Goal: Task Accomplishment & Management: Manage account settings

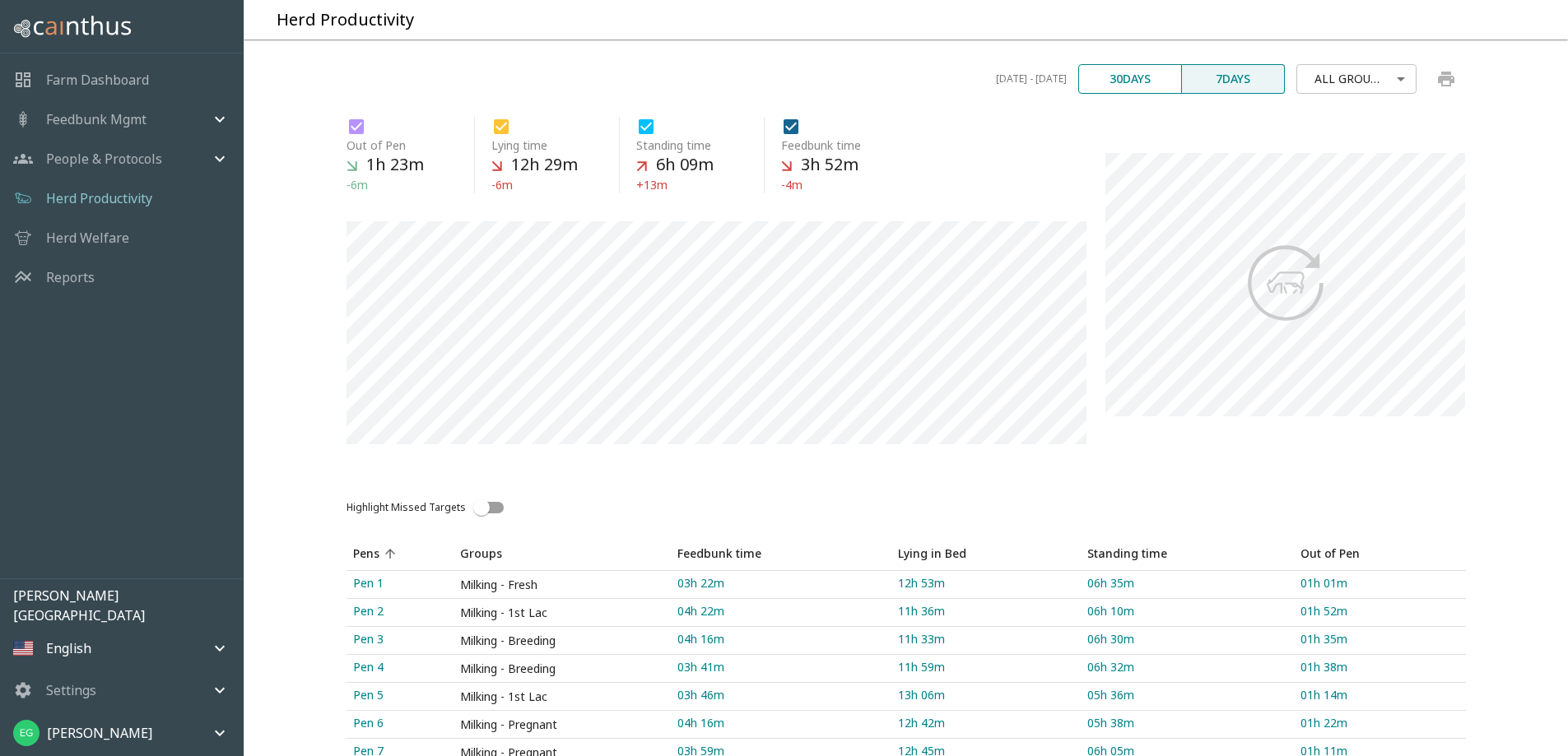
scroll to position [228, 0]
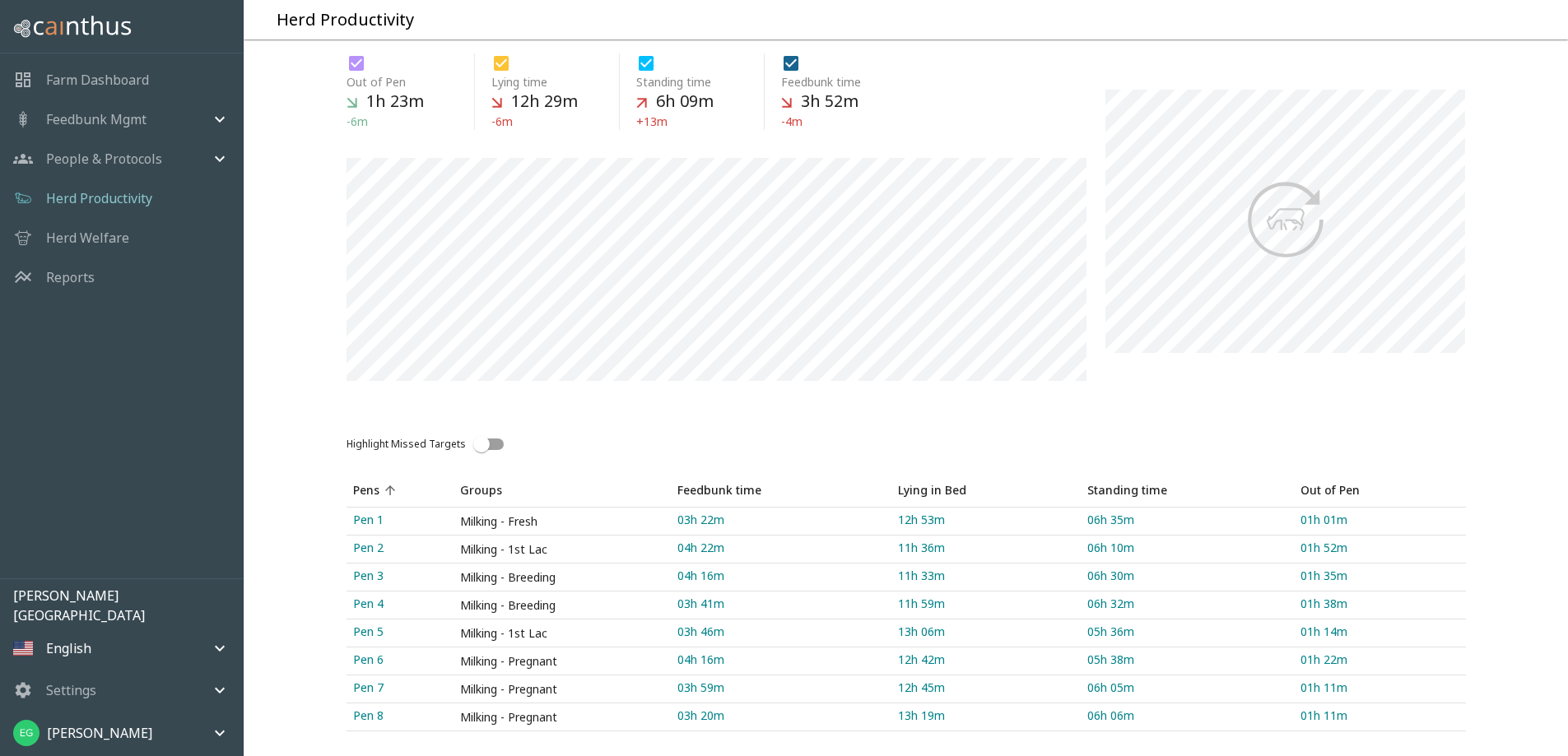
click at [153, 88] on div "Farm Dashboard" at bounding box center [121, 80] width 243 height 40
click at [138, 71] on p "Farm Dashboard" at bounding box center [97, 79] width 103 height 20
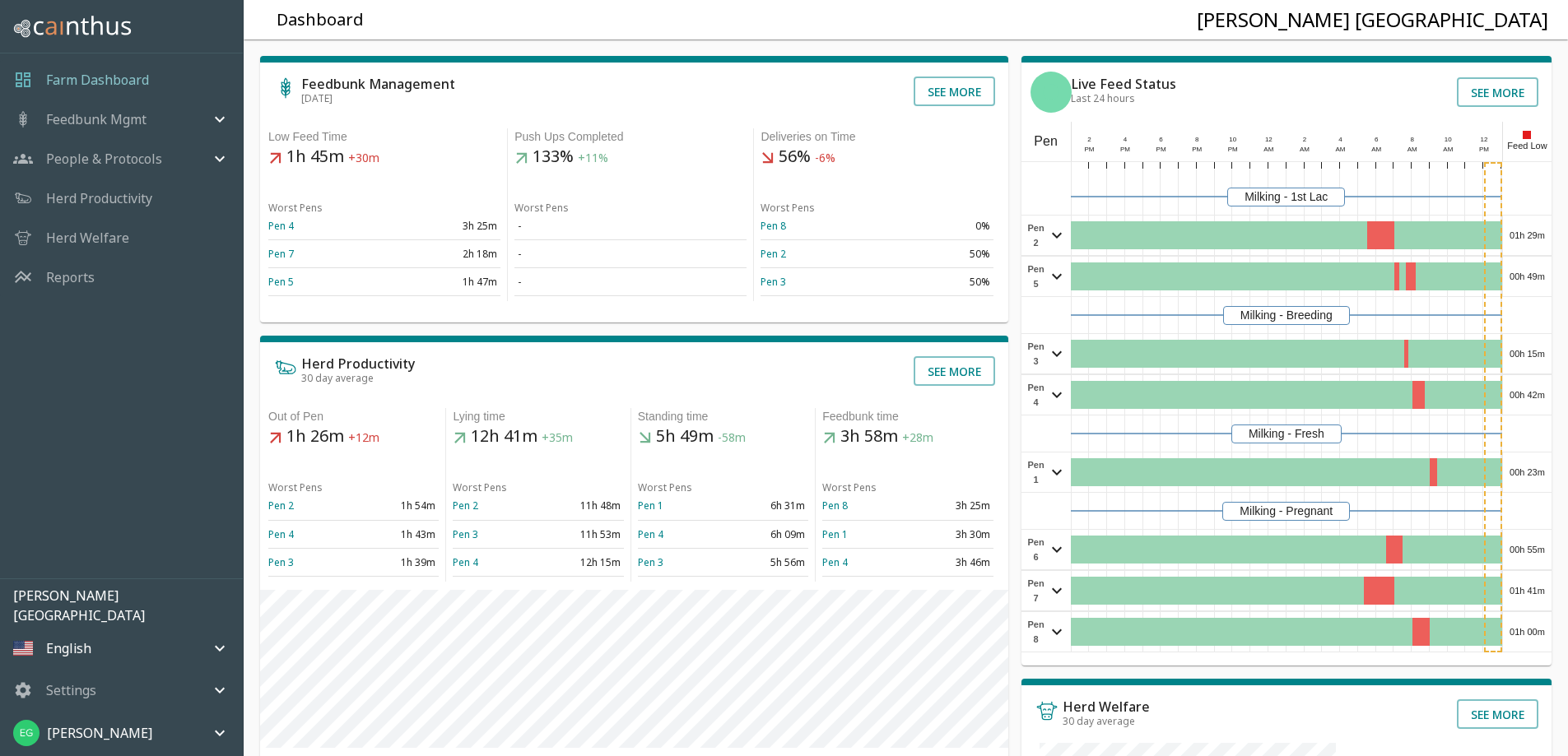
click at [113, 161] on p "People & Protocols" at bounding box center [104, 159] width 116 height 20
click at [117, 213] on span "Milking Operations" at bounding box center [144, 220] width 171 height 18
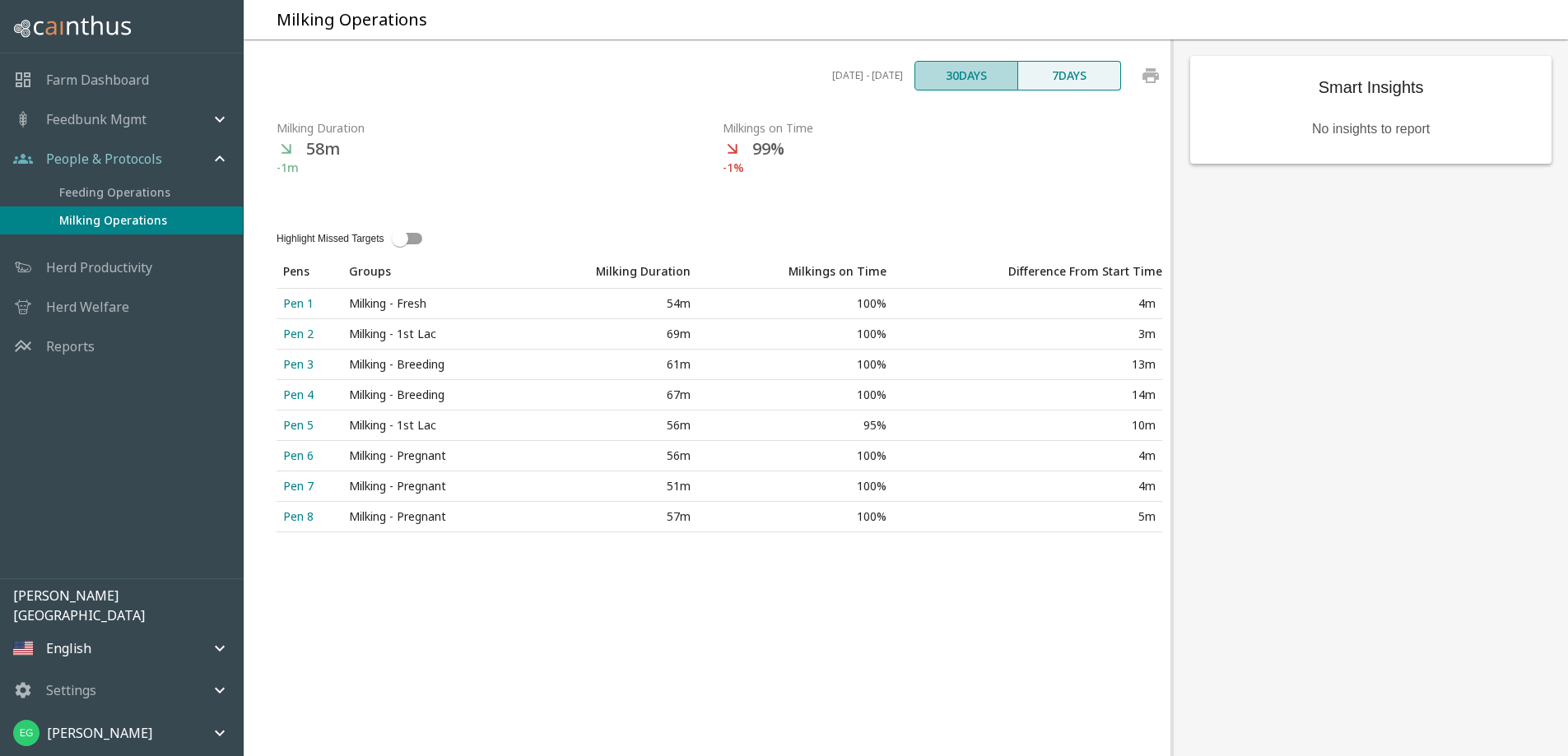
click at [965, 90] on button "30 days" at bounding box center [966, 75] width 104 height 30
click at [1072, 90] on button "7 days" at bounding box center [1069, 75] width 104 height 30
click at [1002, 90] on button "30 days" at bounding box center [966, 75] width 104 height 30
click at [1056, 90] on button "7 days" at bounding box center [1069, 75] width 104 height 30
click at [992, 90] on button "30 days" at bounding box center [966, 75] width 104 height 30
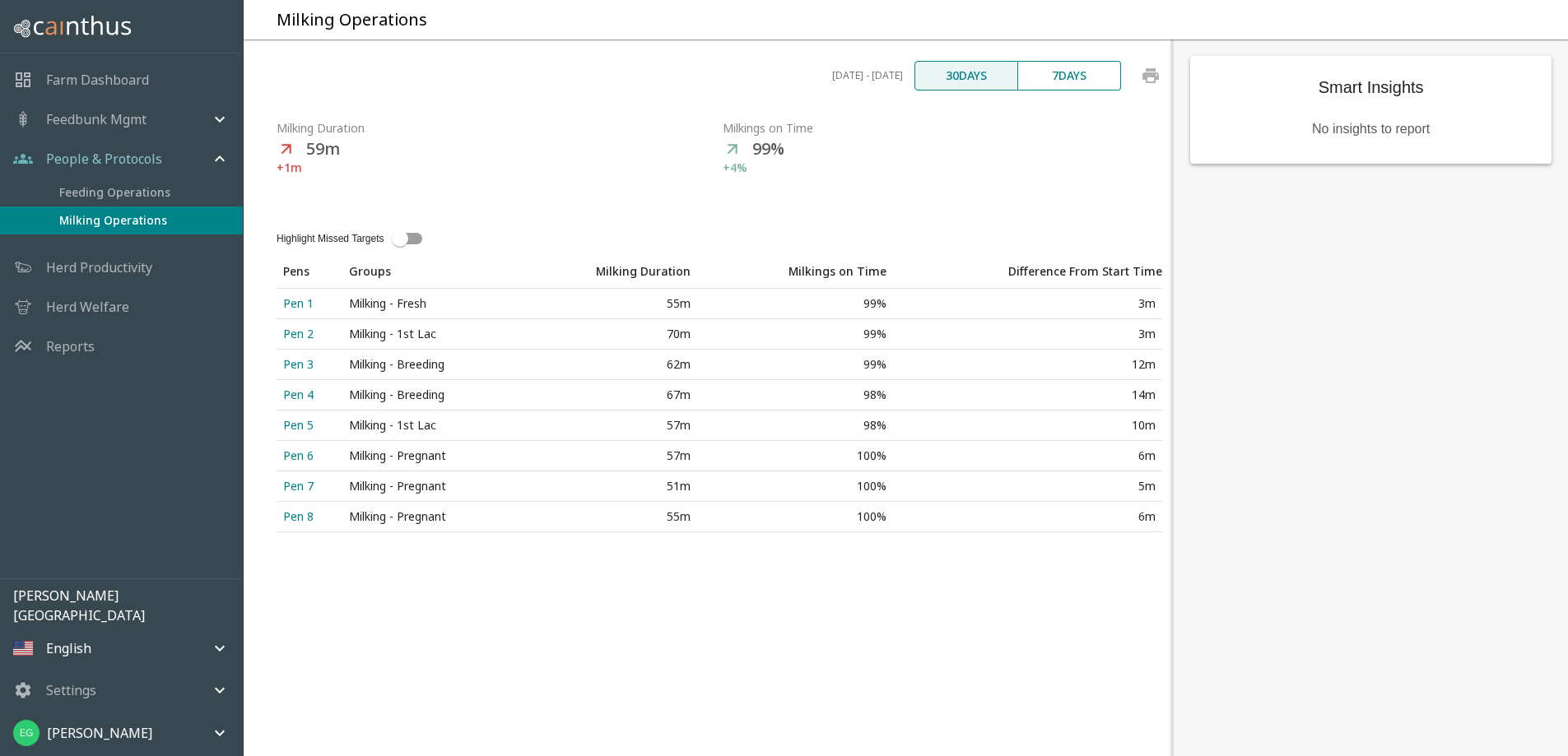
click at [1032, 90] on button "7 days" at bounding box center [1069, 75] width 104 height 30
click at [988, 90] on button "30 days" at bounding box center [966, 75] width 104 height 30
click at [1031, 90] on button "7 days" at bounding box center [1069, 75] width 104 height 30
click at [992, 90] on button "30 days" at bounding box center [966, 75] width 104 height 30
click at [1148, 86] on icon "print chart" at bounding box center [1151, 76] width 20 height 20
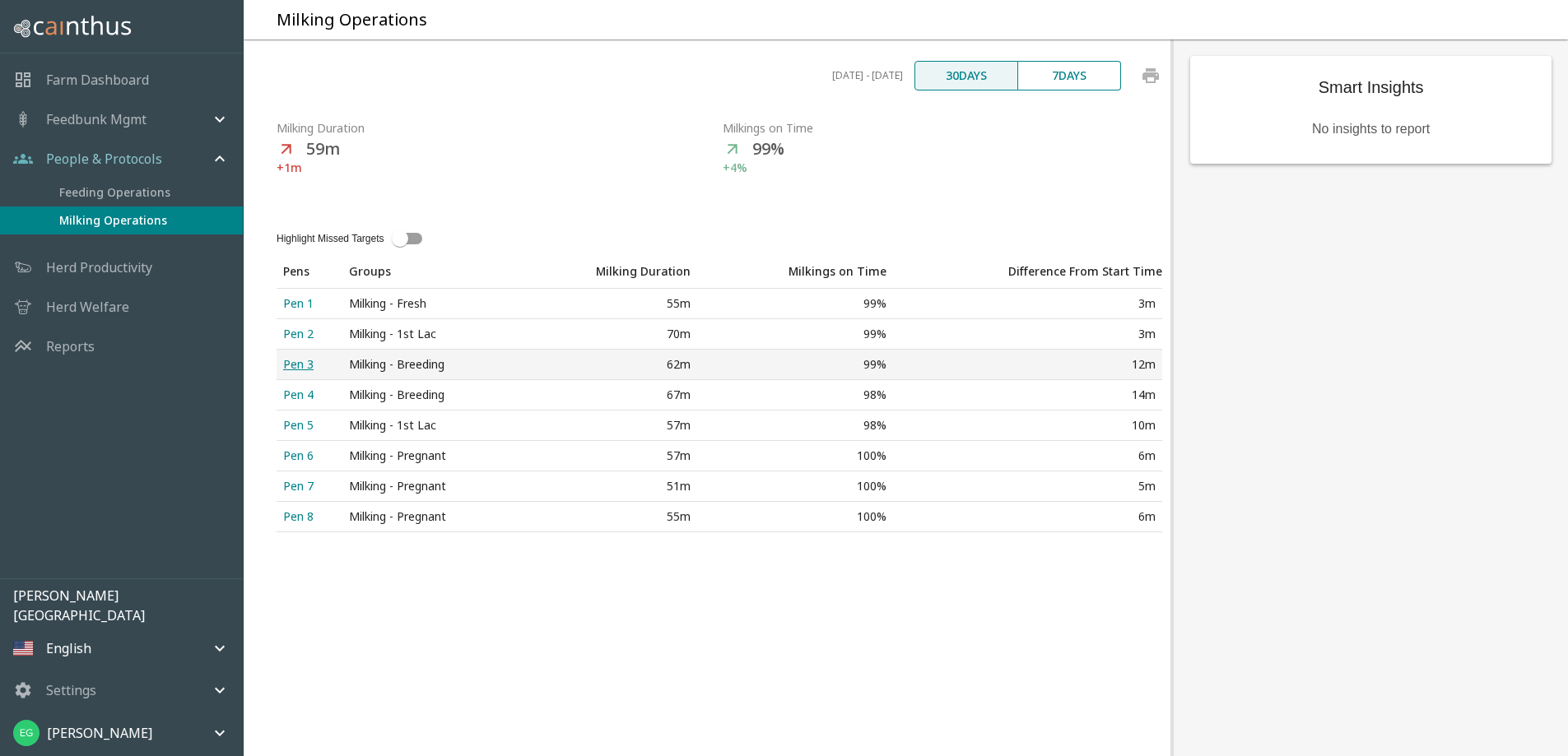
click at [305, 373] on div "Pen 3" at bounding box center [310, 364] width 52 height 16
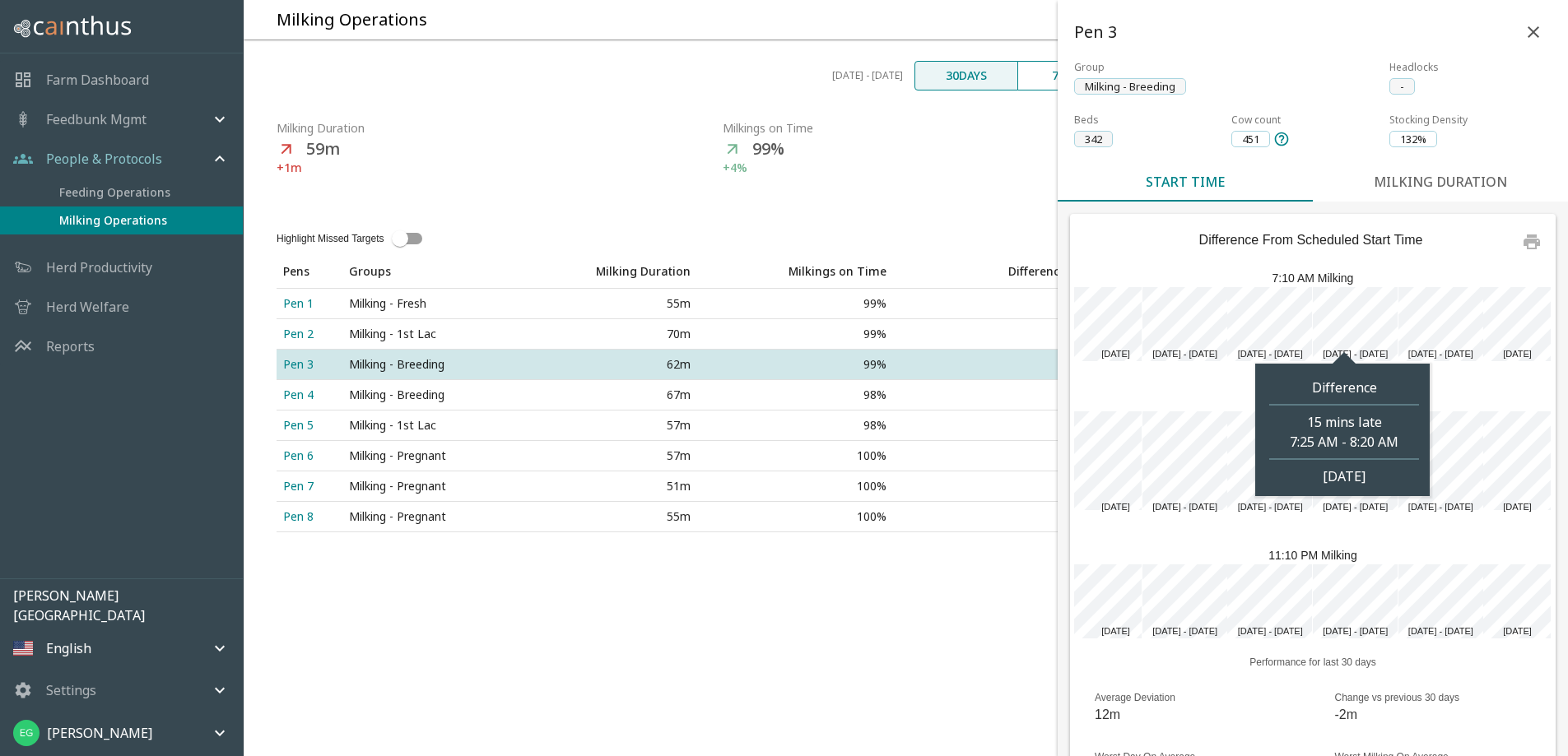
scroll to position [66, 0]
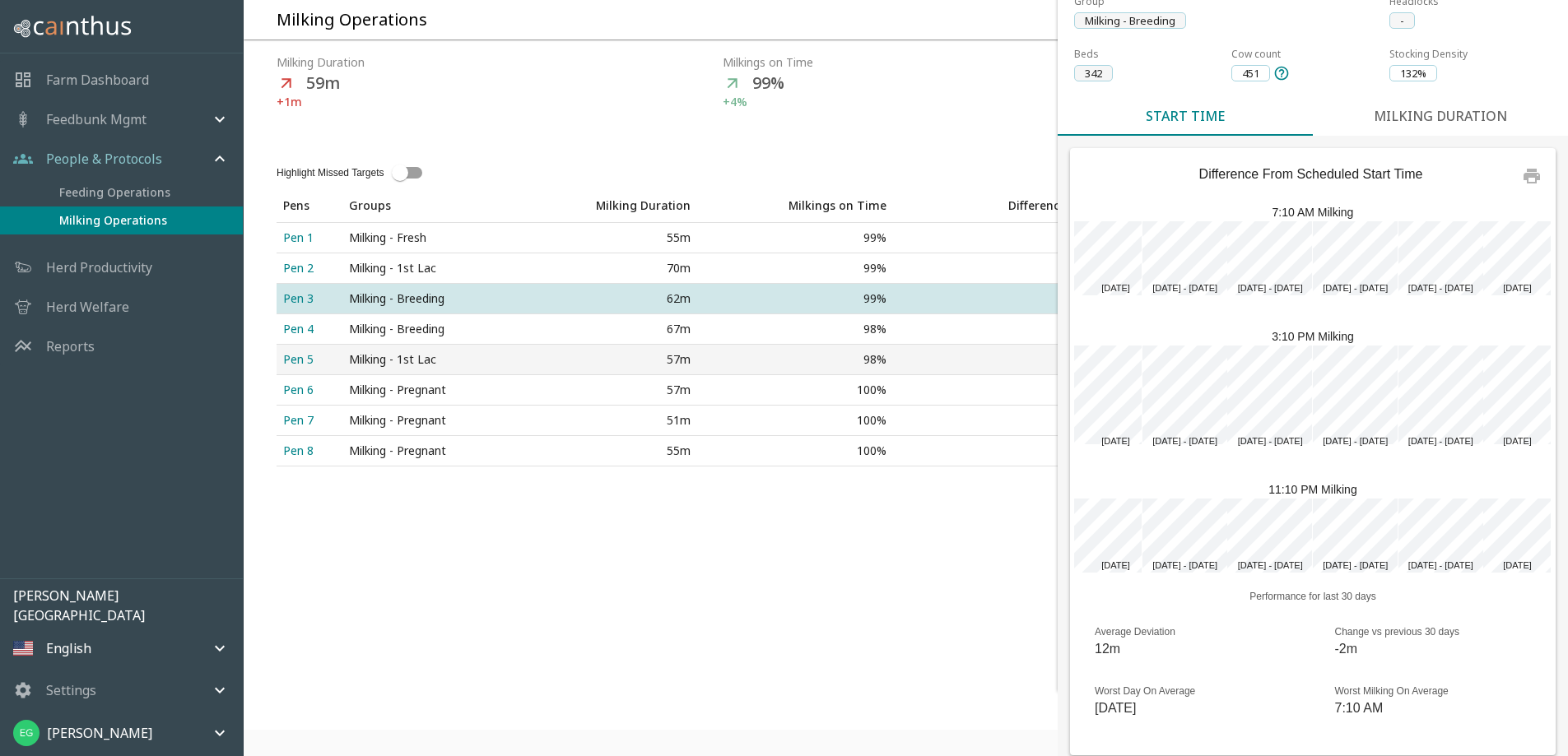
click at [905, 368] on div "10m" at bounding box center [1027, 359] width 256 height 16
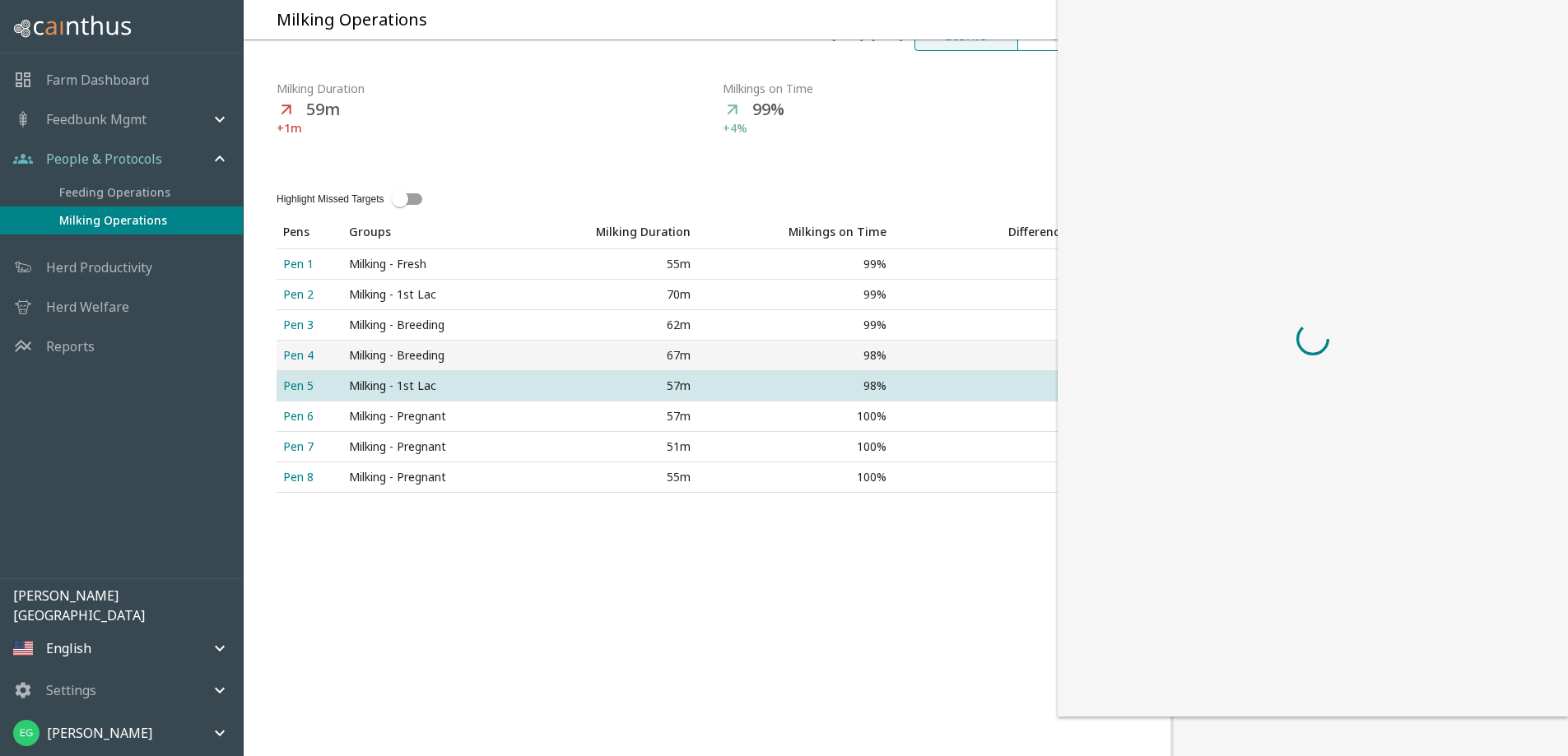
drag, startPoint x: 891, startPoint y: 417, endPoint x: 992, endPoint y: 379, distance: 107.9
click at [894, 418] on td "6m" at bounding box center [1027, 417] width 269 height 31
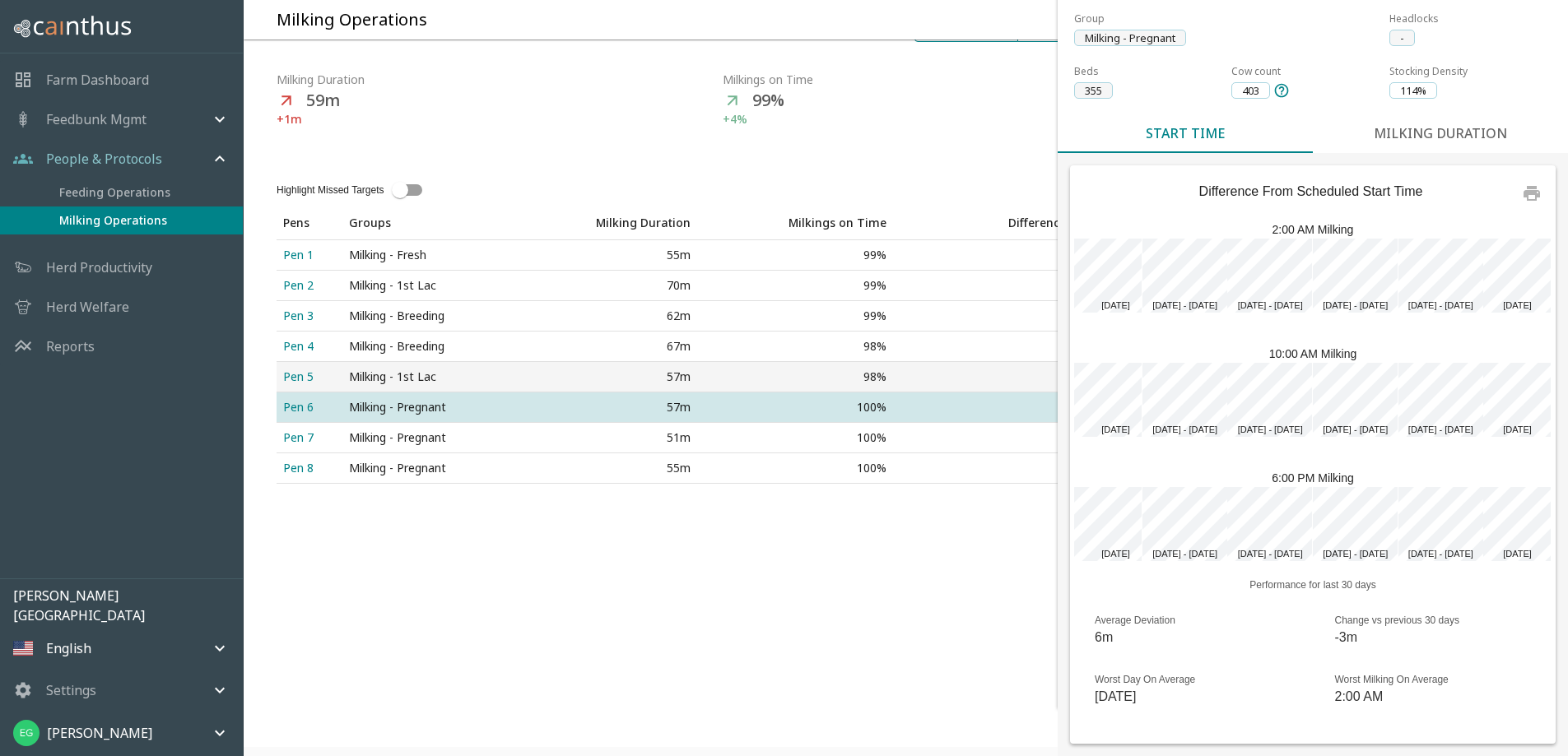
click at [772, 385] on div "98%" at bounding box center [794, 376] width 182 height 16
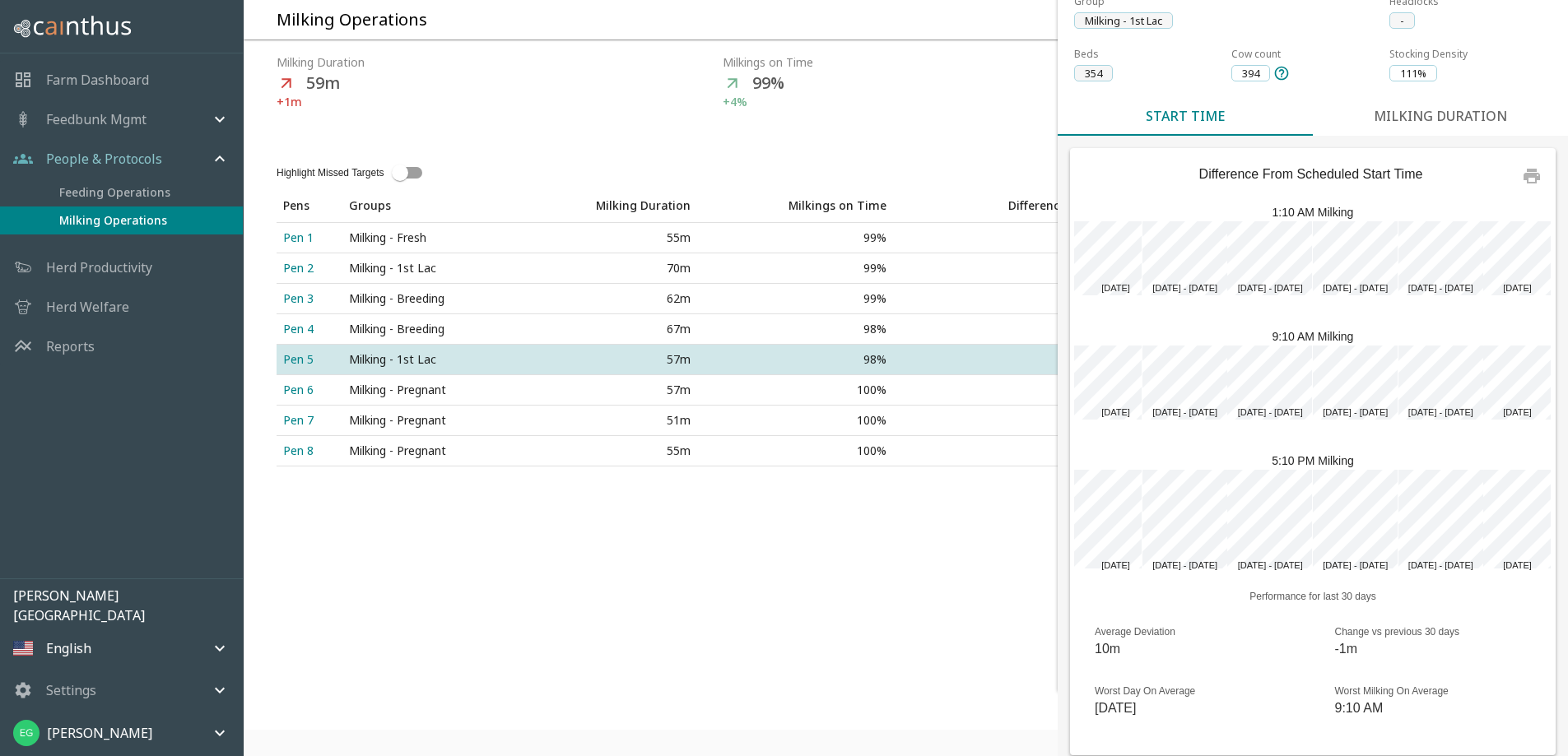
click at [951, 529] on div "[DATE] - [DATE] days 7 days 30 days last30Days ​ Milking Duration 59m +1m Milki…" at bounding box center [707, 251] width 927 height 555
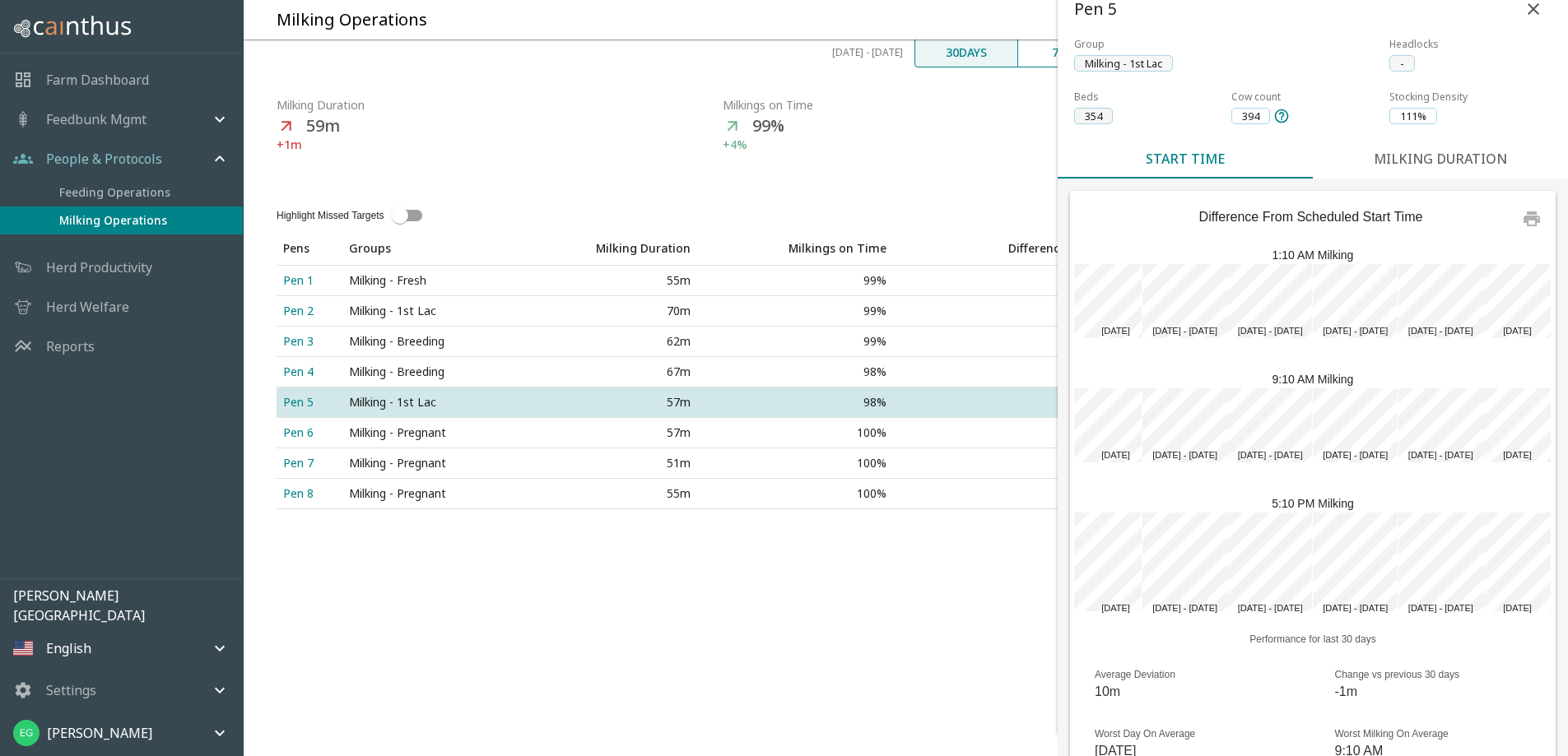
scroll to position [0, 0]
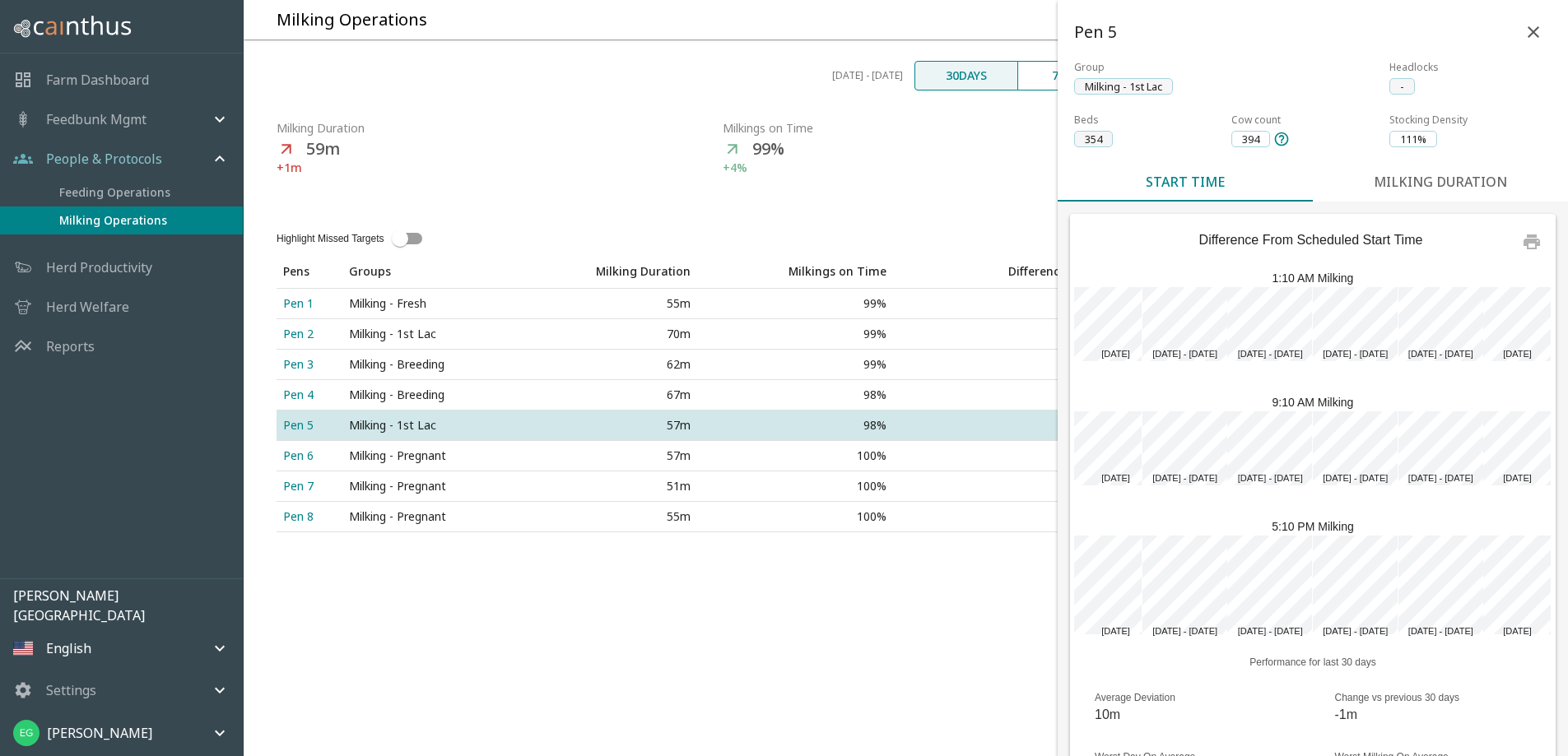
click at [1523, 23] on icon "back" at bounding box center [1533, 32] width 20 height 20
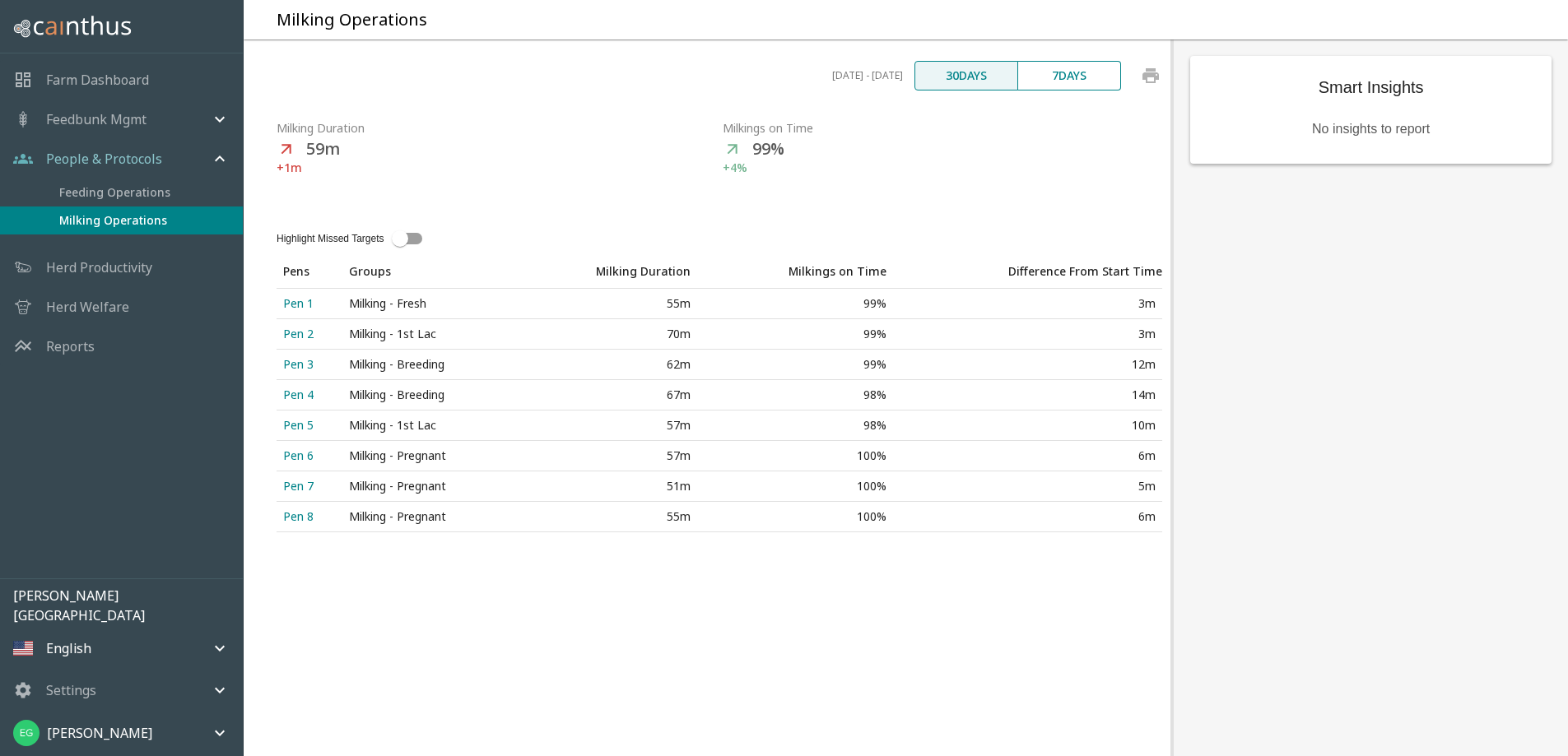
click at [495, 78] on div "[DATE] - [DATE] days 7 days 30 days last30Days ​ Milking Duration 59m +1m Milki…" at bounding box center [707, 317] width 927 height 555
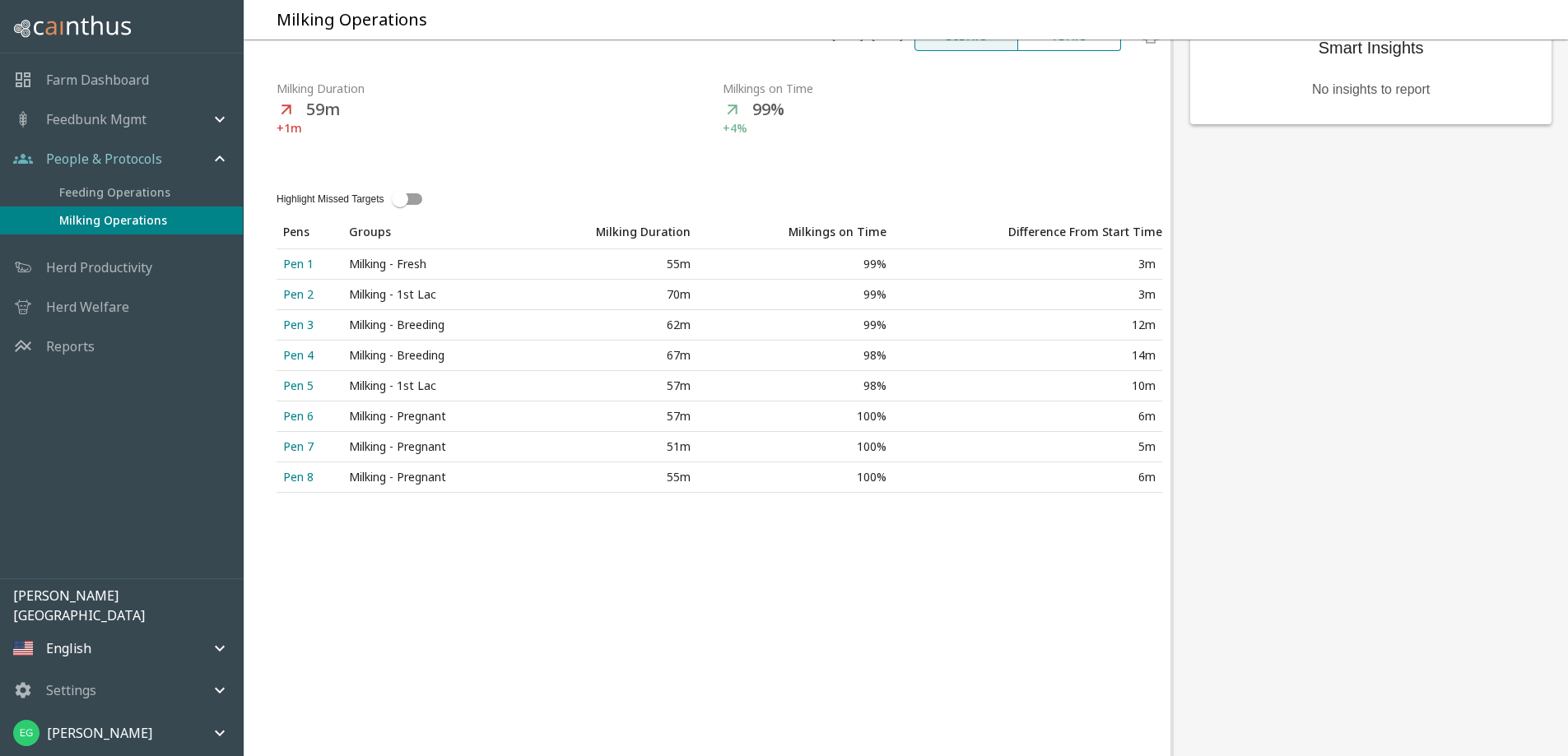
click at [169, 690] on div "Settings" at bounding box center [112, 690] width 197 height 20
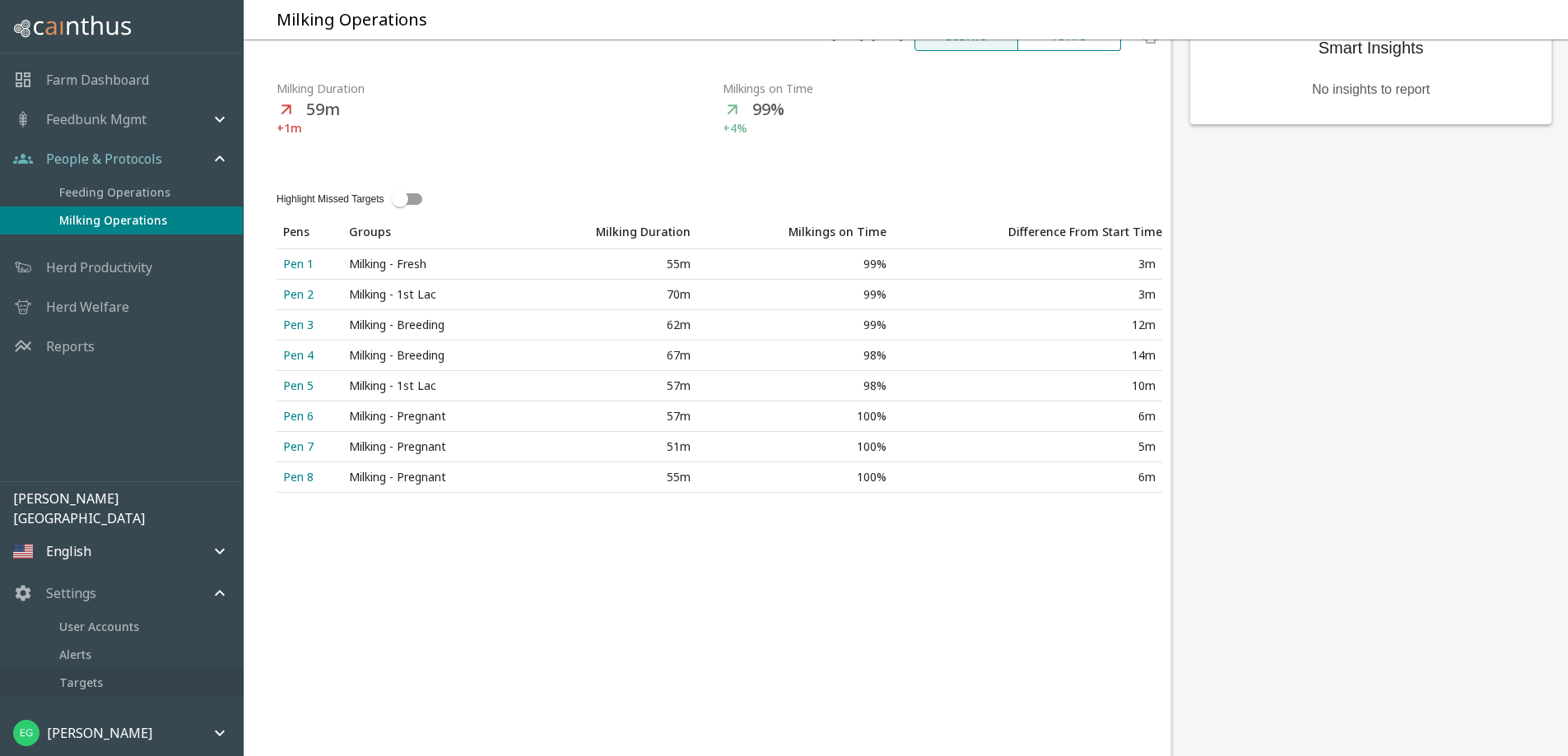
click at [87, 678] on span "Targets" at bounding box center [144, 683] width 171 height 18
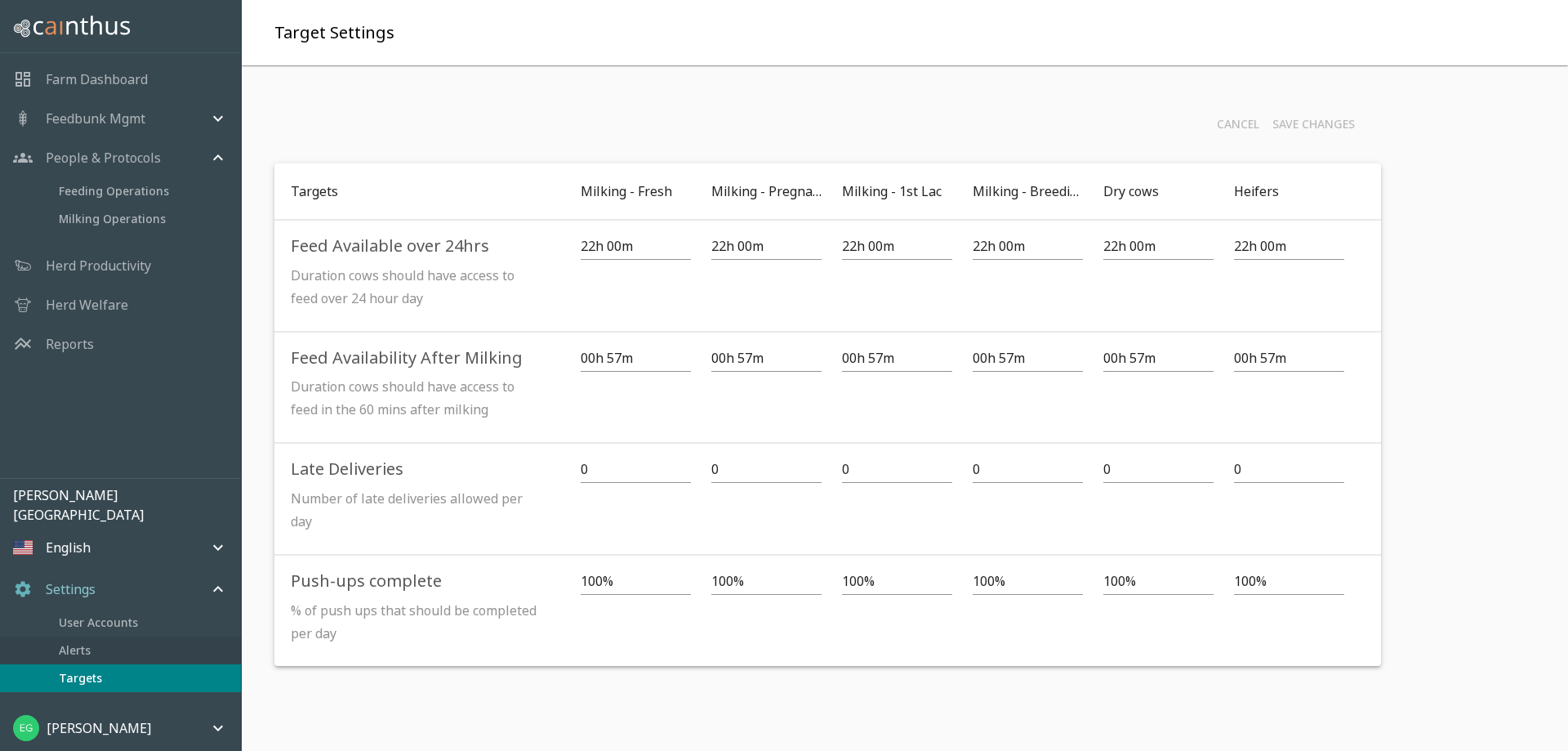
click at [121, 647] on span "Alerts" at bounding box center [143, 651] width 169 height 18
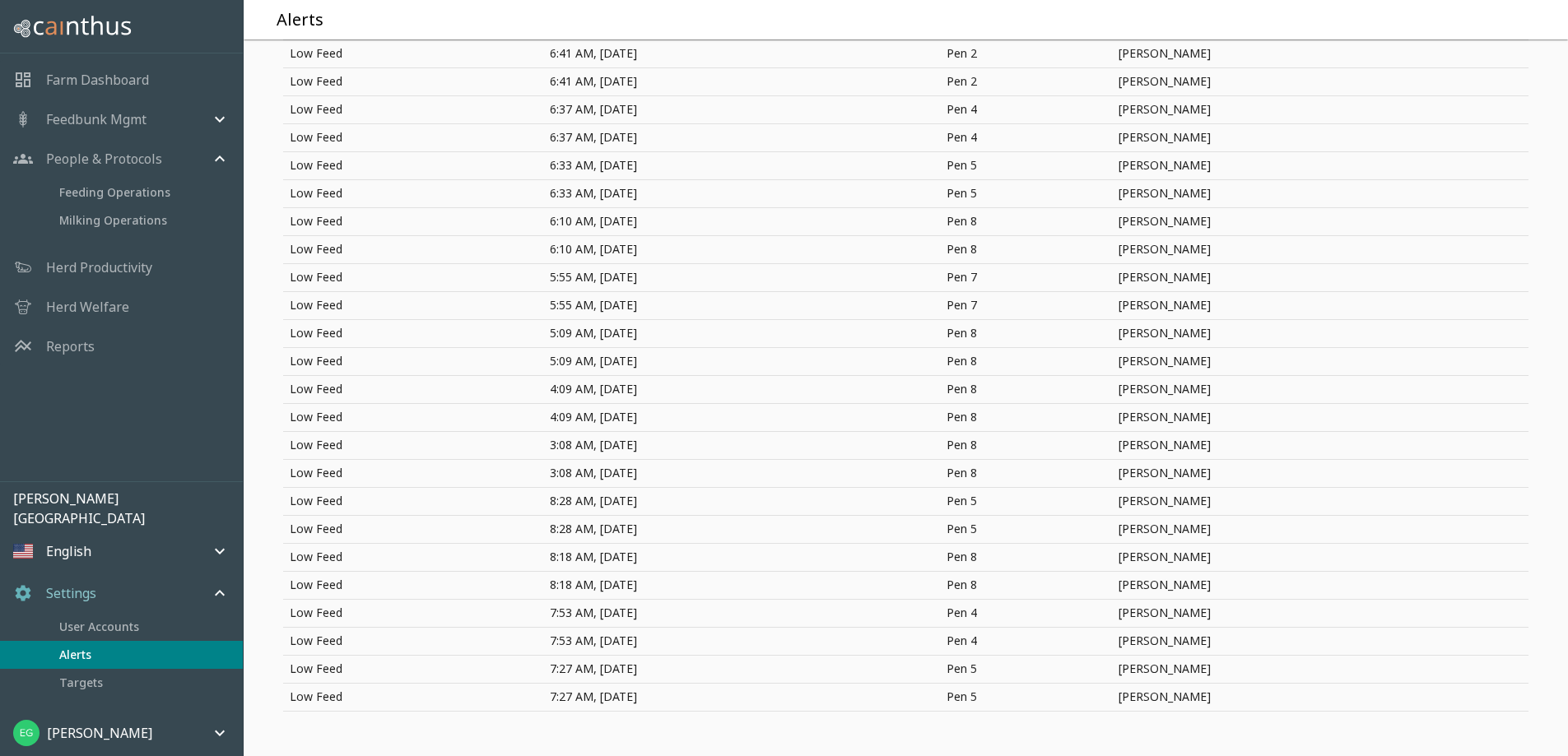
scroll to position [3838, 0]
click at [128, 691] on span "Targets" at bounding box center [144, 683] width 171 height 18
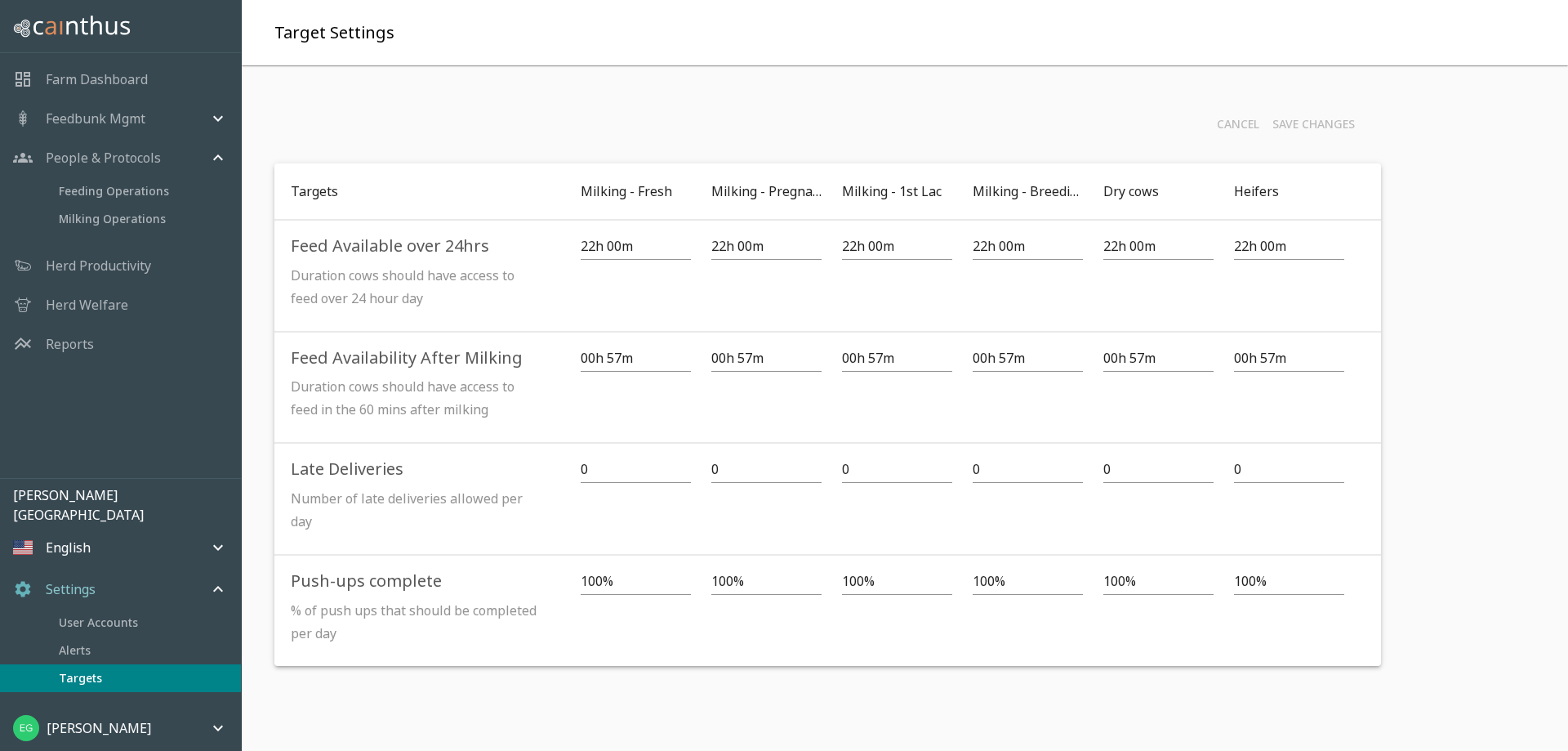
click at [116, 80] on p "Farm Dashboard" at bounding box center [97, 79] width 102 height 20
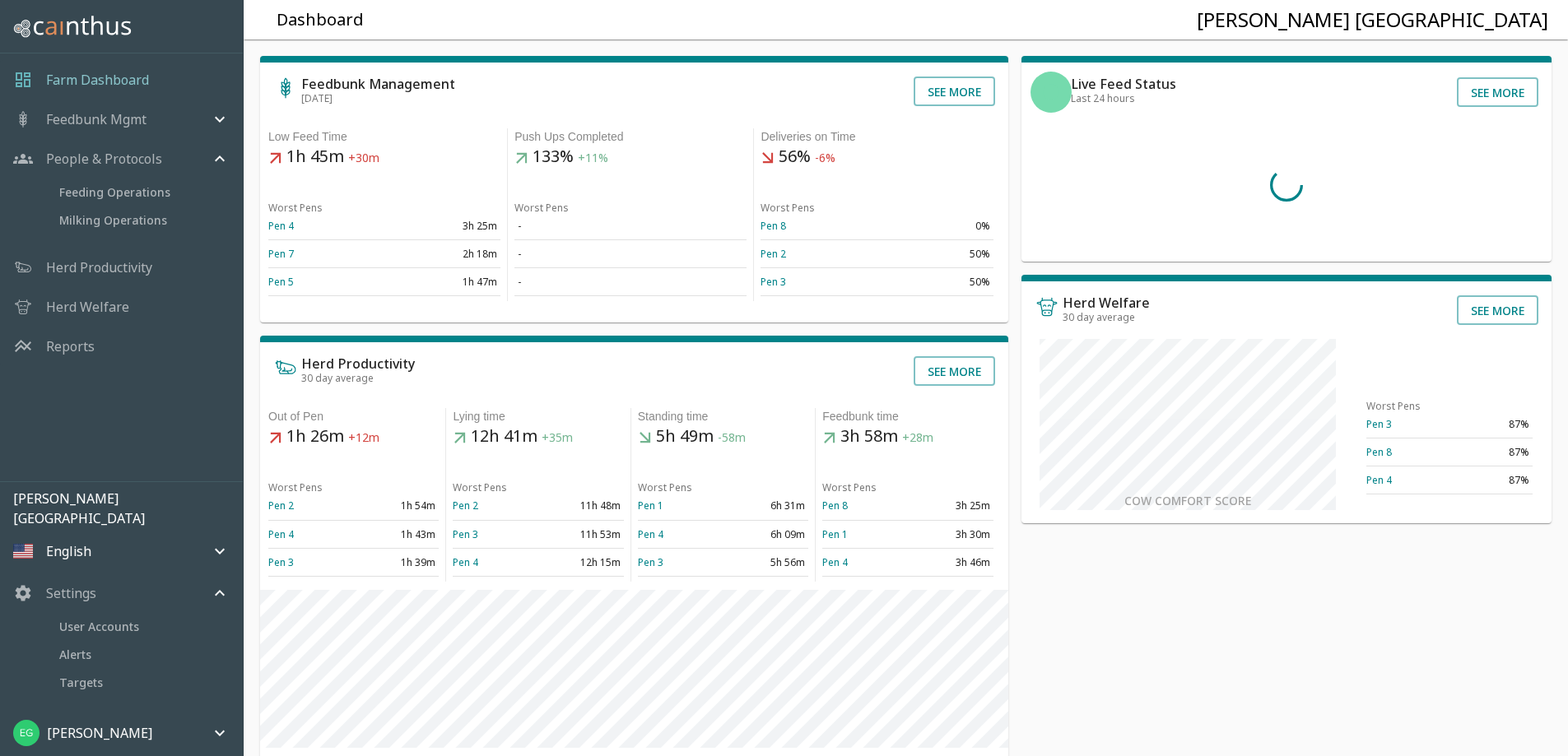
drag, startPoint x: 69, startPoint y: 330, endPoint x: 59, endPoint y: 346, distance: 18.9
click at [69, 330] on div "Reports" at bounding box center [121, 346] width 243 height 40
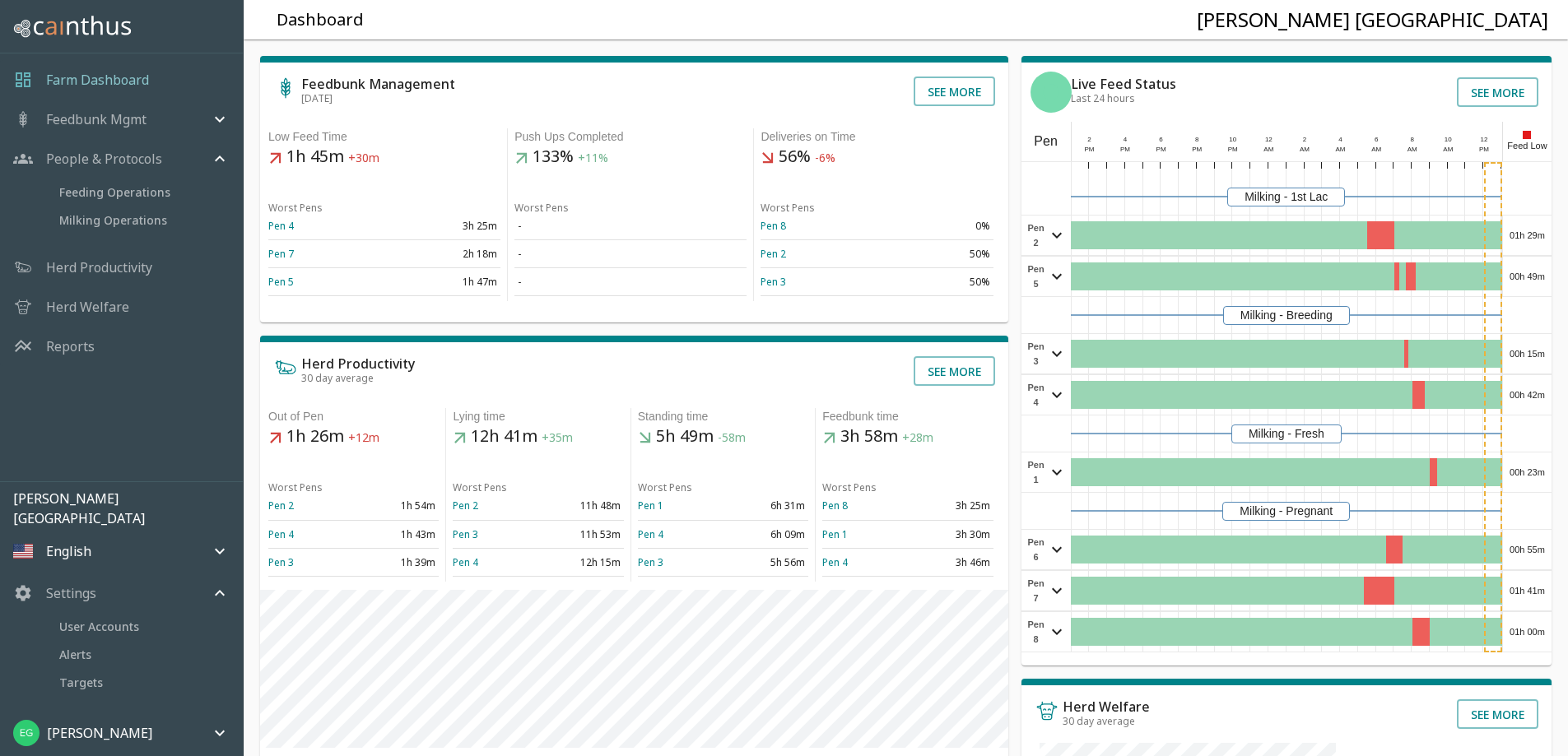
click at [59, 346] on p "Reports" at bounding box center [70, 346] width 49 height 20
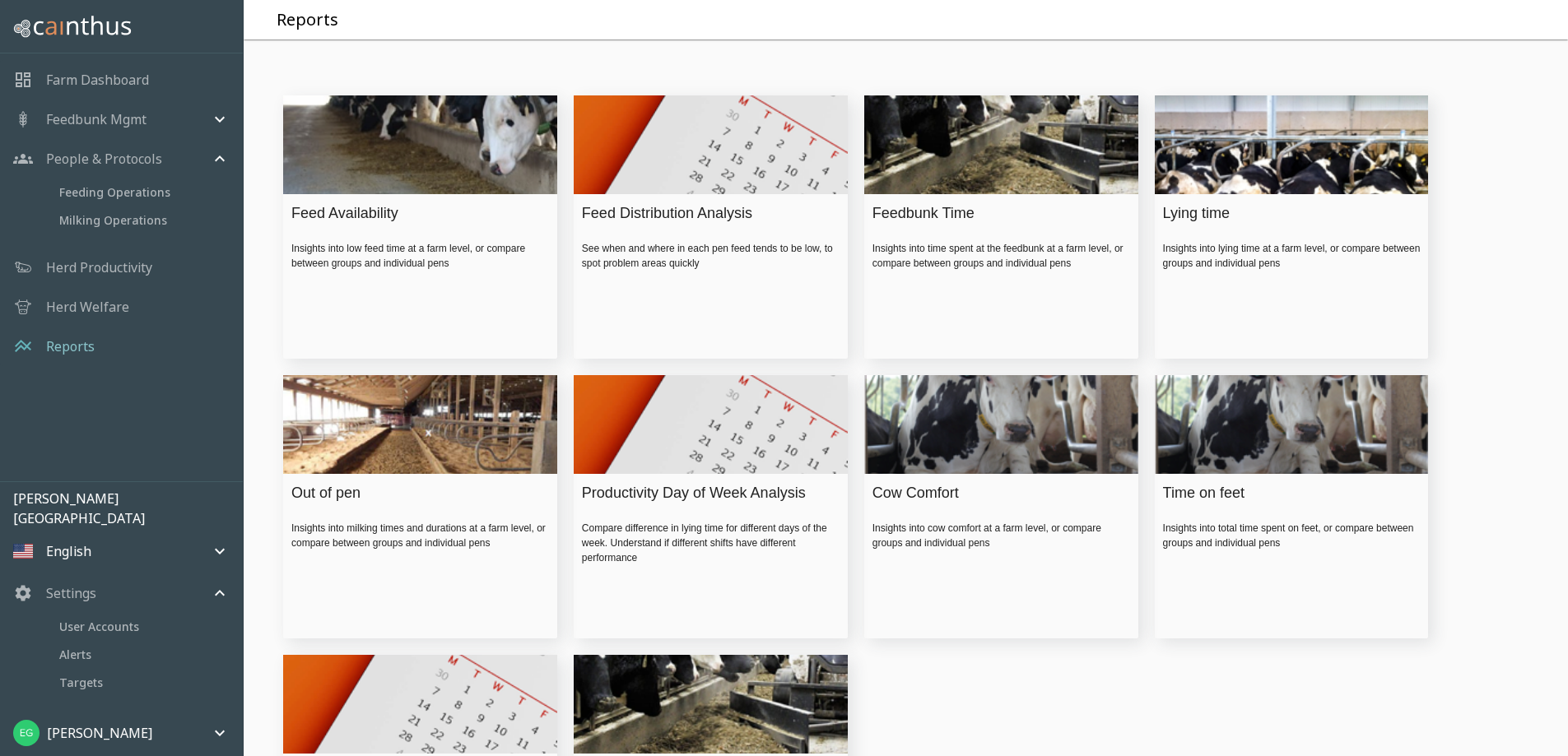
click at [144, 267] on p "Herd Productivity" at bounding box center [99, 267] width 107 height 20
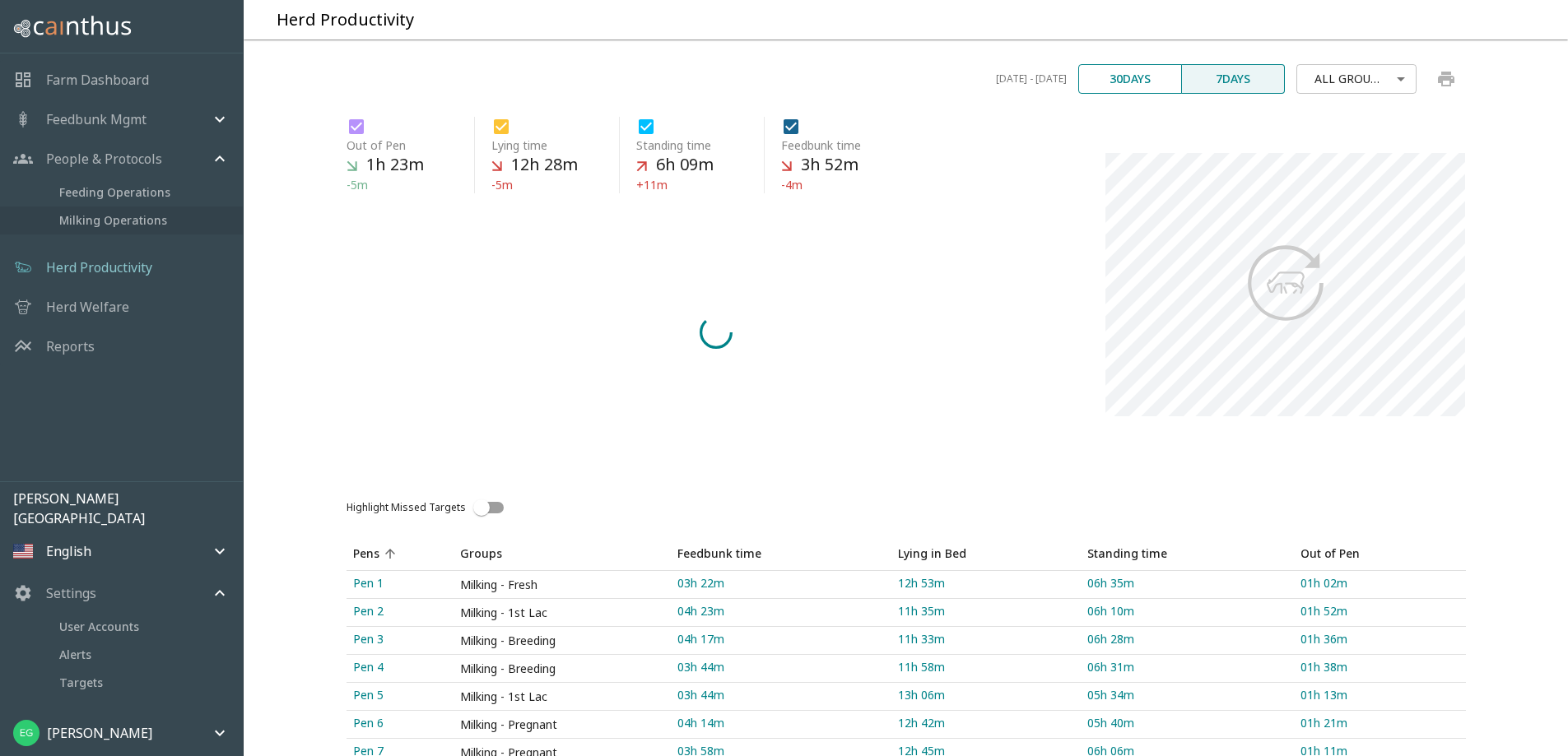
click at [144, 217] on span "Milking Operations" at bounding box center [144, 220] width 171 height 18
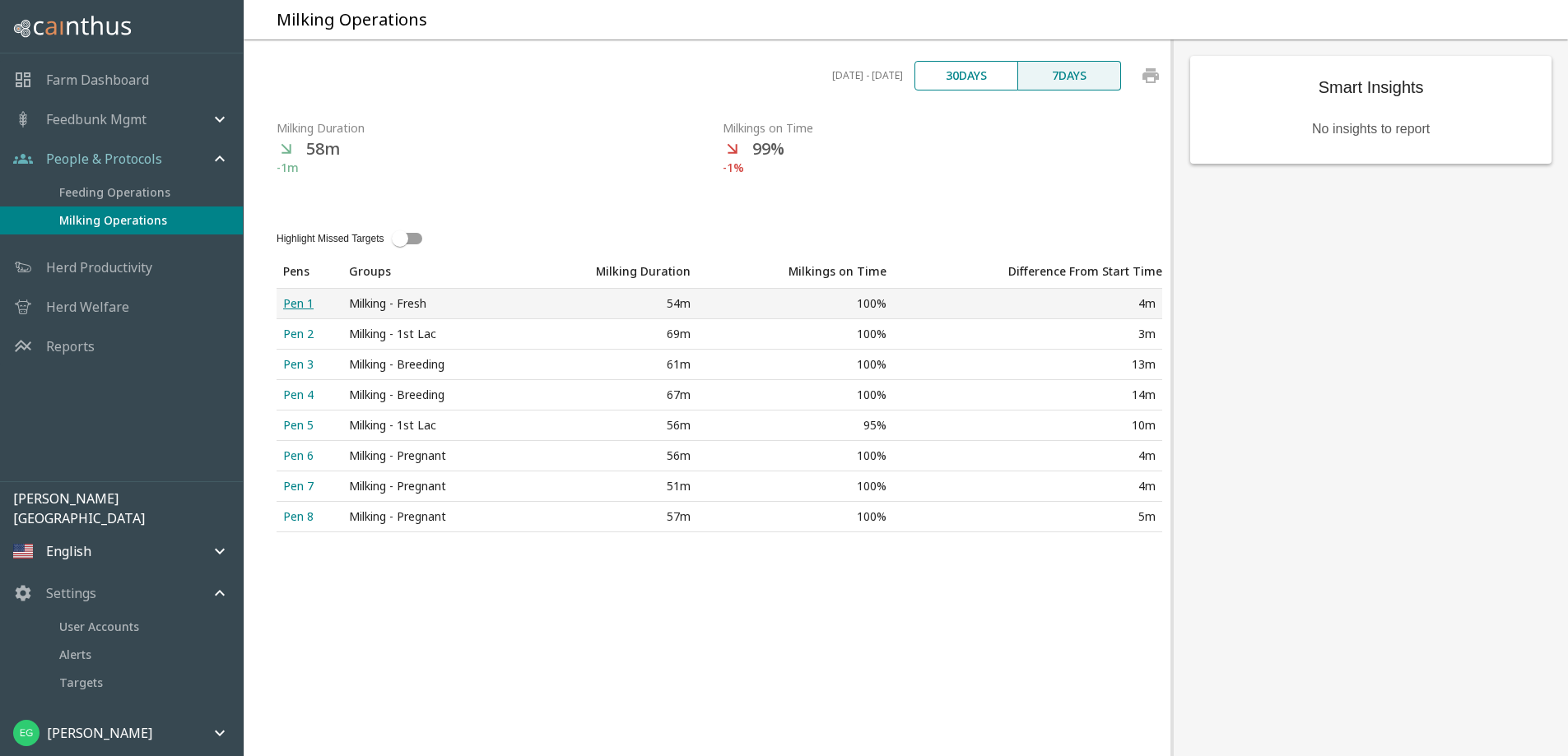
click at [293, 312] on div "Pen 1" at bounding box center [310, 303] width 52 height 16
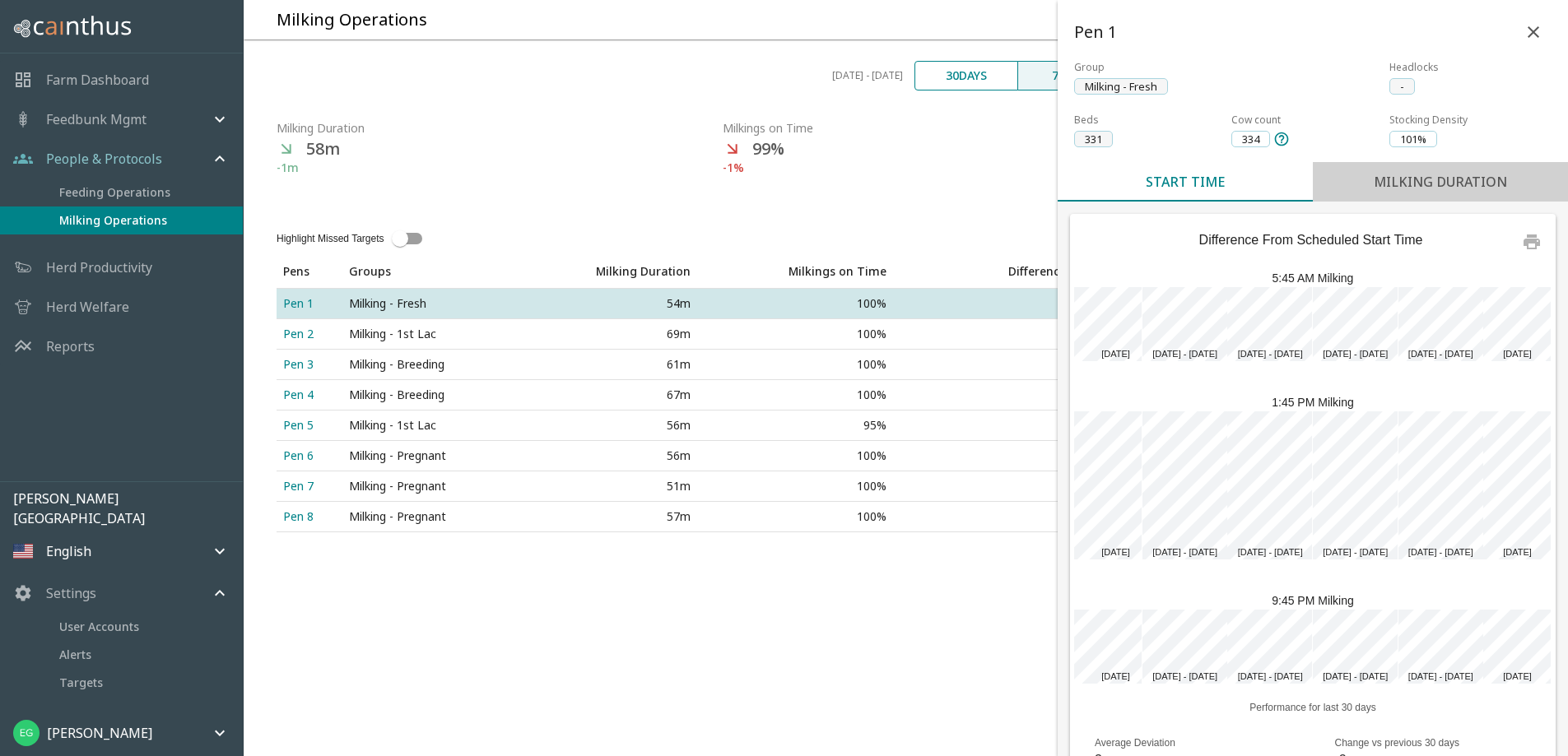
click at [1419, 162] on button "Milking Duration" at bounding box center [1440, 182] width 255 height 40
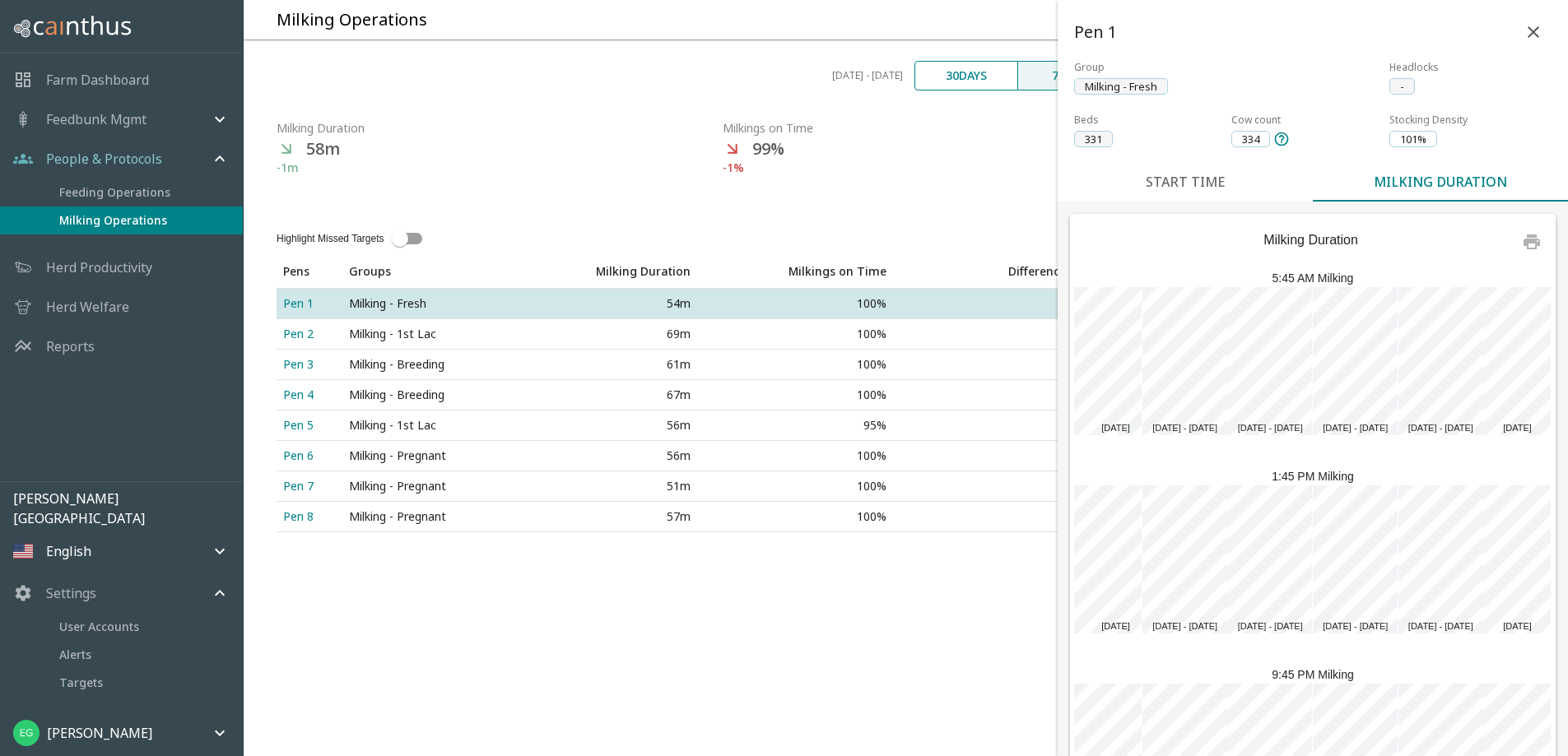
click at [1170, 201] on div "Milking Duration 5:45 AM Milking Sample Tooltip [DATE] Sample Tooltip [DATE] - …" at bounding box center [1312, 613] width 510 height 825
click at [1176, 162] on button "Start Time" at bounding box center [1184, 182] width 255 height 40
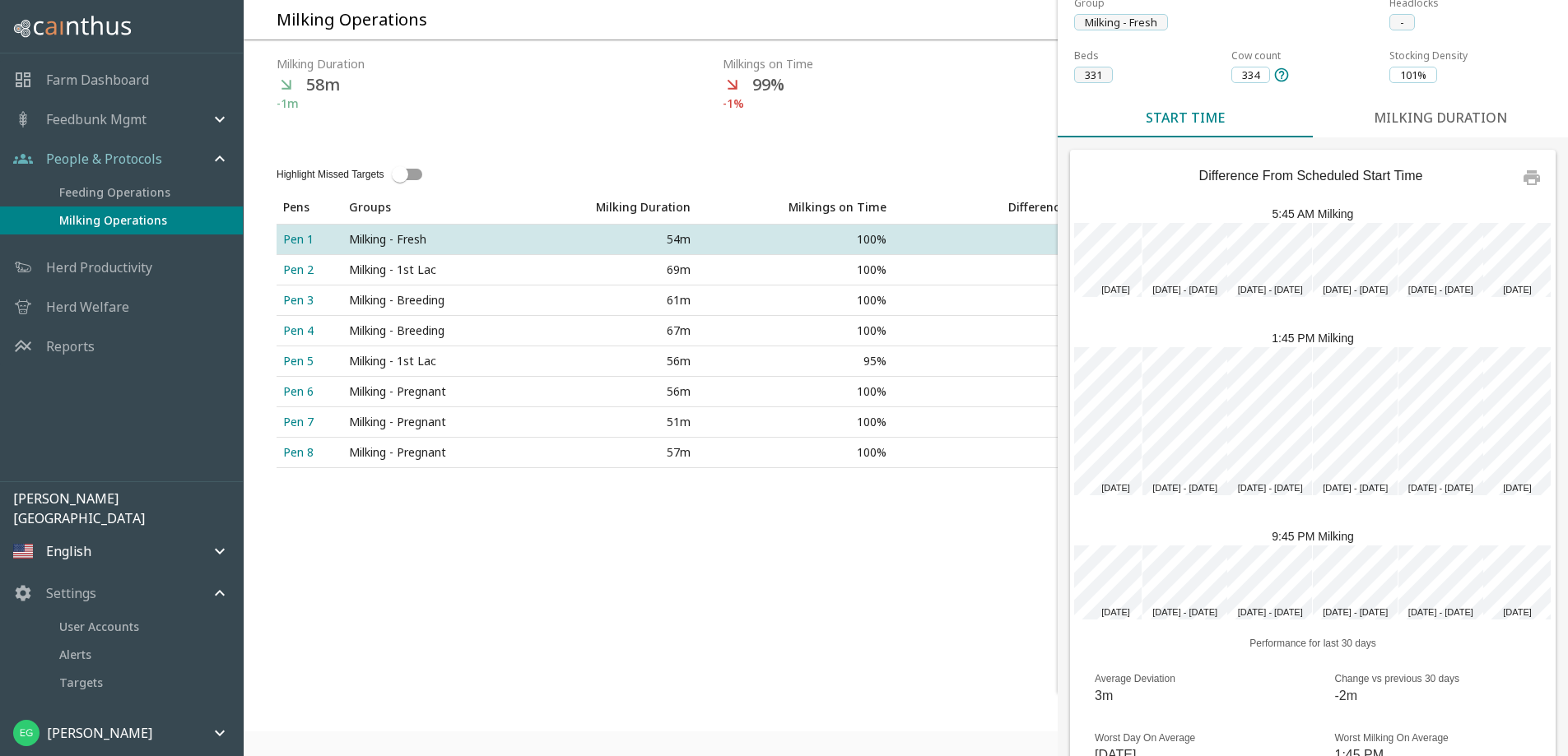
scroll to position [98, 0]
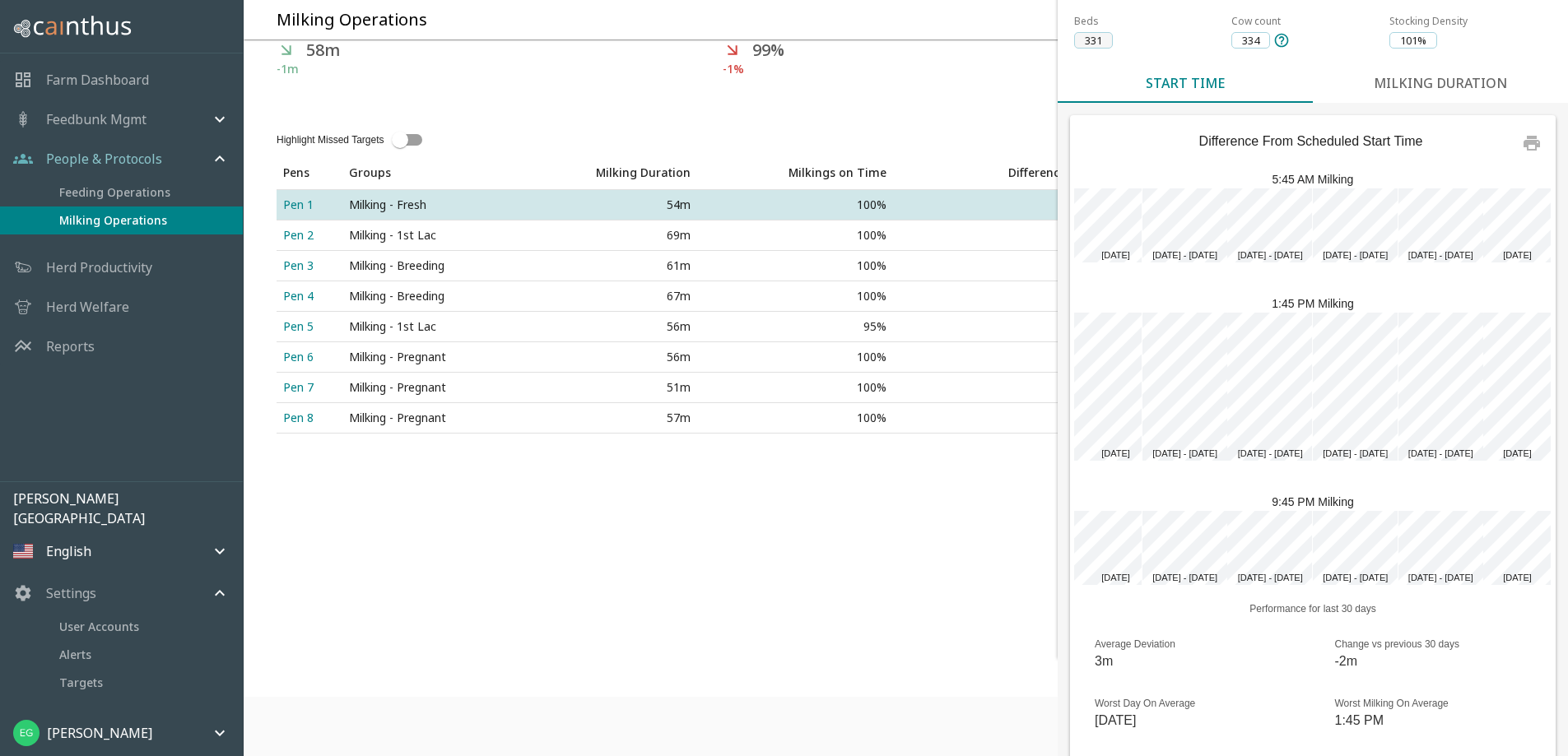
click at [936, 155] on div "Highlight Missed Targets" at bounding box center [719, 140] width 886 height 32
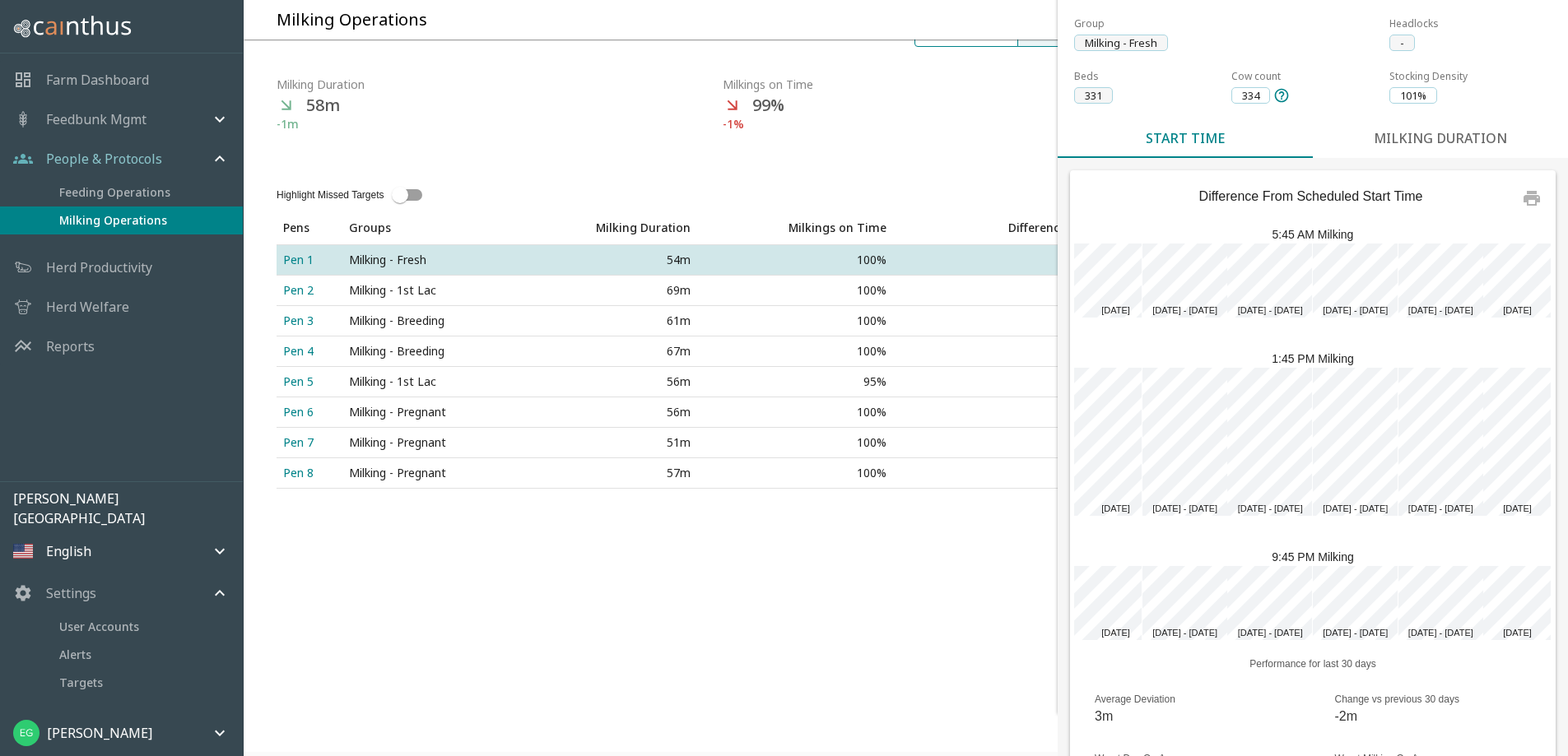
scroll to position [0, 0]
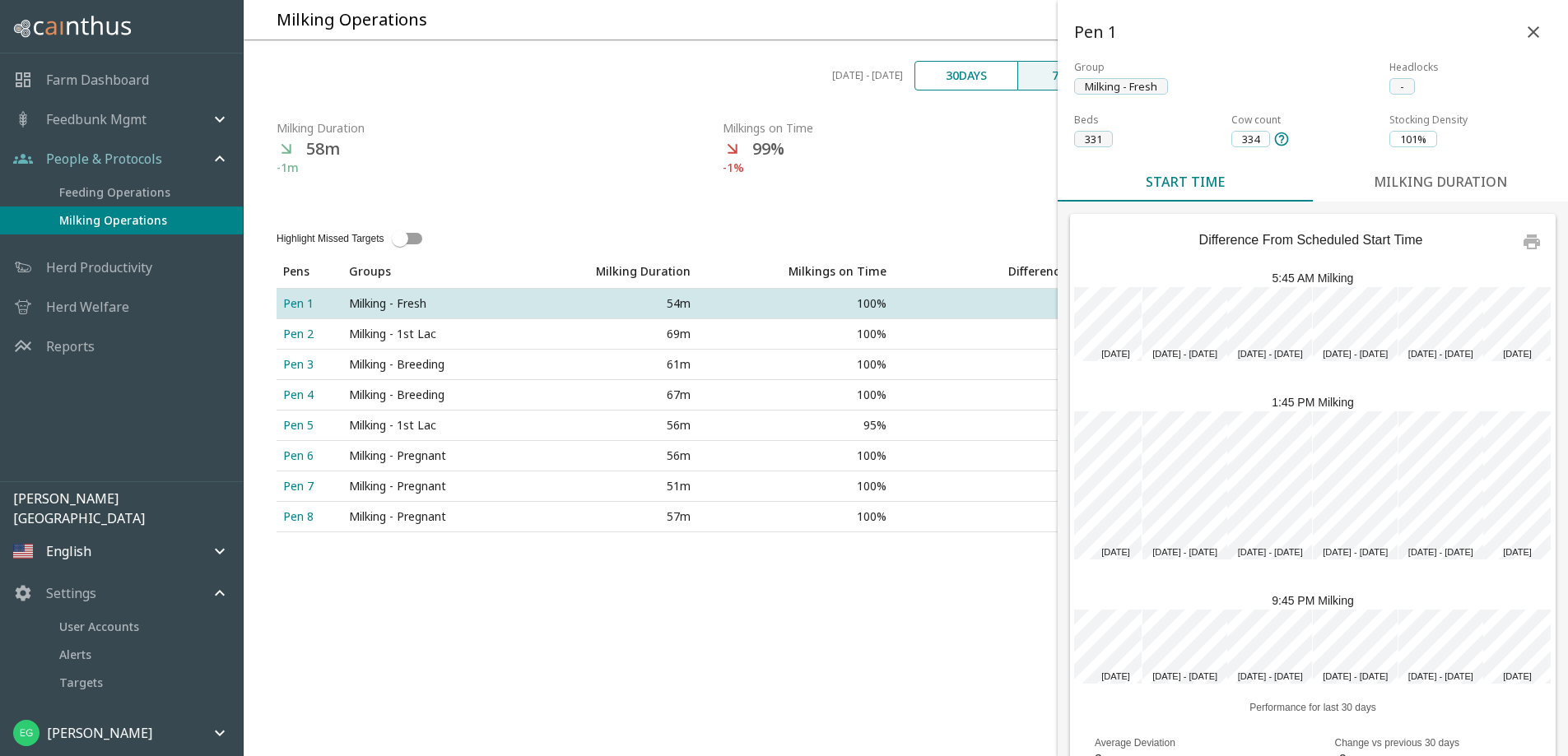
click at [1523, 30] on icon "back" at bounding box center [1533, 32] width 20 height 20
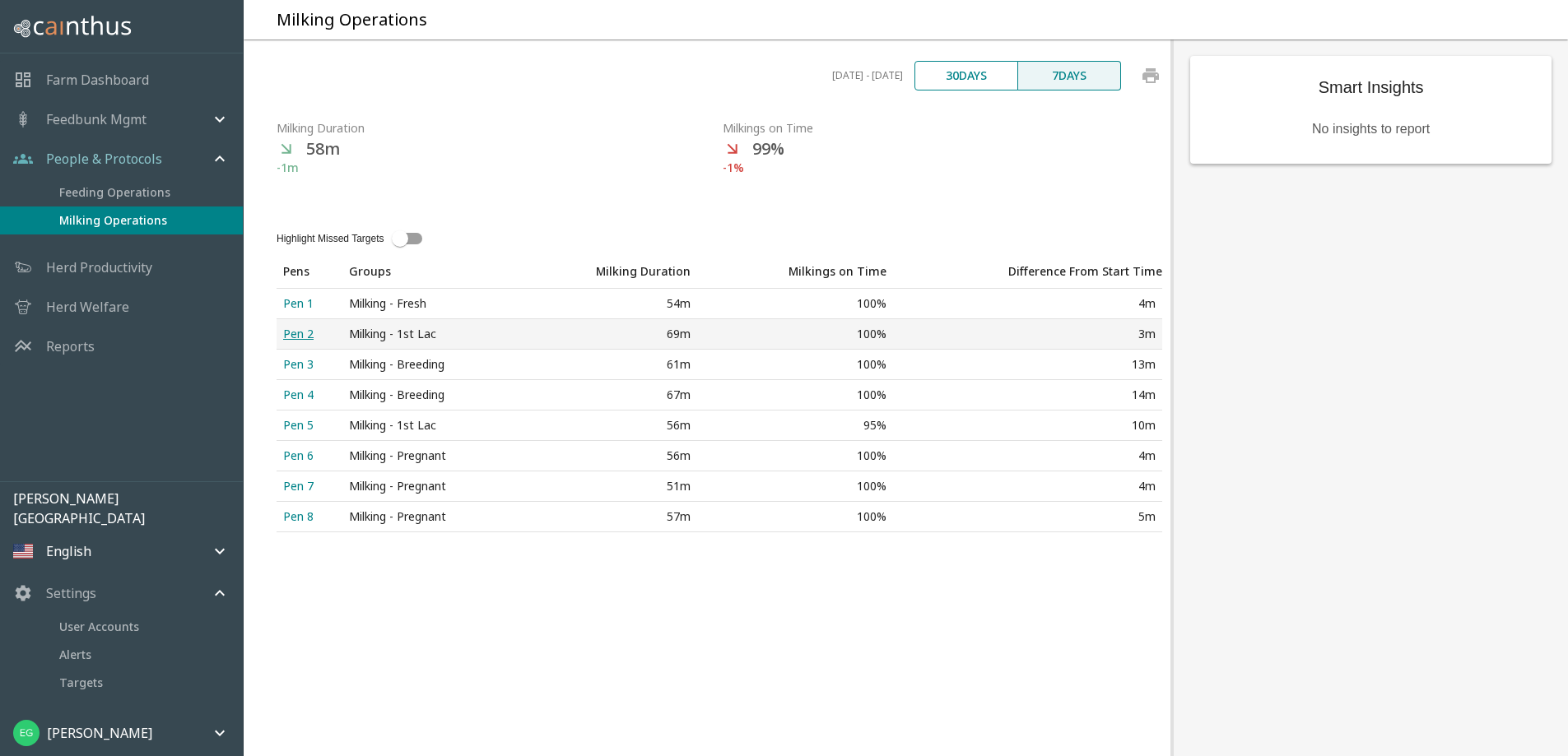
click at [298, 342] on div "Pen 2" at bounding box center [310, 334] width 52 height 16
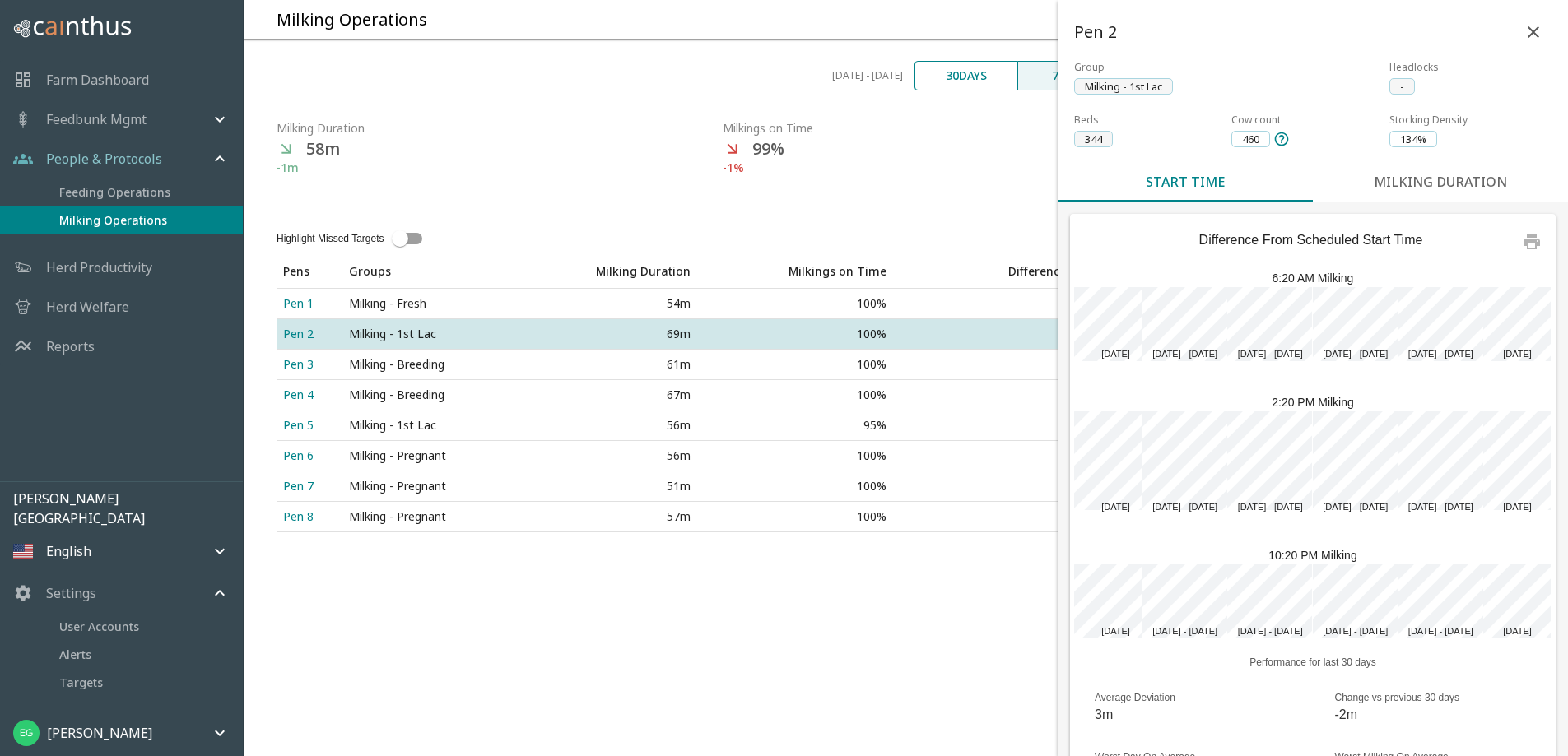
click at [1390, 93] on span "-" at bounding box center [1402, 88] width 23 height 16
click at [1390, 85] on span "-" at bounding box center [1402, 88] width 23 height 16
drag, startPoint x: 1372, startPoint y: 117, endPoint x: 1377, endPoint y: 125, distance: 9.4
click at [1372, 162] on button "Milking Duration" at bounding box center [1440, 182] width 255 height 40
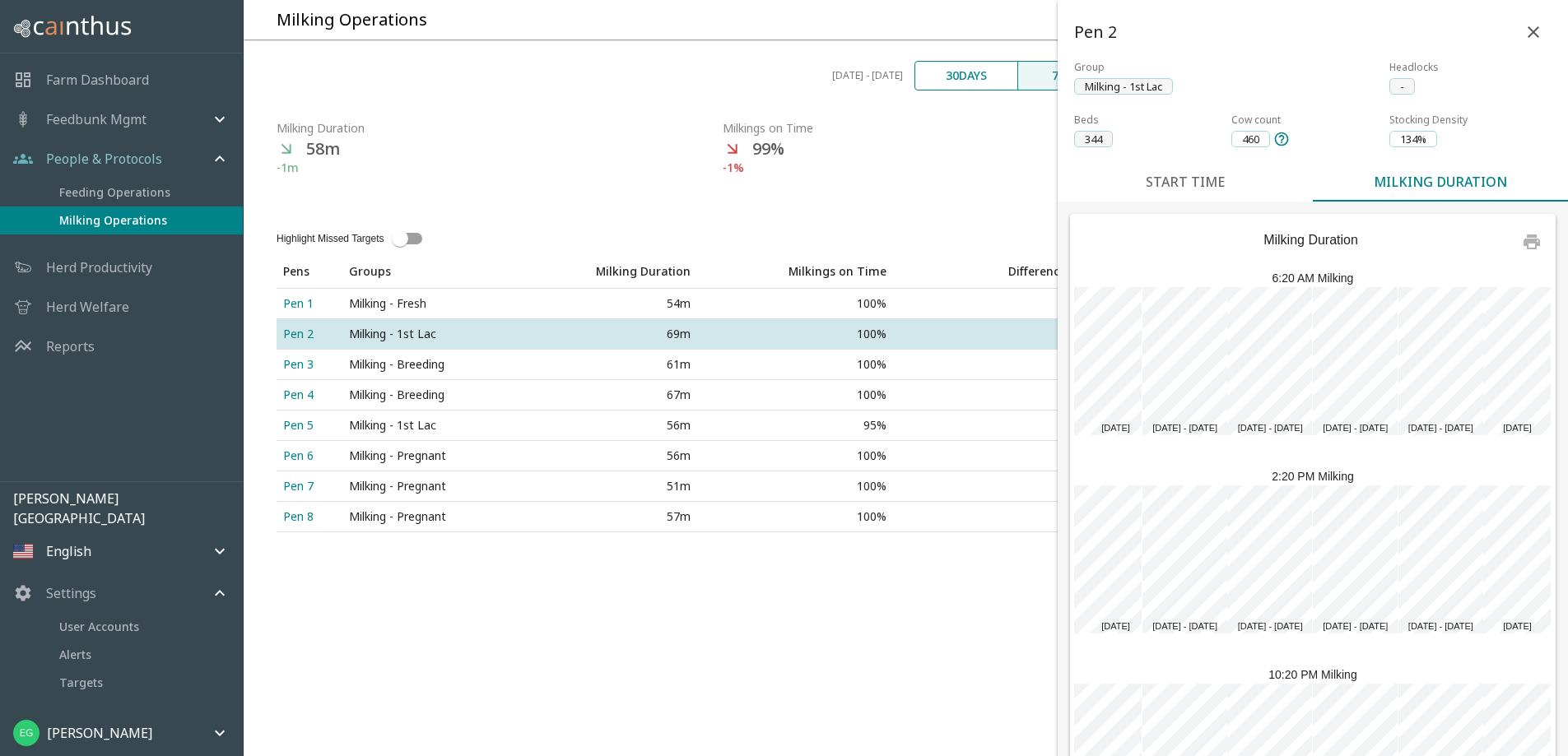
click at [125, 303] on p "Herd Welfare" at bounding box center [88, 307] width 83 height 20
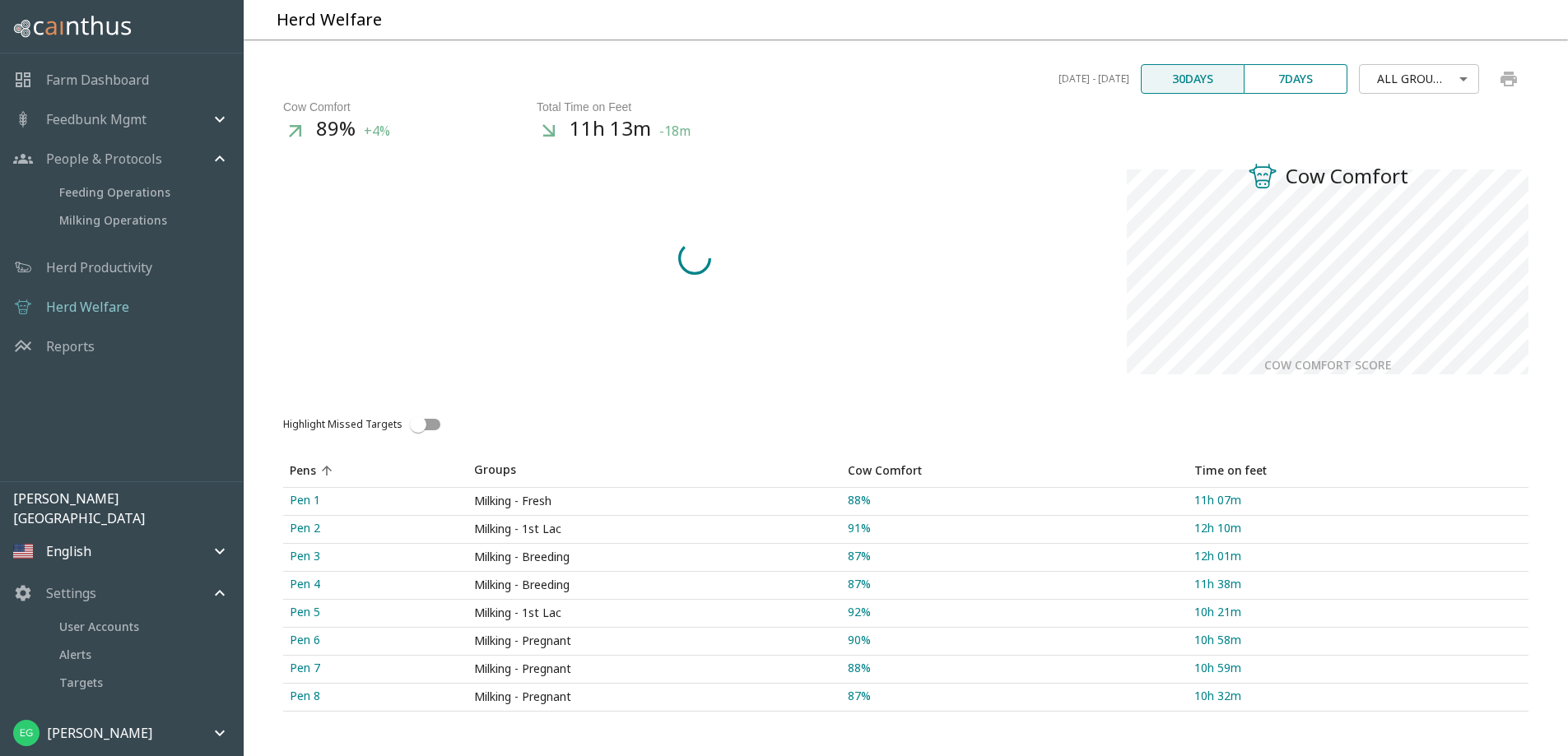
scroll to position [144, 0]
click at [319, 488] on link "Pen 1" at bounding box center [376, 502] width 184 height 27
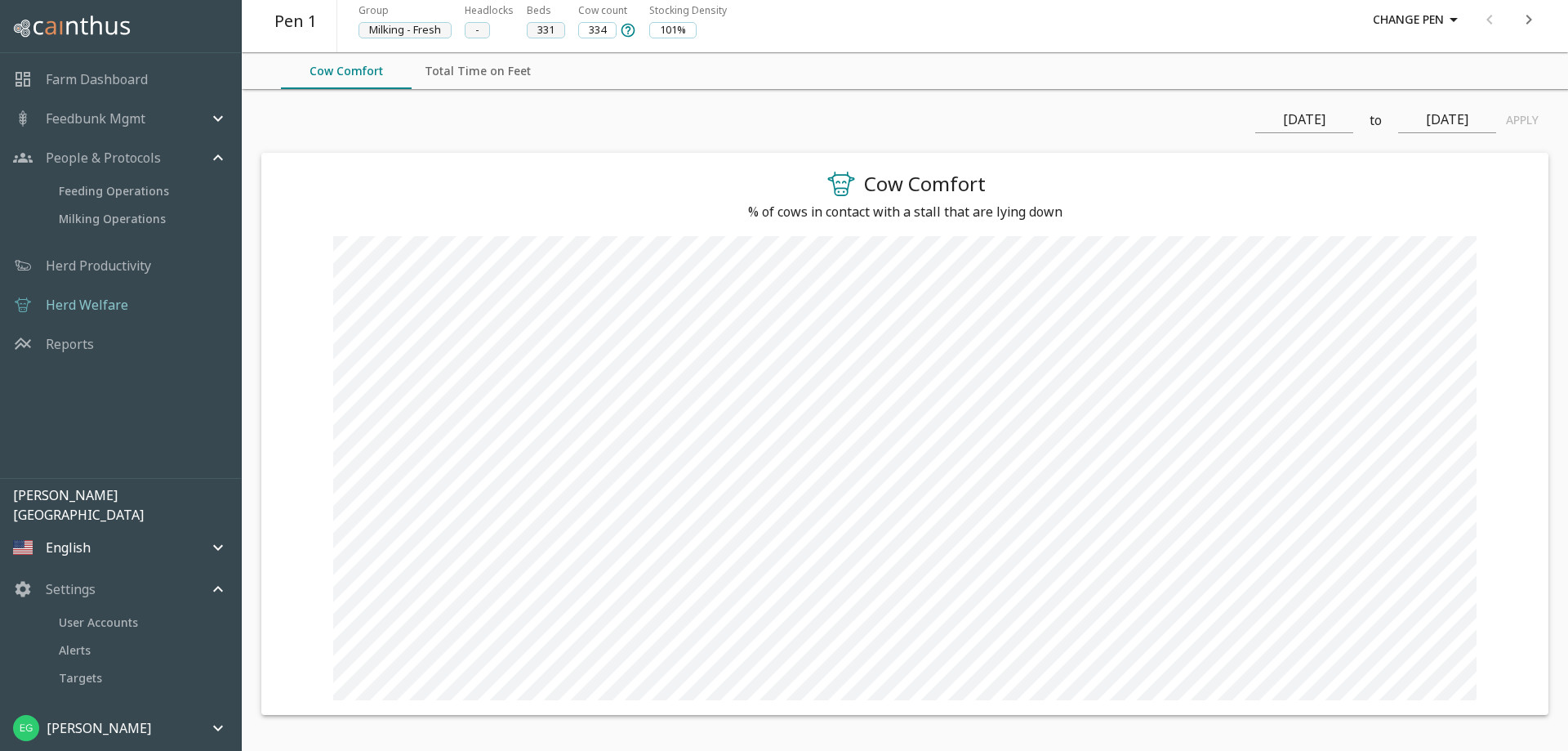
click at [211, 726] on icon "mailbox folders" at bounding box center [218, 728] width 20 height 20
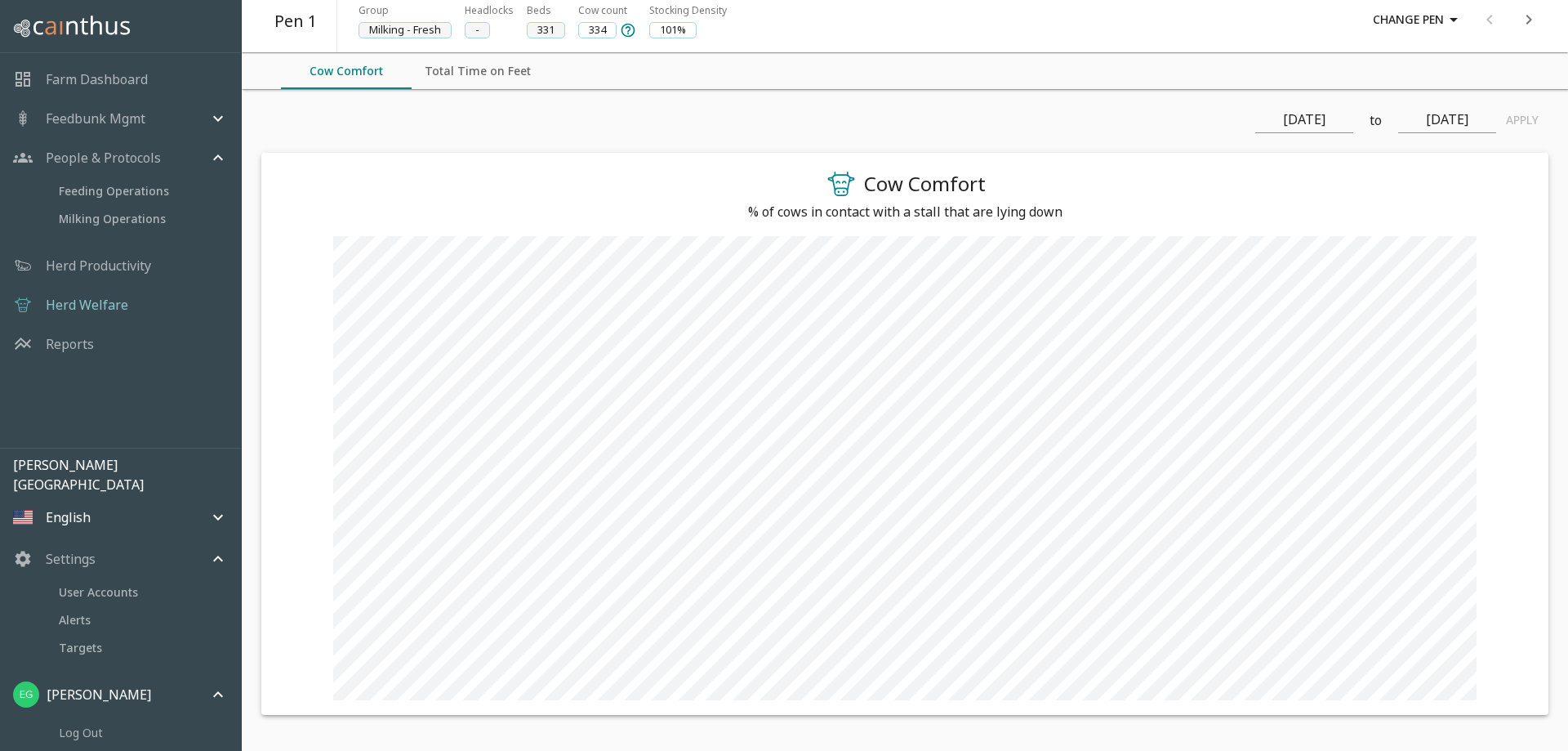
click at [135, 160] on p "People & Protocols" at bounding box center [103, 158] width 116 height 20
click at [139, 100] on div "Feedbunk Mgmt" at bounding box center [120, 118] width 241 height 39
click at [94, 223] on p "People & Protocols" at bounding box center [103, 227] width 116 height 20
click at [53, 341] on p "Herd Productivity" at bounding box center [99, 334] width 106 height 20
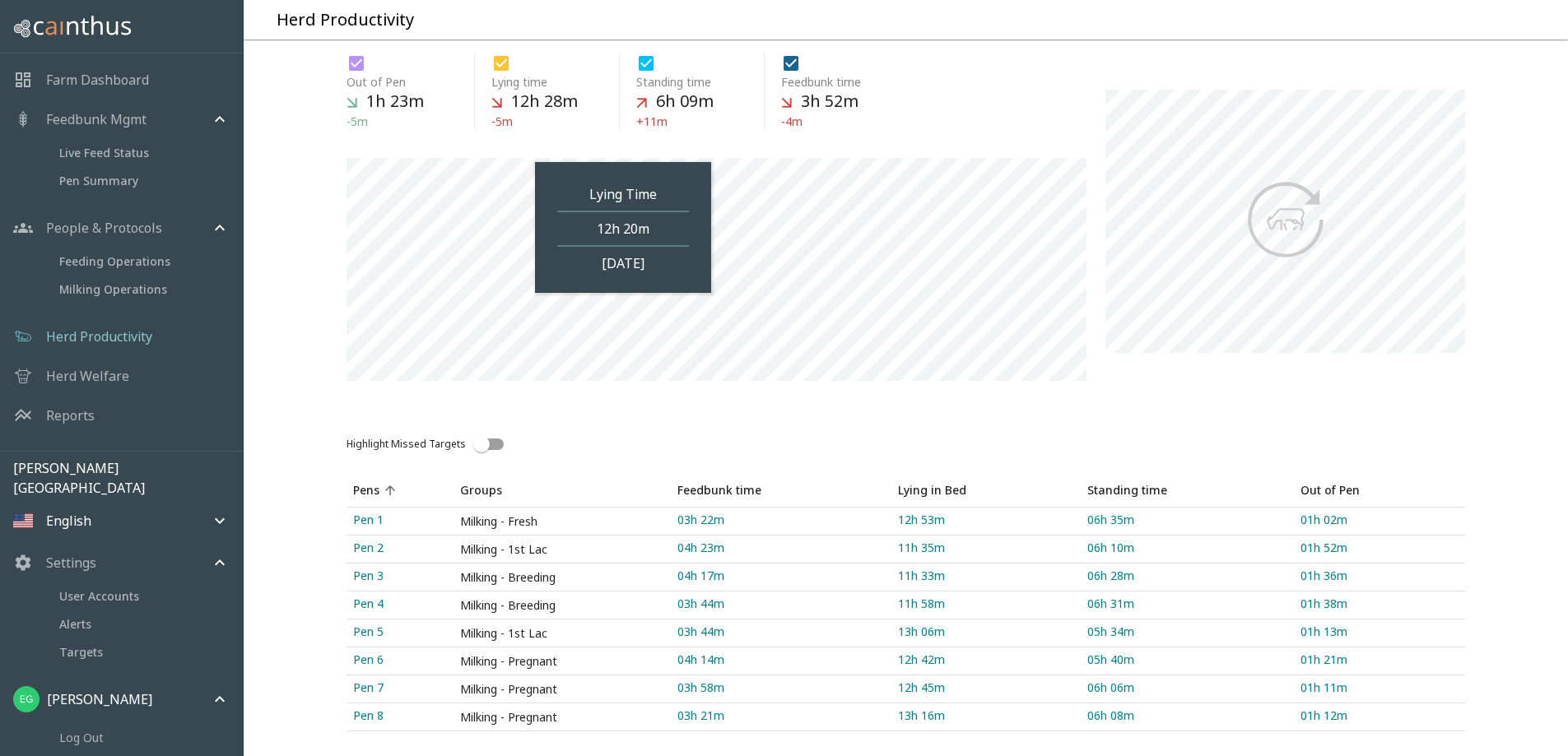
scroll to position [228, 0]
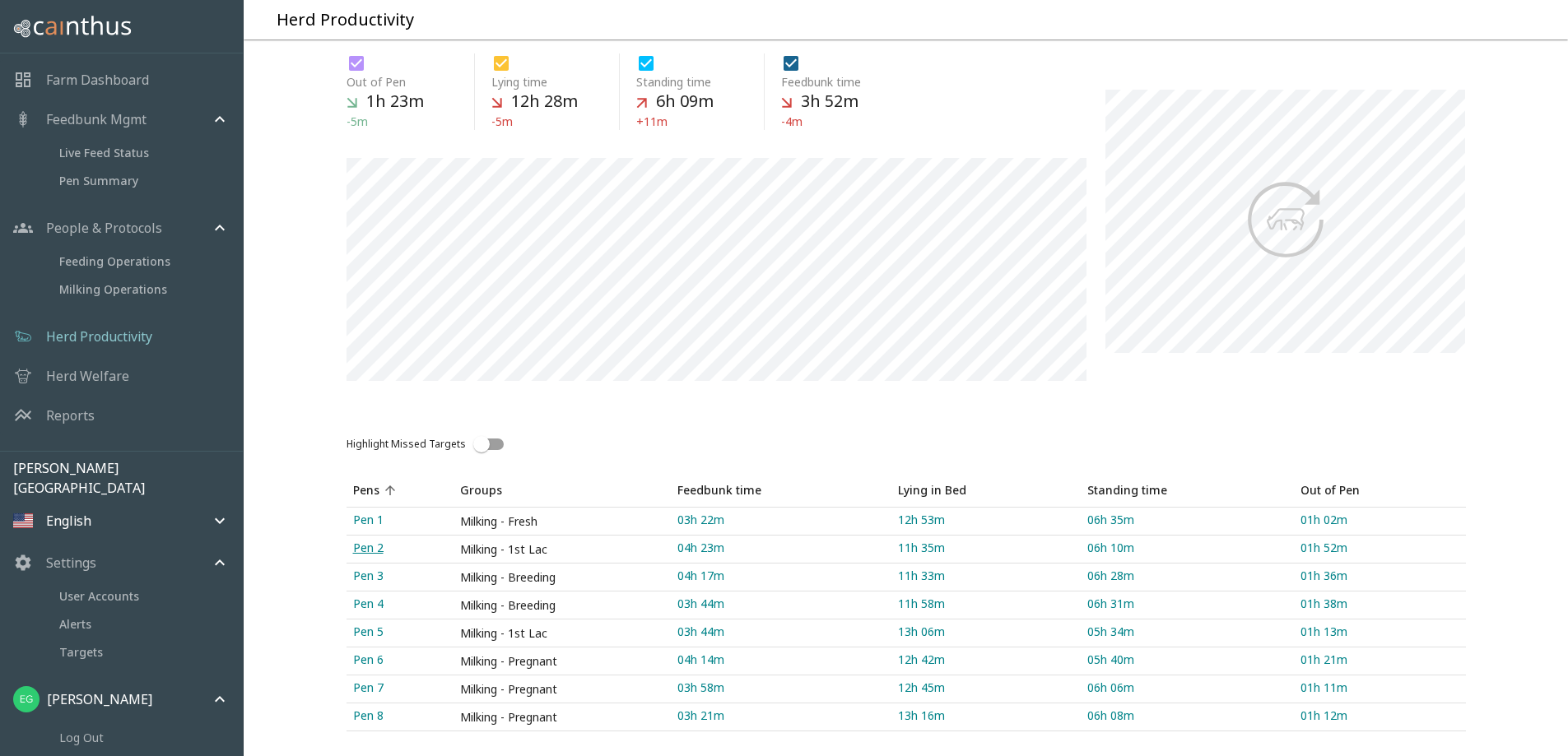
click at [371, 535] on link "Pen 2" at bounding box center [400, 549] width 107 height 27
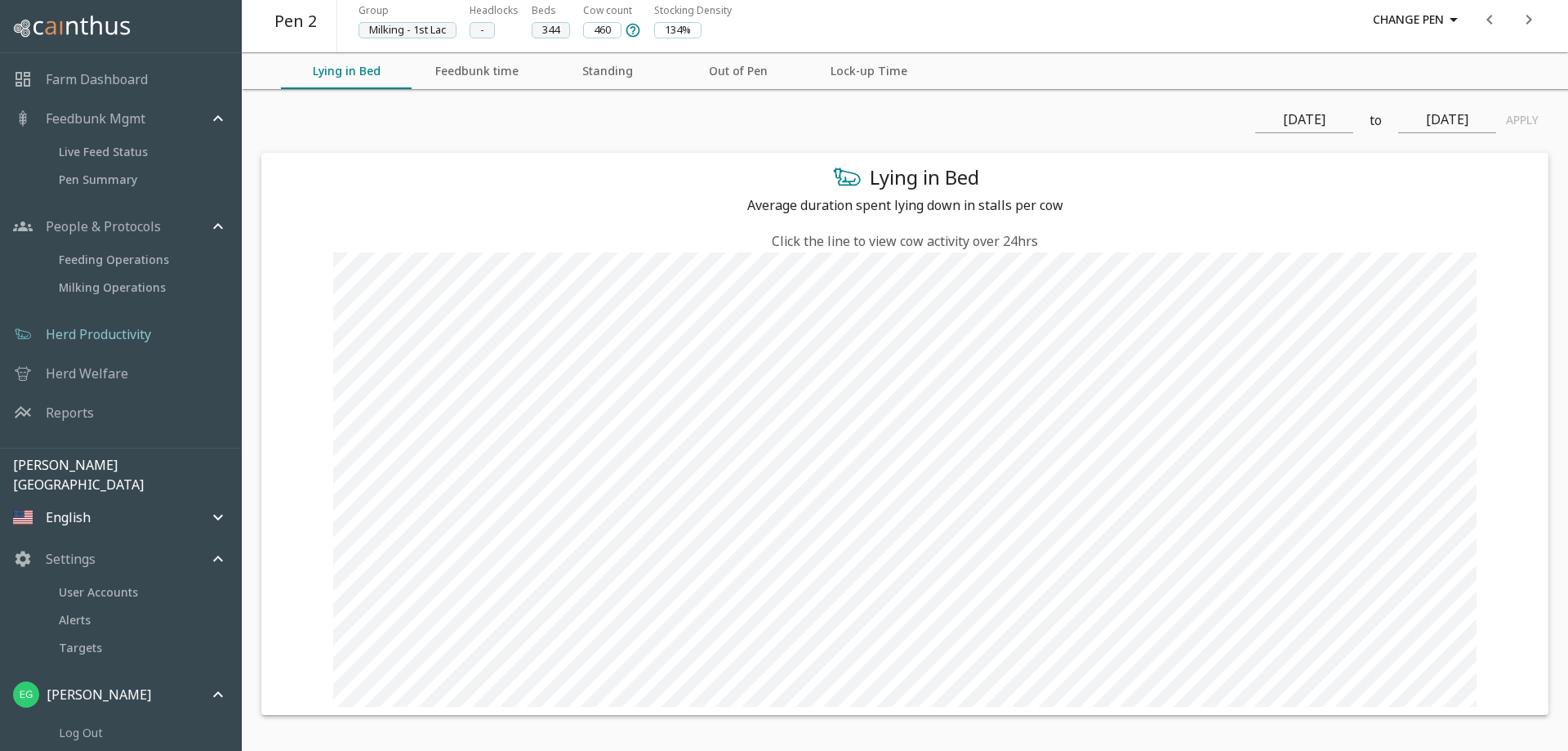
click at [720, 73] on button "Out of Pen" at bounding box center [738, 71] width 131 height 36
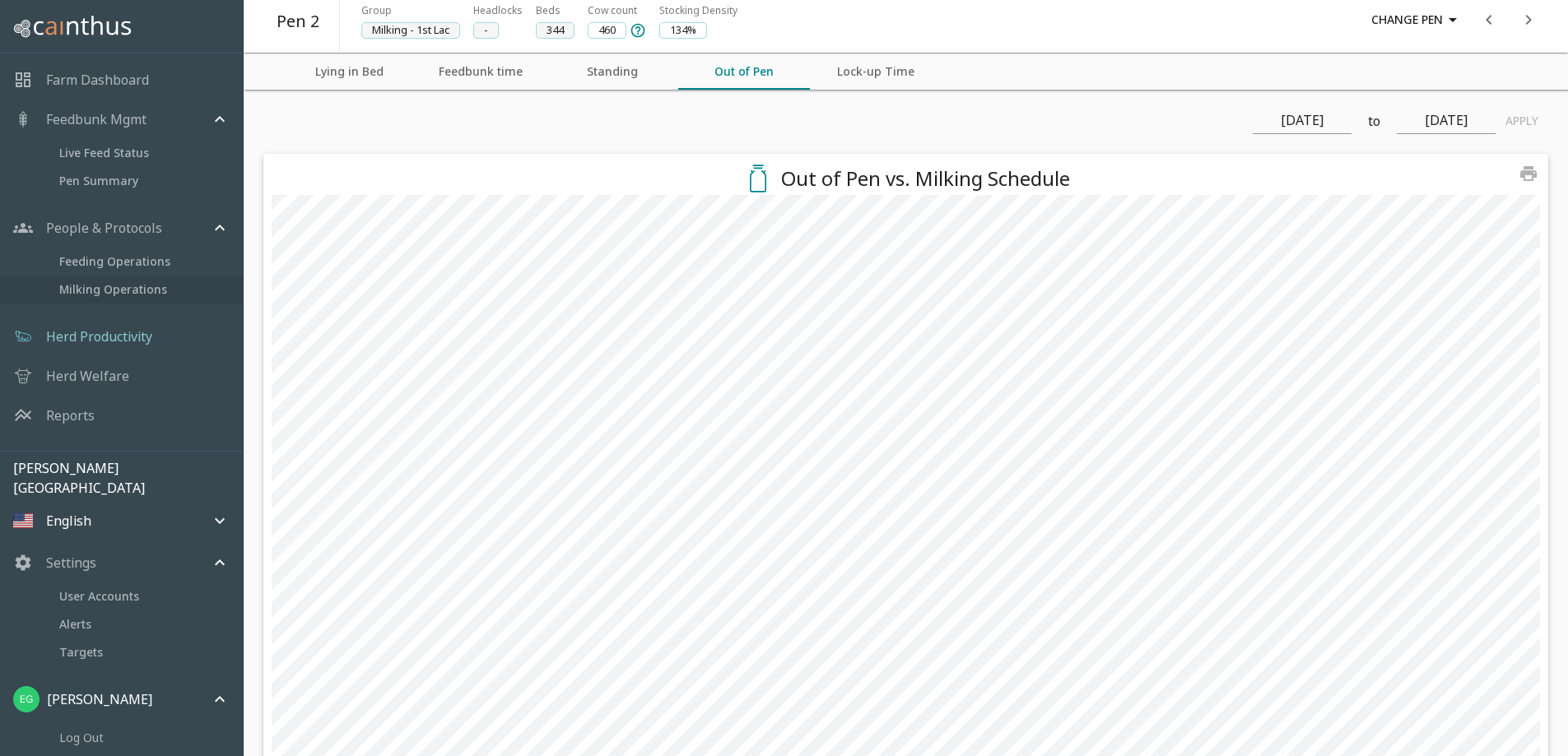
click at [125, 284] on span "Milking Operations" at bounding box center [144, 290] width 171 height 18
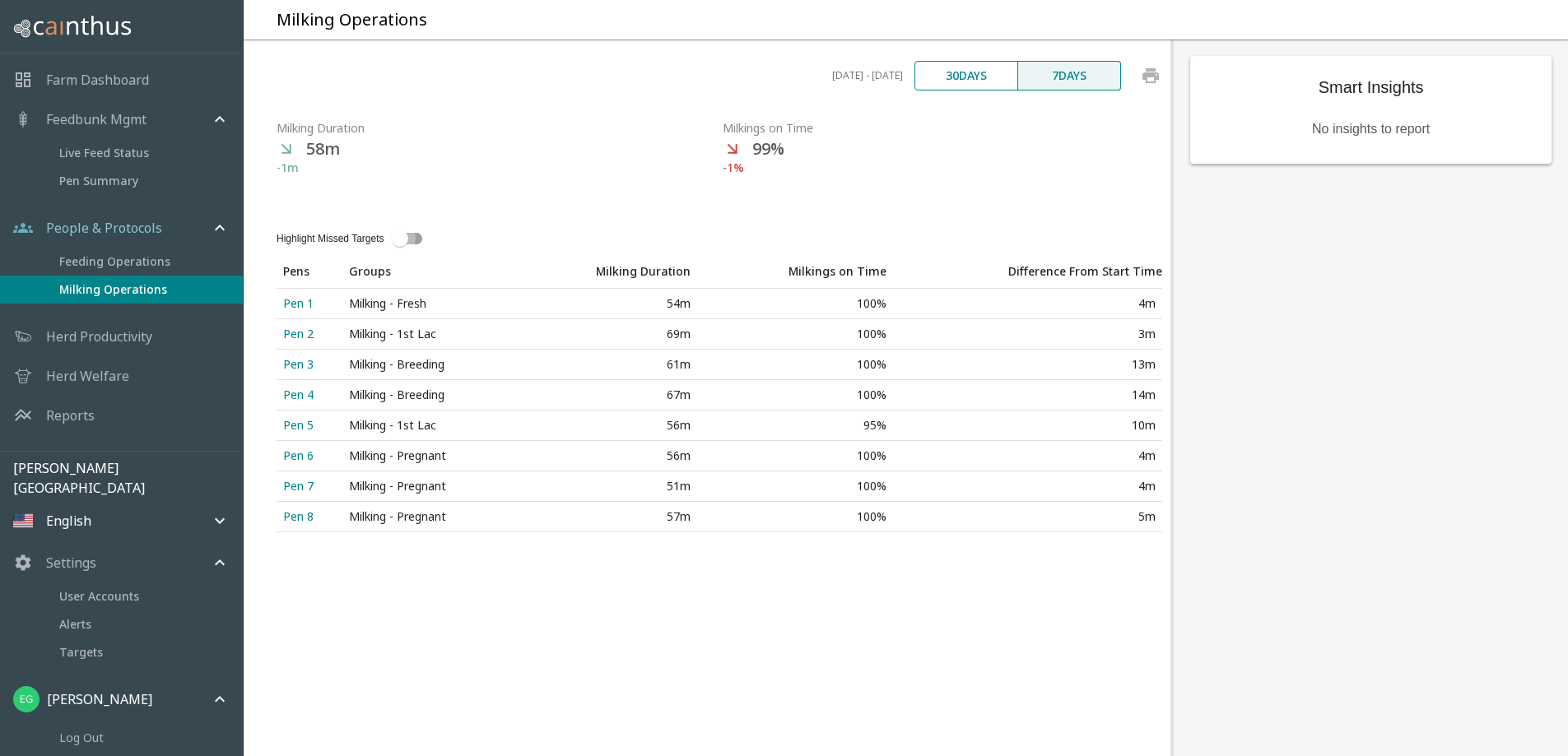
click at [417, 254] on input "highlight missed targets switch" at bounding box center [400, 238] width 94 height 32
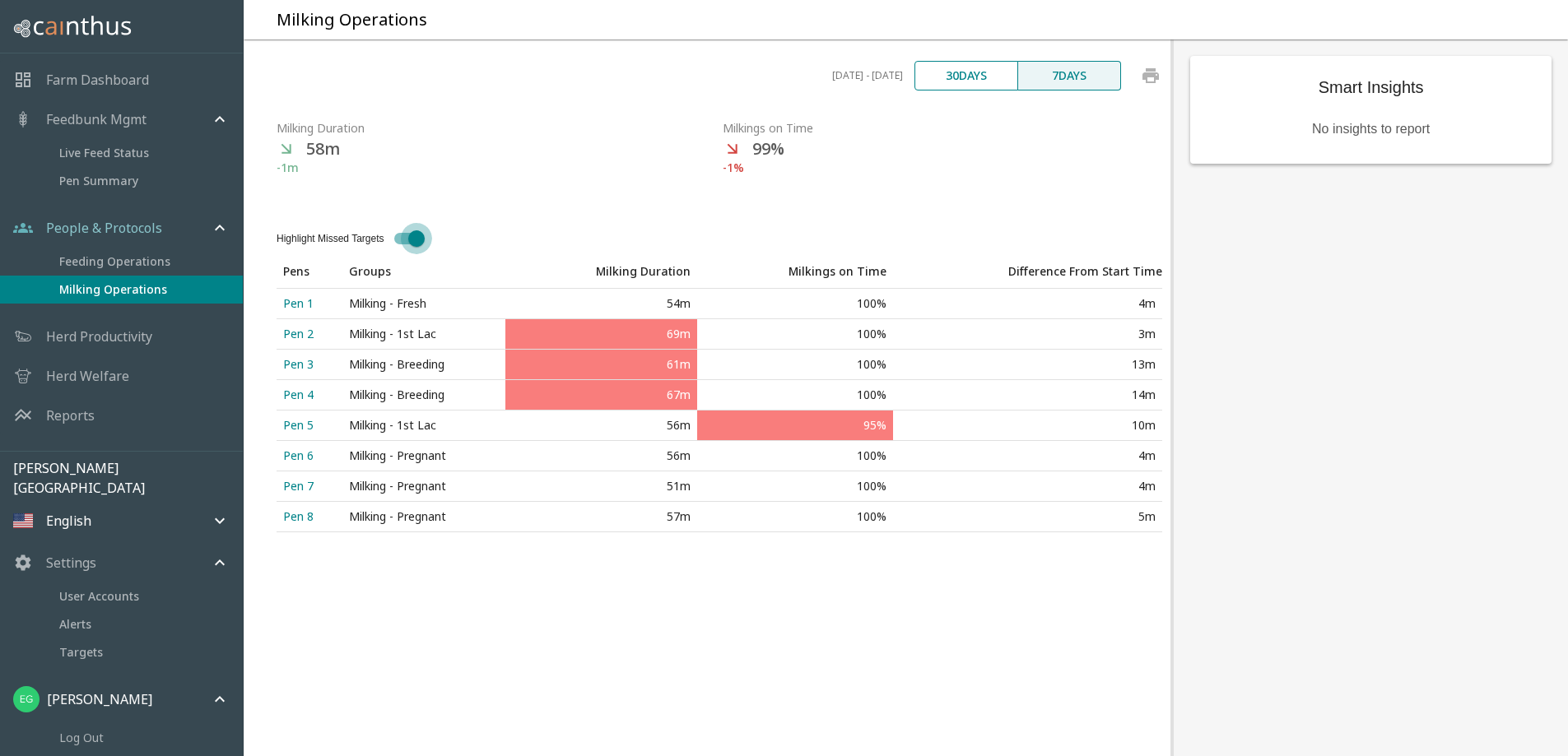
click at [403, 254] on input "highlight missed targets switch" at bounding box center [416, 238] width 94 height 32
checkbox input "false"
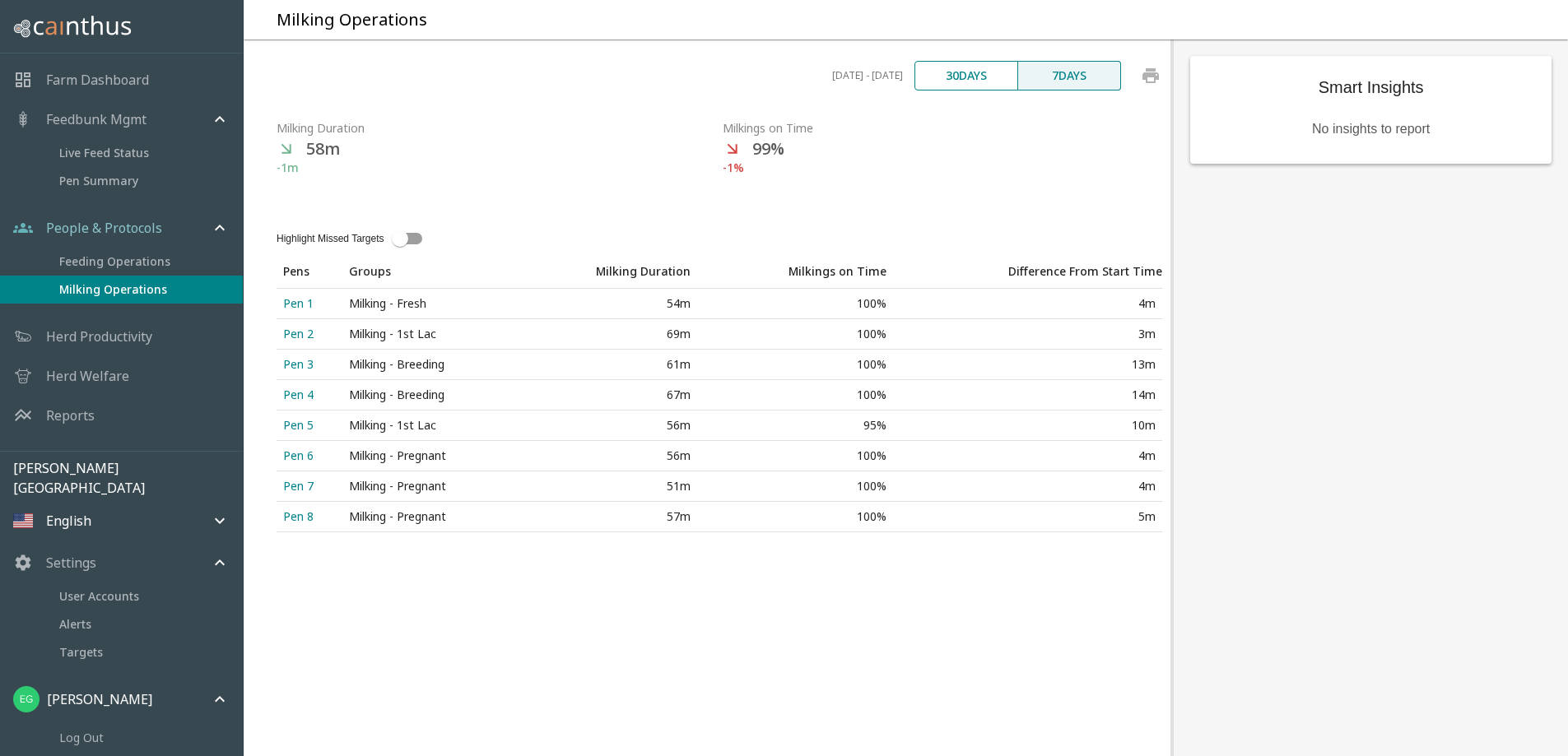
click at [90, 438] on div "mailbox folders" at bounding box center [121, 442] width 243 height 15
click at [97, 424] on div "Reports" at bounding box center [121, 415] width 243 height 40
click at [89, 419] on p "Reports" at bounding box center [70, 415] width 49 height 20
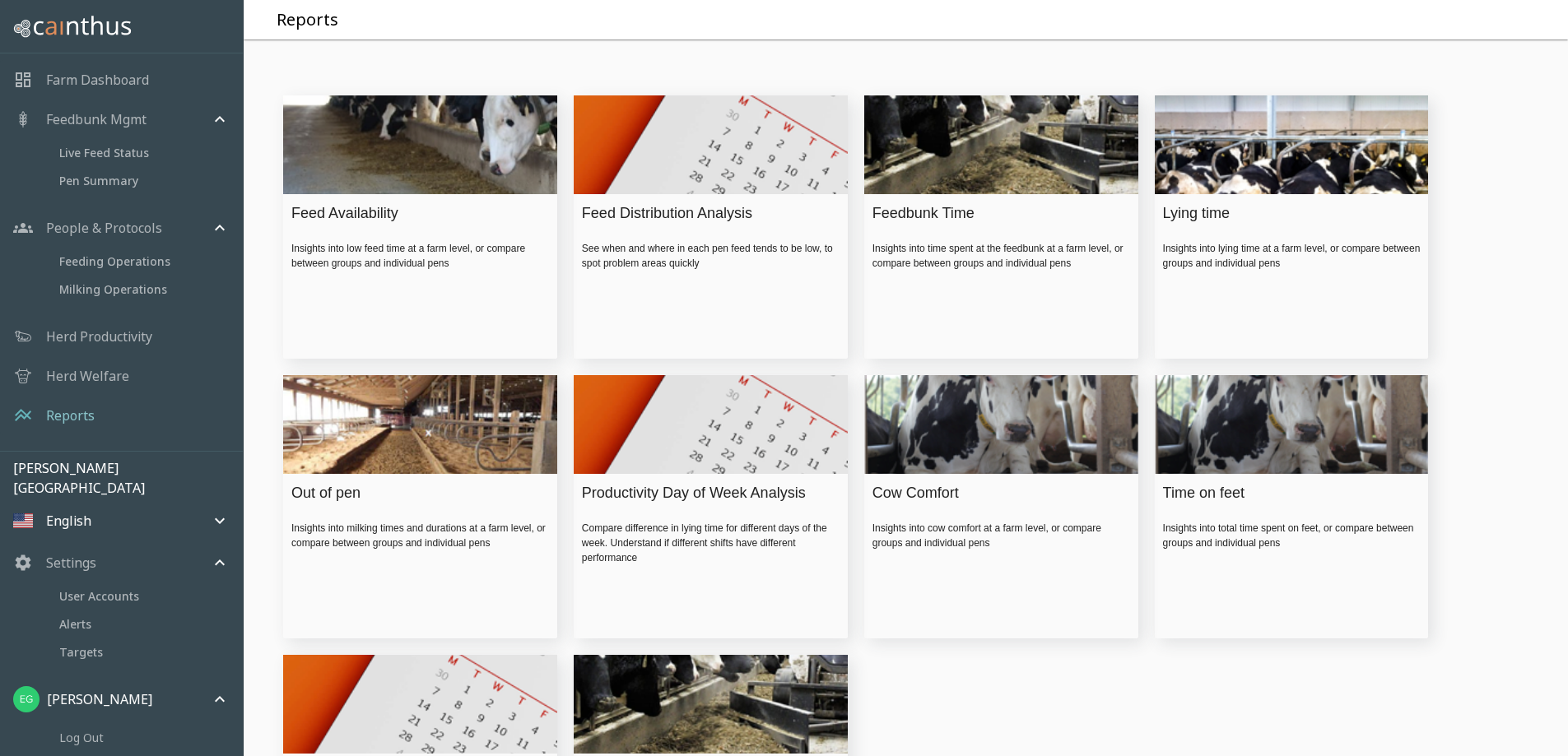
click at [87, 61] on div "Farm Dashboard" at bounding box center [121, 80] width 243 height 40
click at [89, 78] on p "Farm Dashboard" at bounding box center [97, 79] width 103 height 20
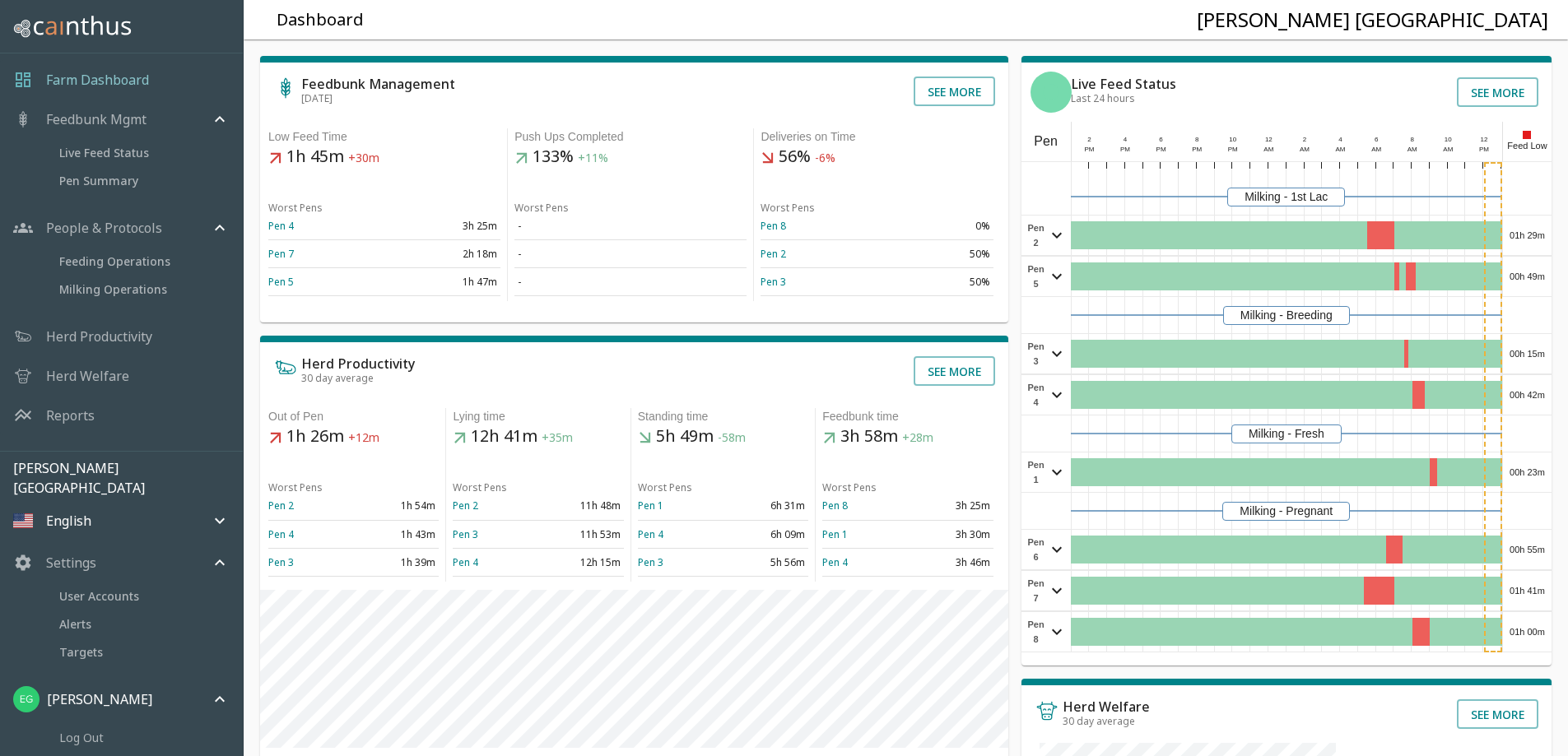
click at [580, 145] on div "Push Ups Completed" at bounding box center [630, 136] width 232 height 17
click at [565, 169] on h5 "133% +11%" at bounding box center [630, 157] width 232 height 23
click at [115, 254] on span "Feeding Operations" at bounding box center [144, 262] width 171 height 18
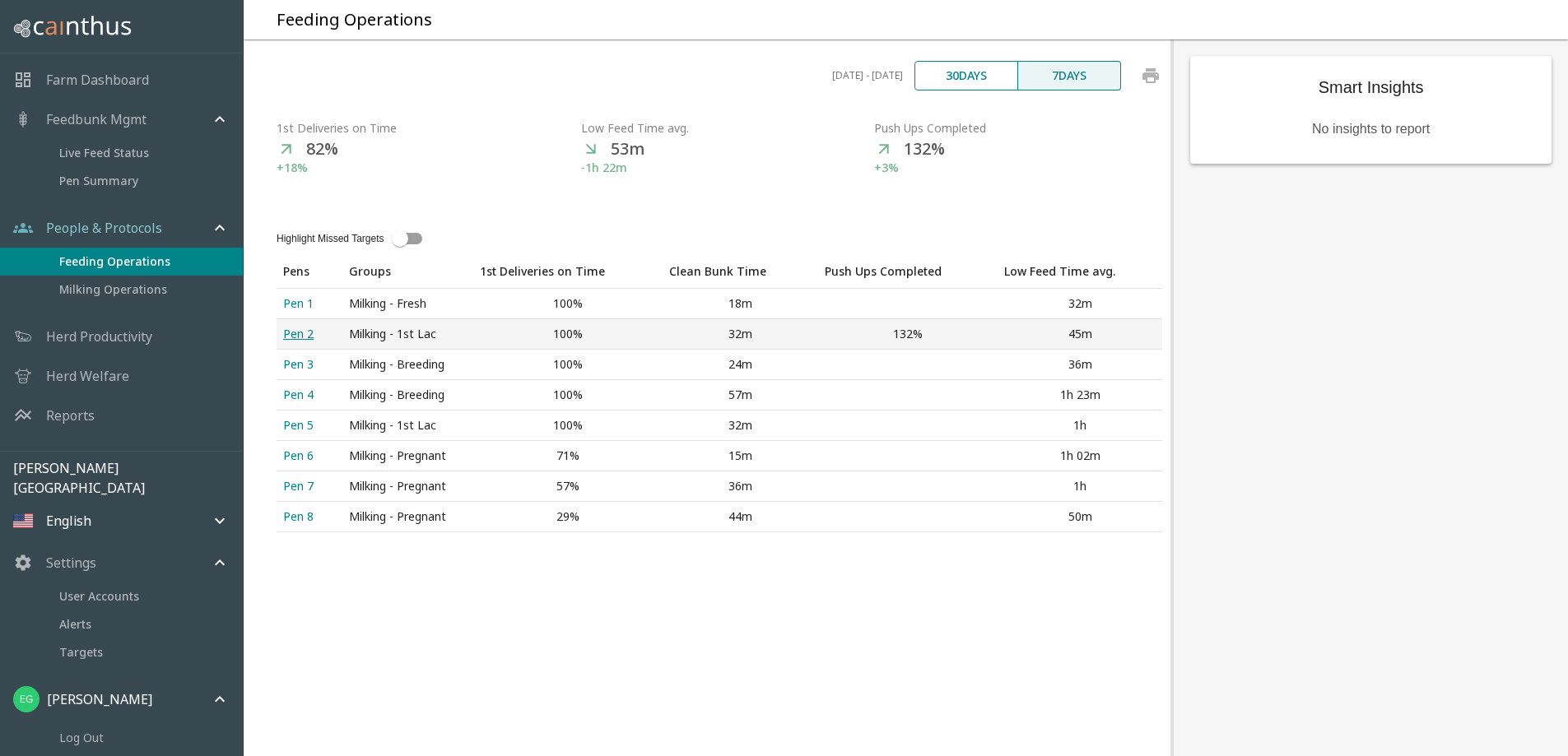
click at [295, 342] on div "Pen 2" at bounding box center [310, 334] width 52 height 16
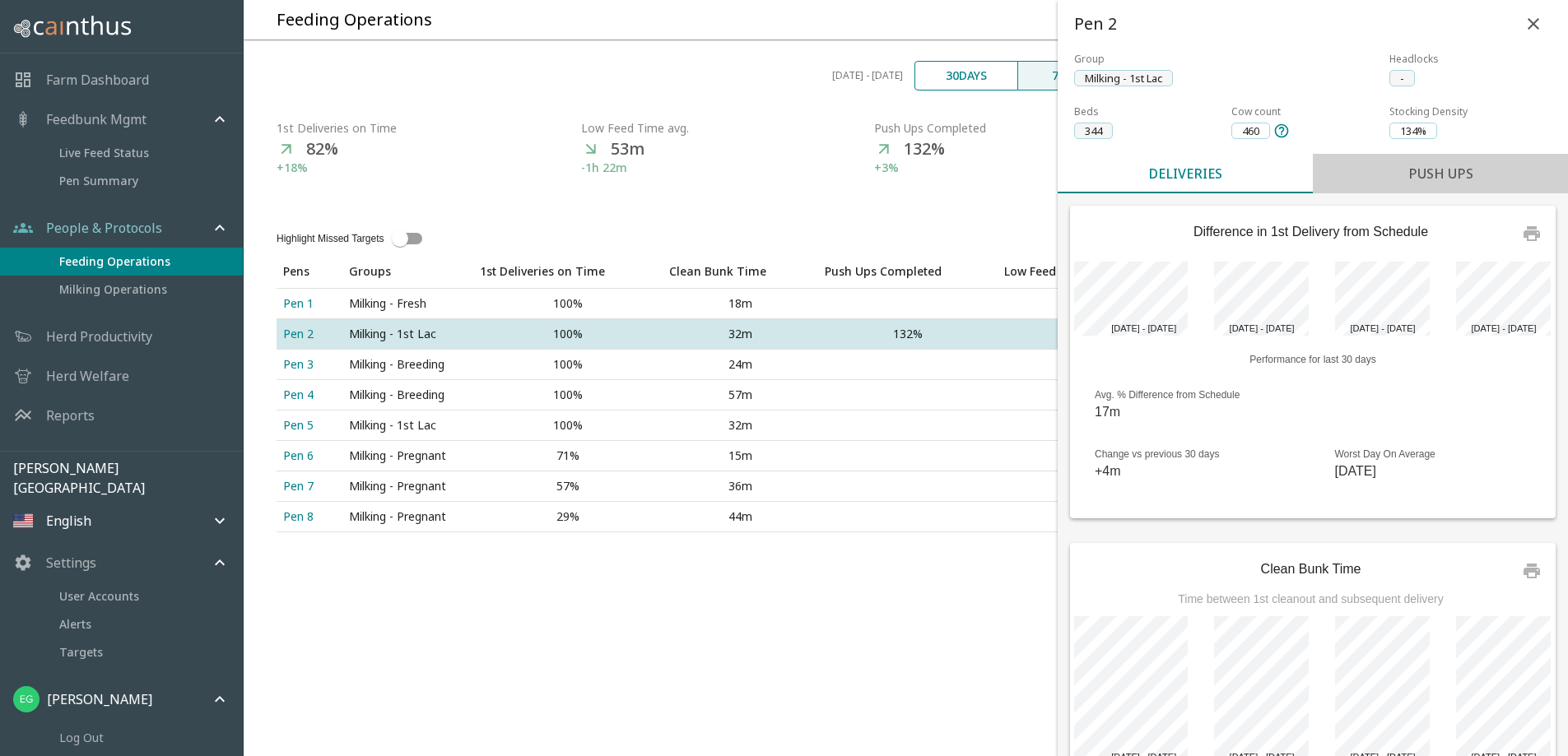
click at [1390, 153] on button "Push Ups" at bounding box center [1440, 173] width 255 height 40
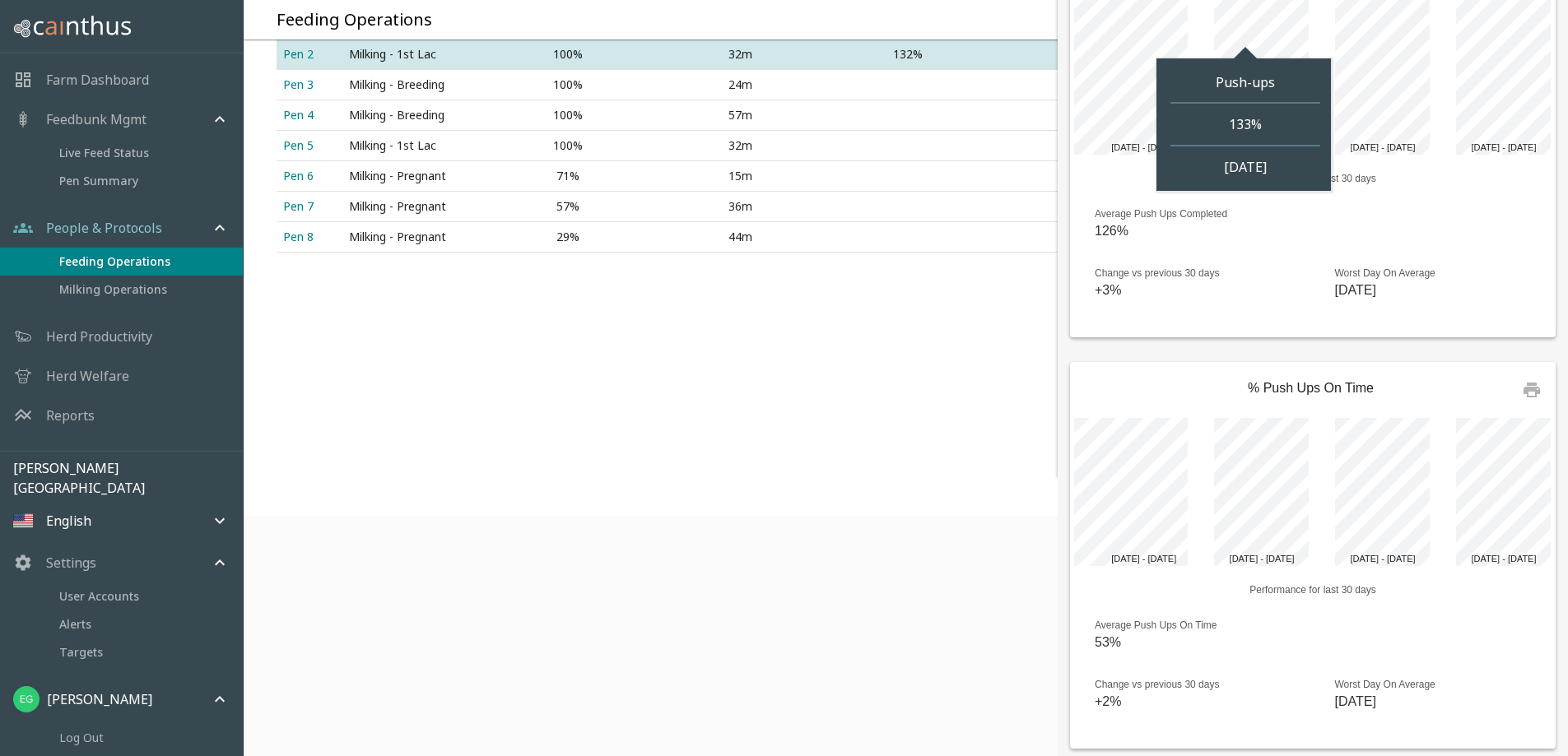
scroll to position [290, 0]
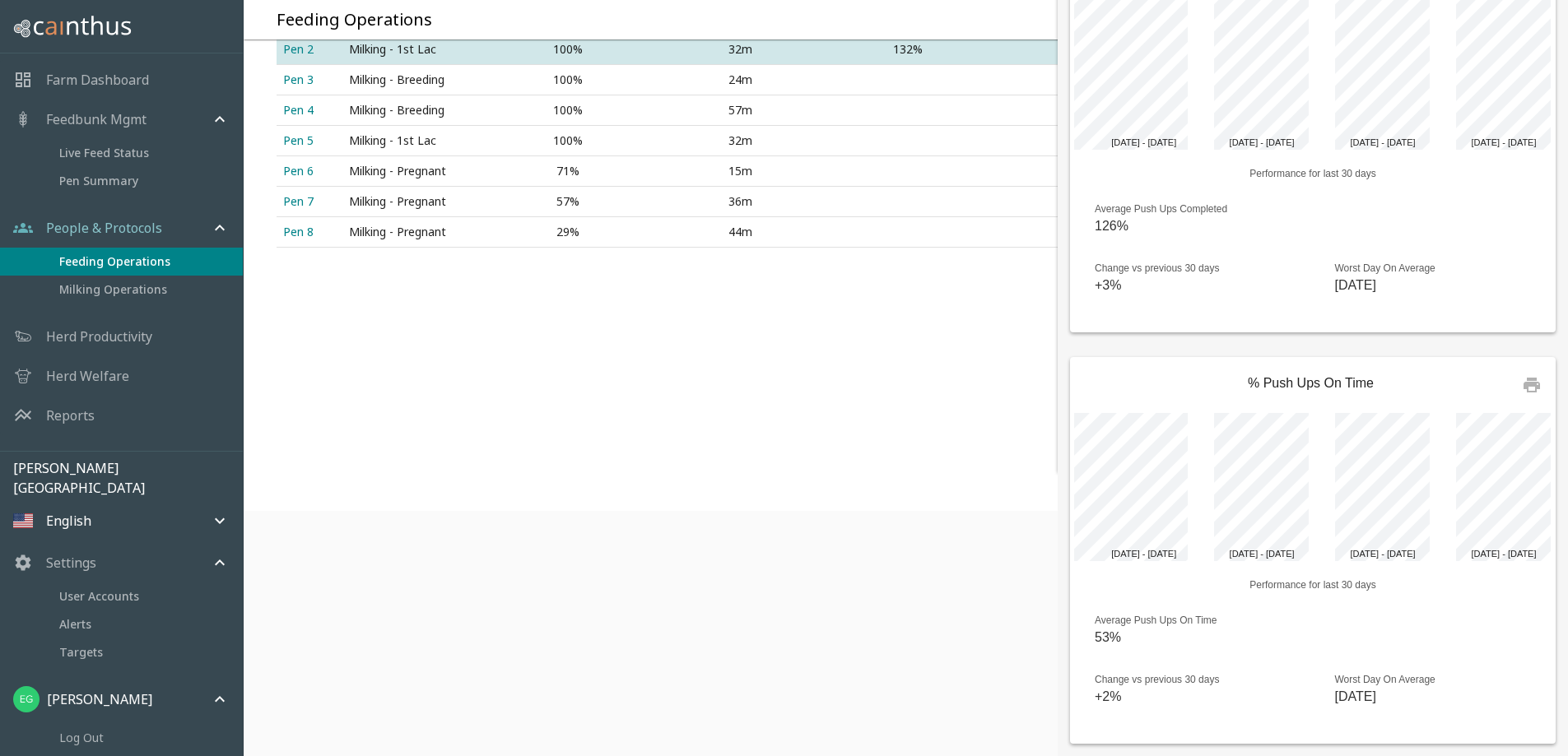
click at [106, 335] on p "Herd Productivity" at bounding box center [99, 337] width 107 height 20
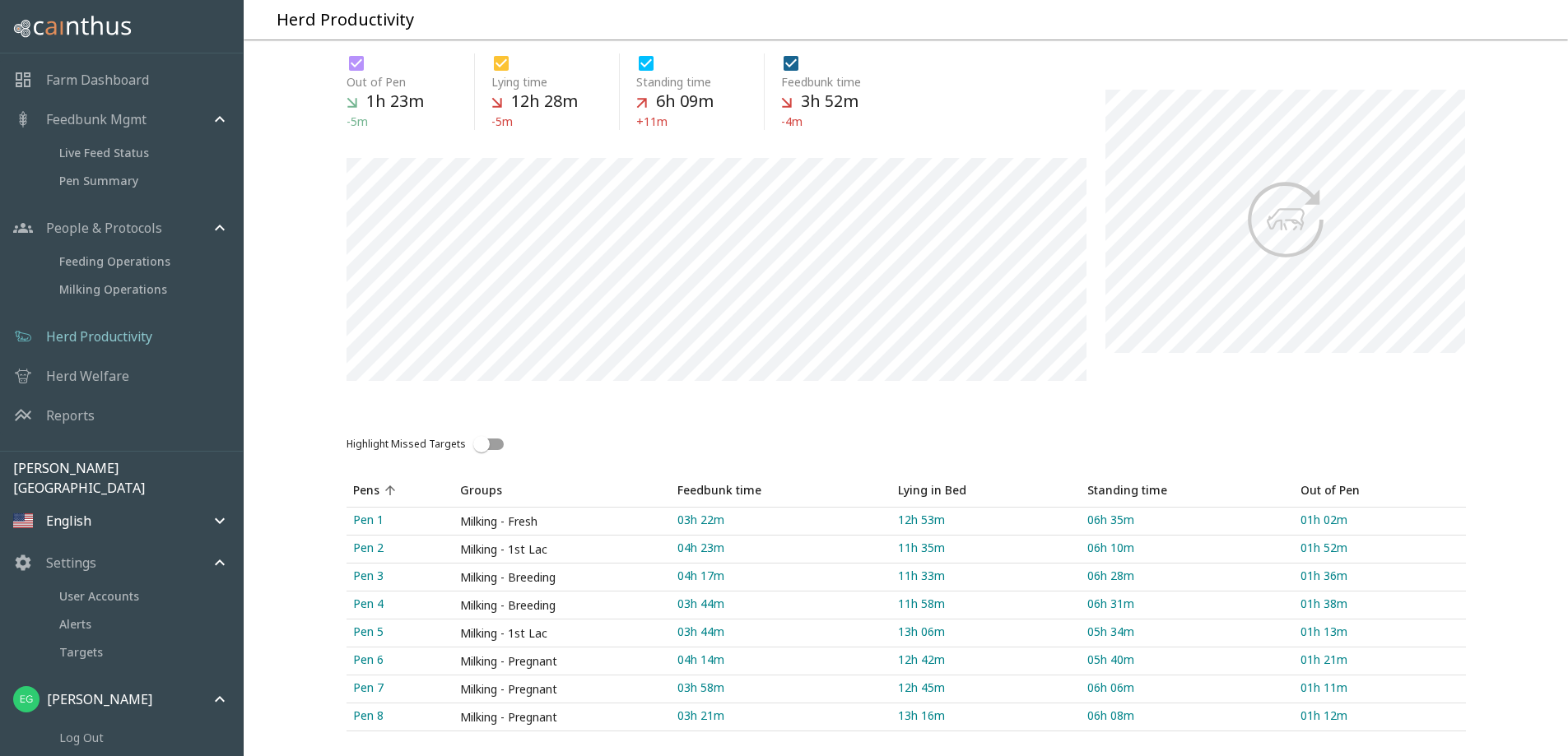
scroll to position [228, 0]
click at [368, 507] on link "Pen 1" at bounding box center [400, 521] width 107 height 27
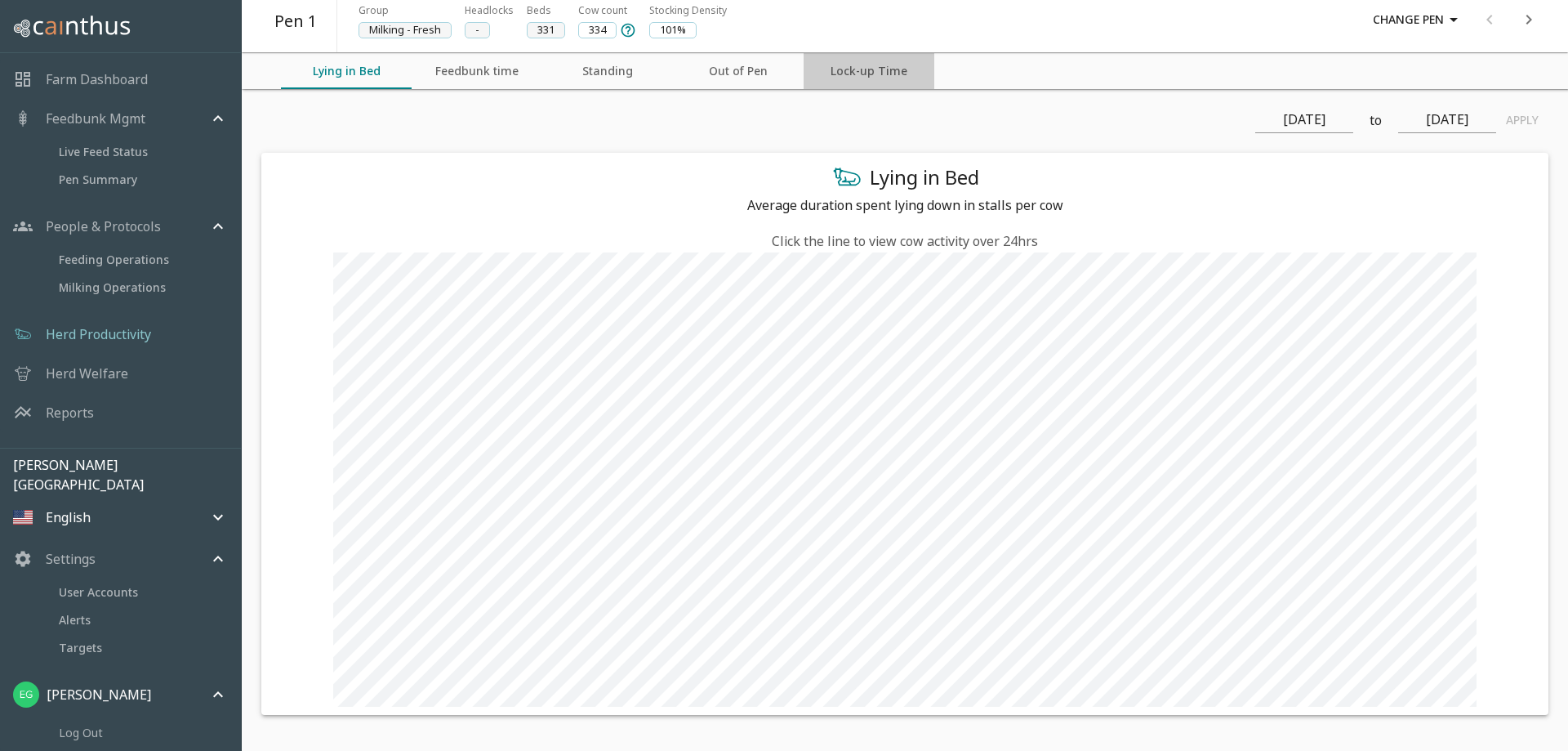
click at [832, 74] on button "Lock-up Time" at bounding box center [869, 71] width 131 height 36
click at [755, 79] on button "Out of Pen" at bounding box center [738, 71] width 131 height 36
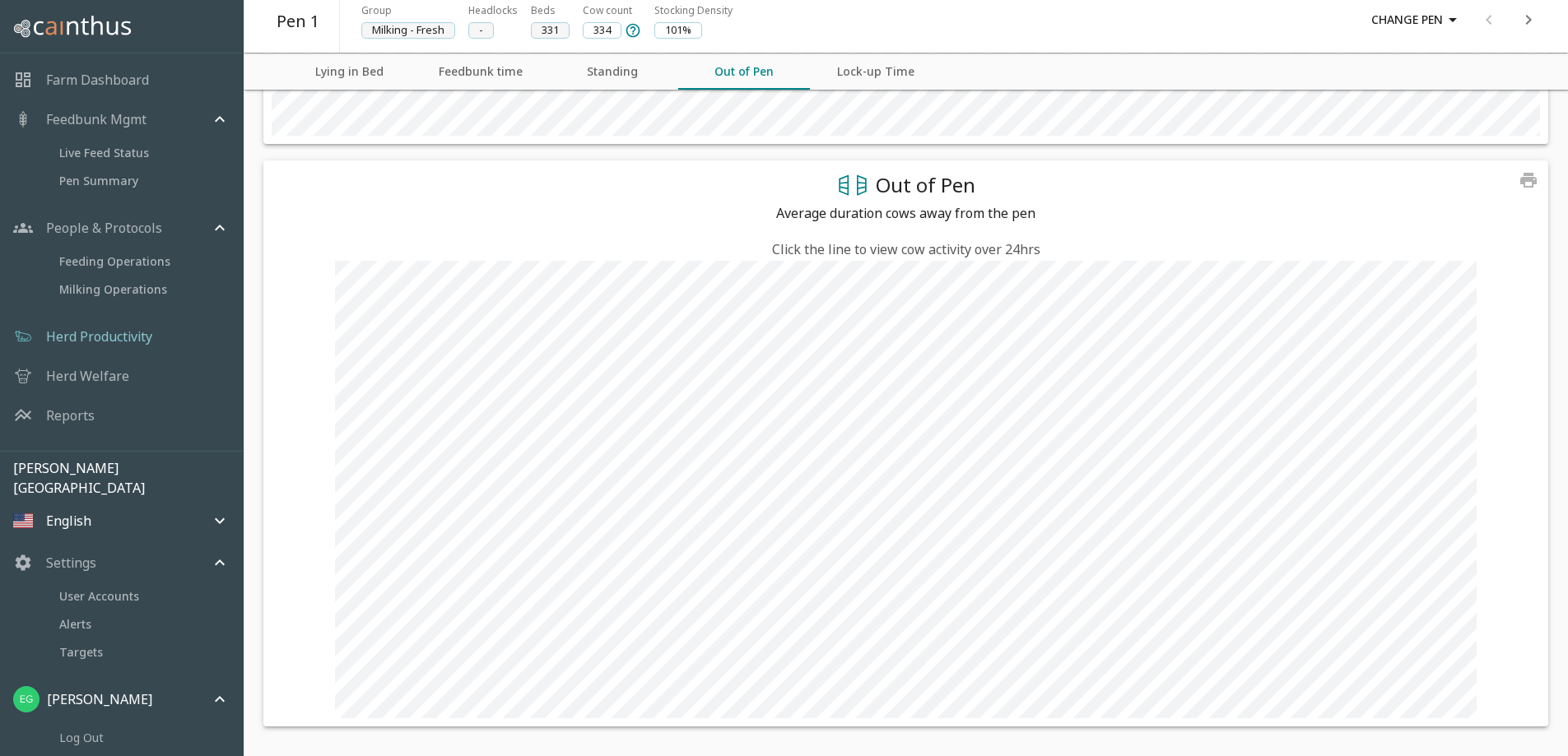
scroll to position [171, 0]
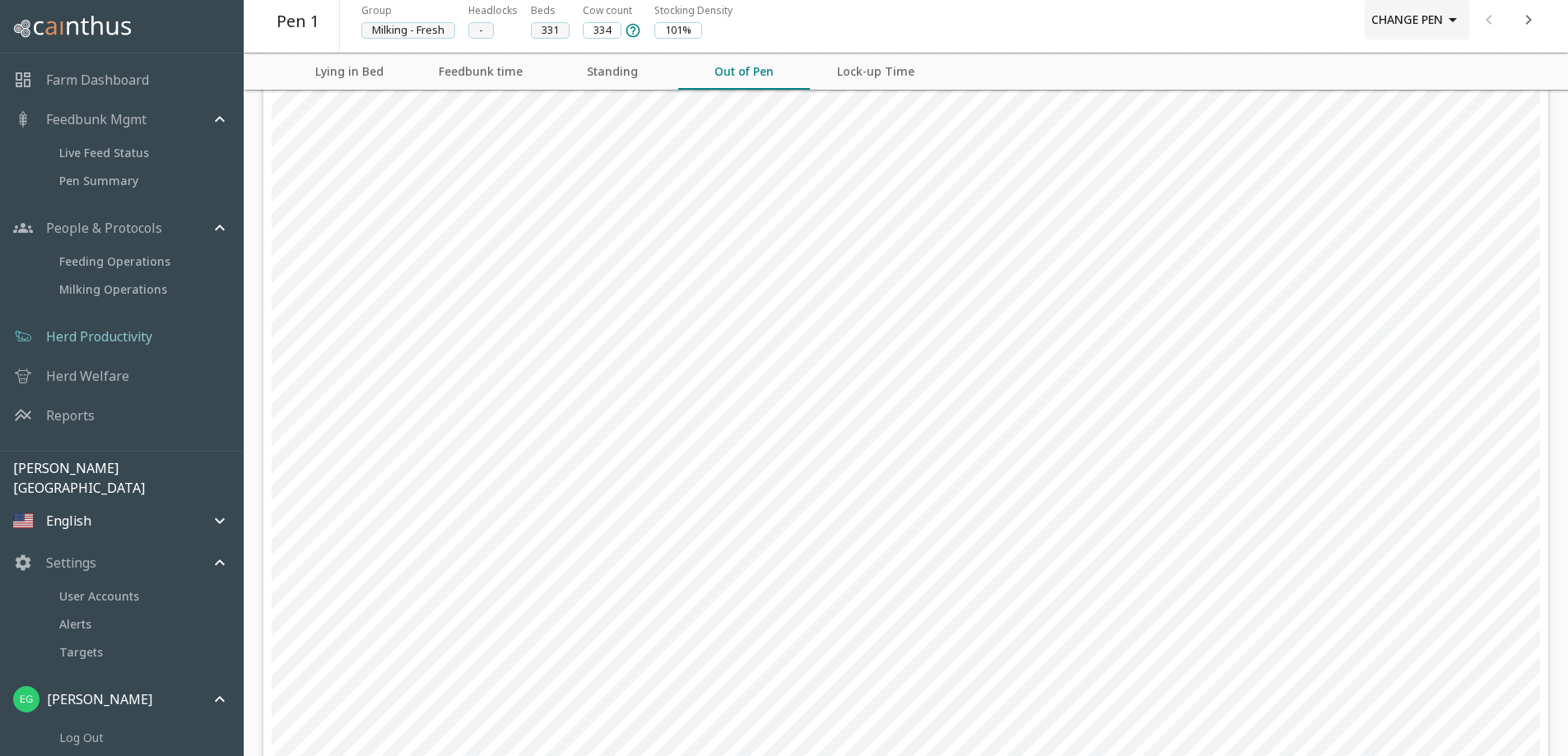
click at [1439, 11] on button "Change Pen" at bounding box center [1416, 20] width 105 height 40
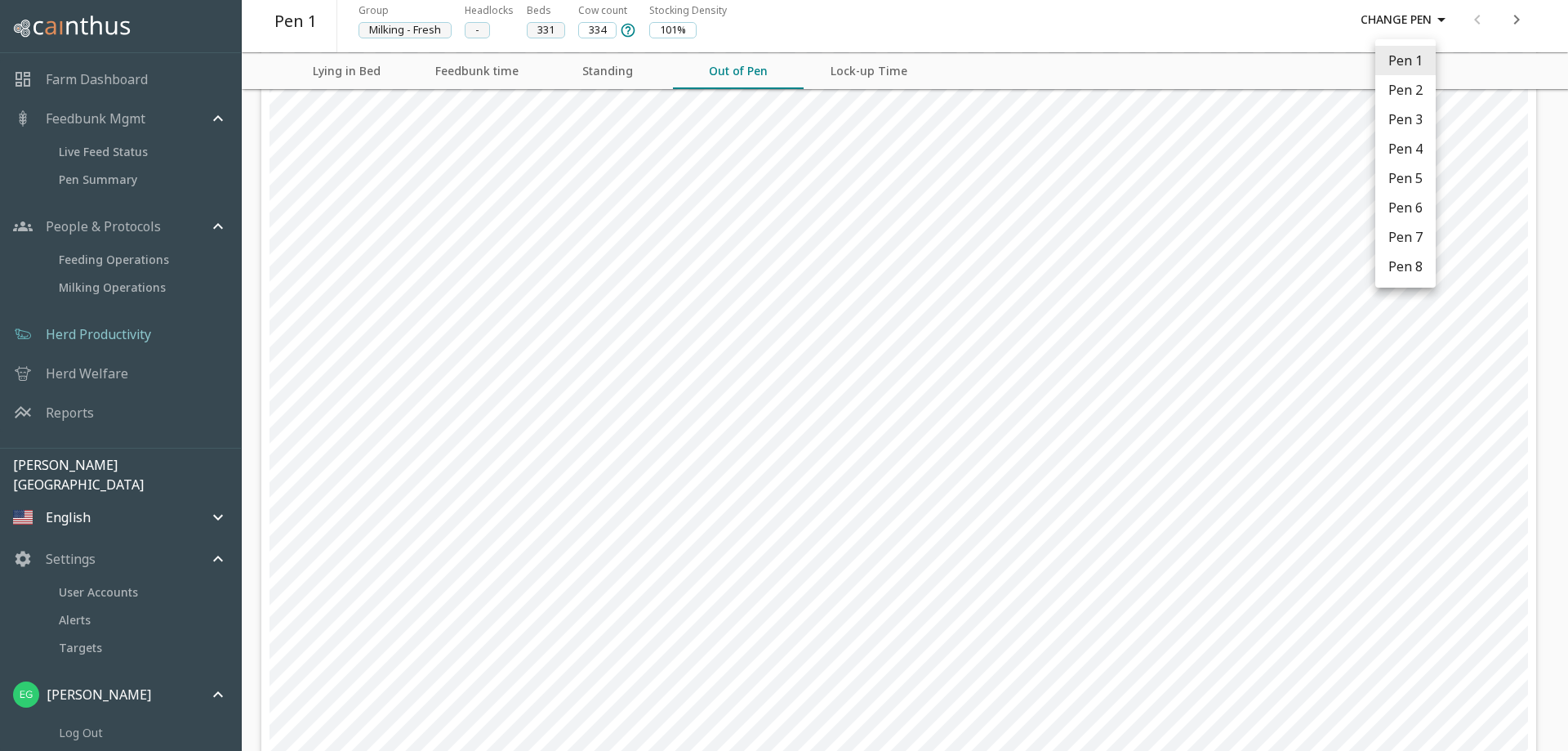
click at [1398, 88] on li "Pen 2" at bounding box center [1405, 90] width 60 height 30
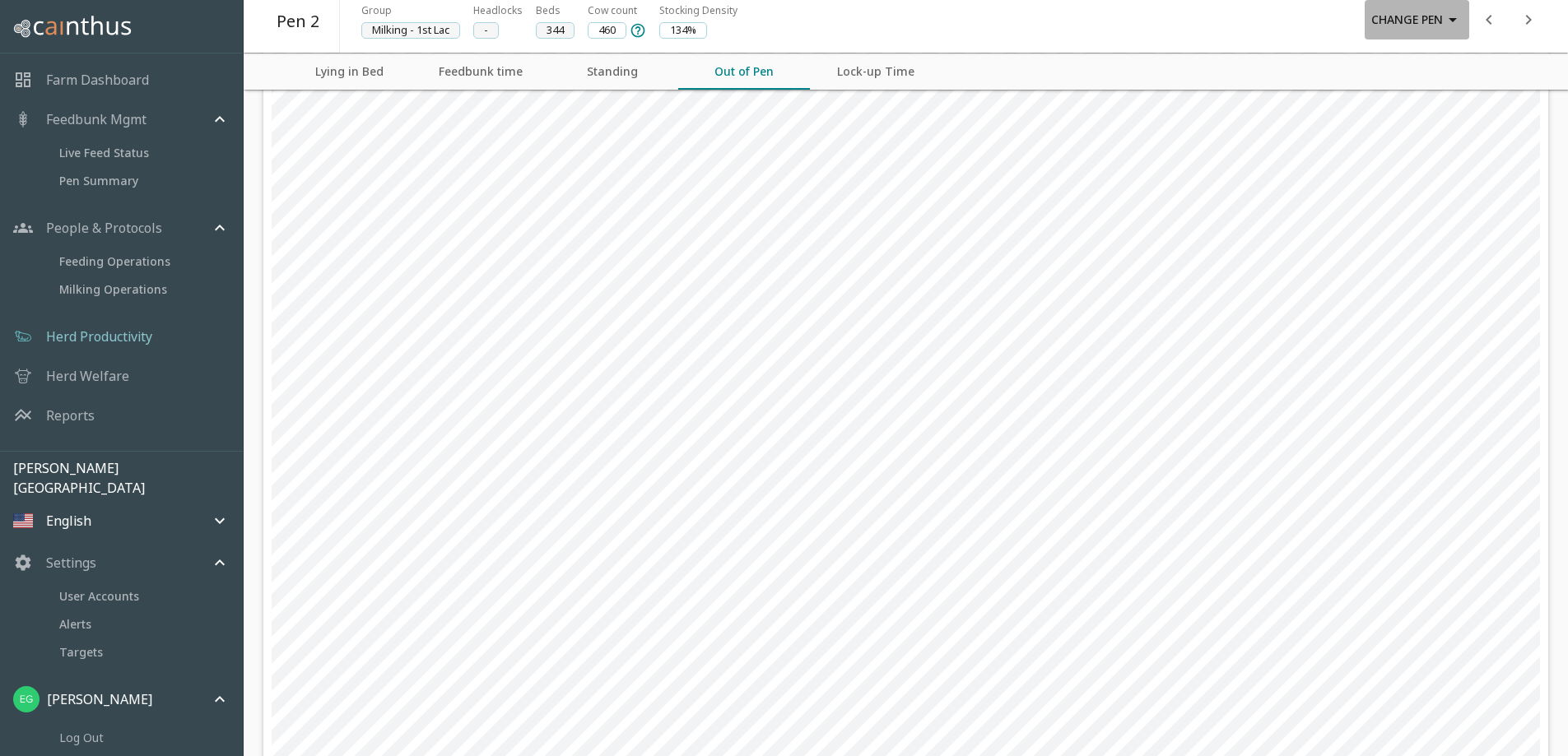
click at [1457, 11] on icon "button" at bounding box center [1452, 20] width 20 height 20
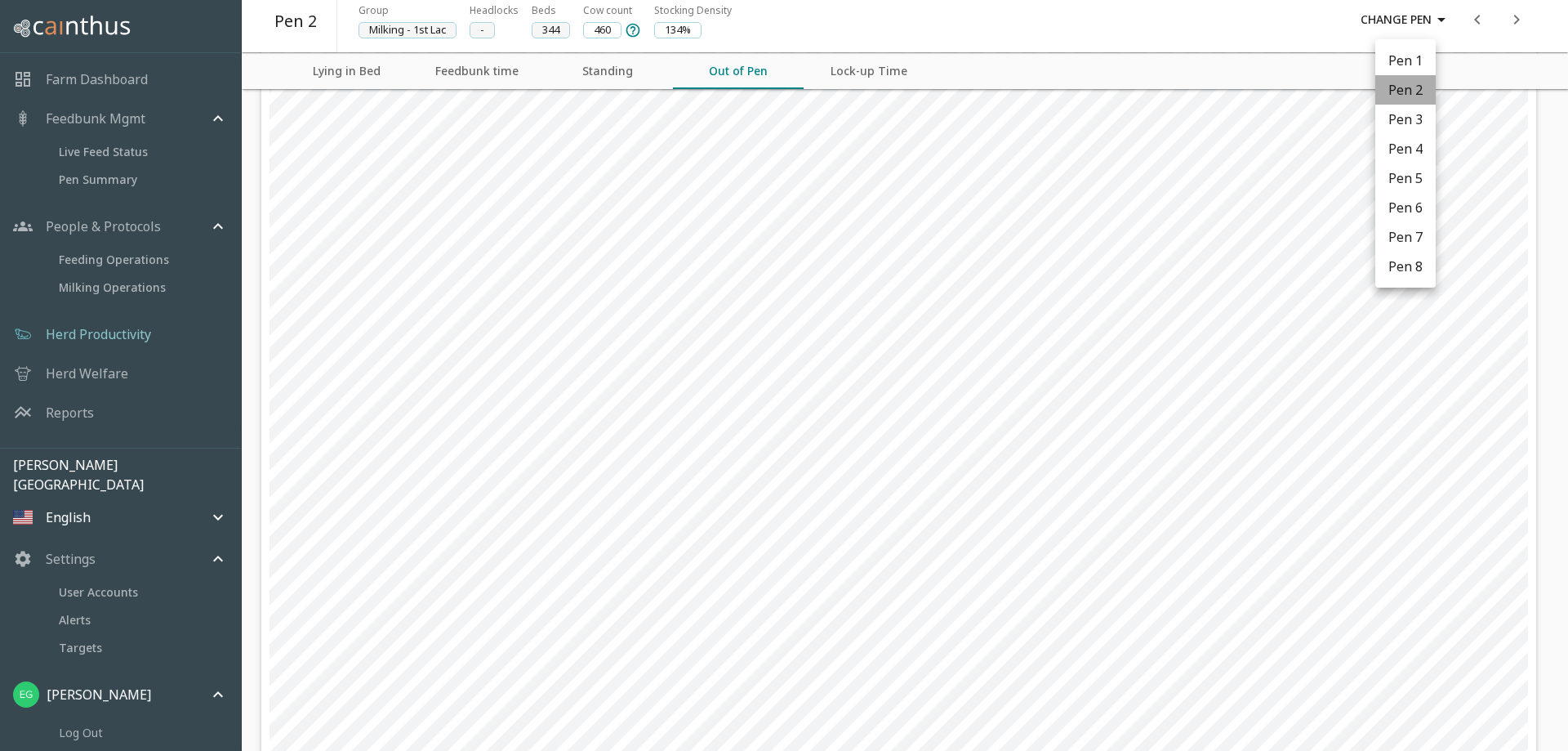
click at [1410, 97] on li "Pen 2" at bounding box center [1405, 90] width 60 height 30
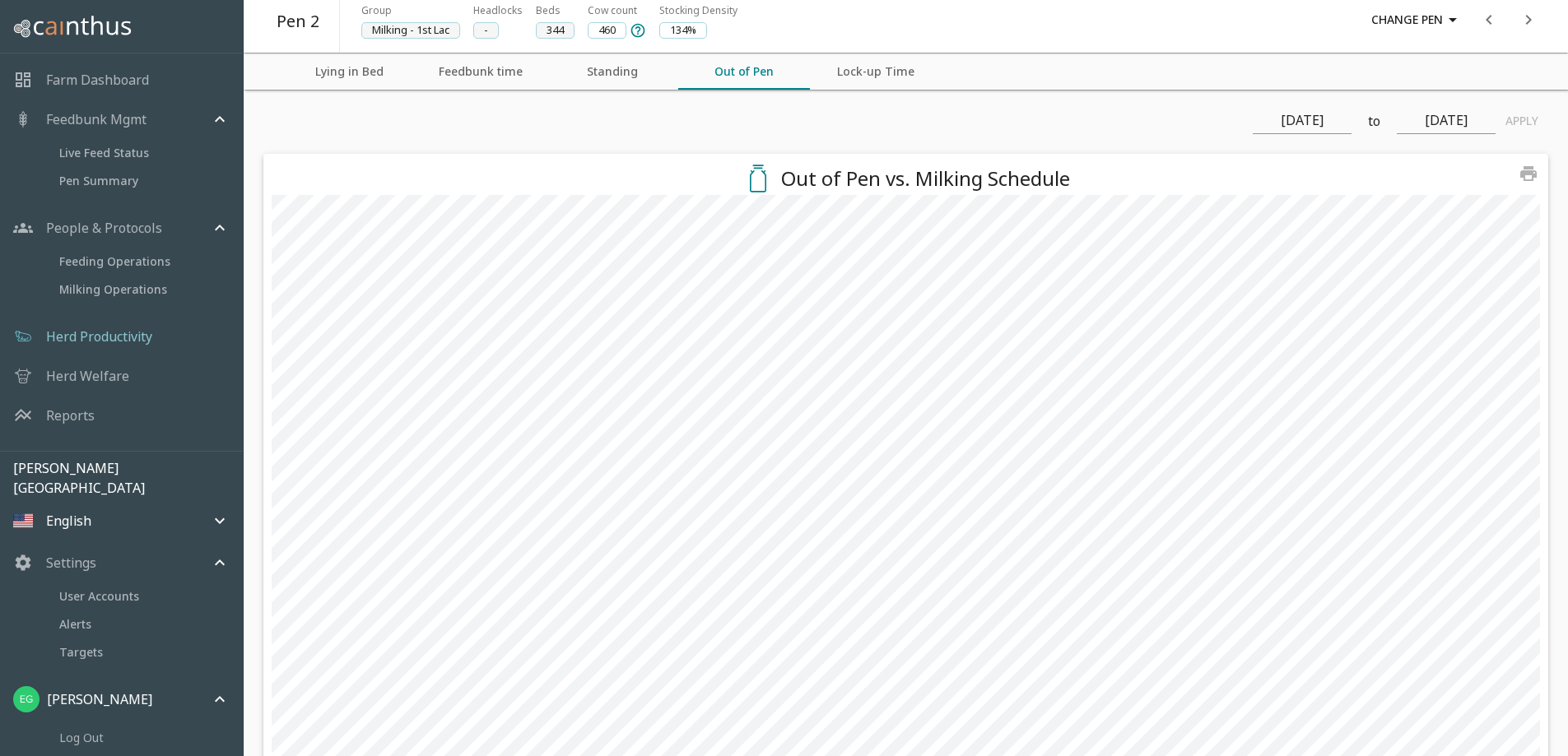
click at [68, 557] on p "Settings" at bounding box center [71, 563] width 51 height 20
click at [153, 222] on p "People & Protocols" at bounding box center [104, 228] width 116 height 20
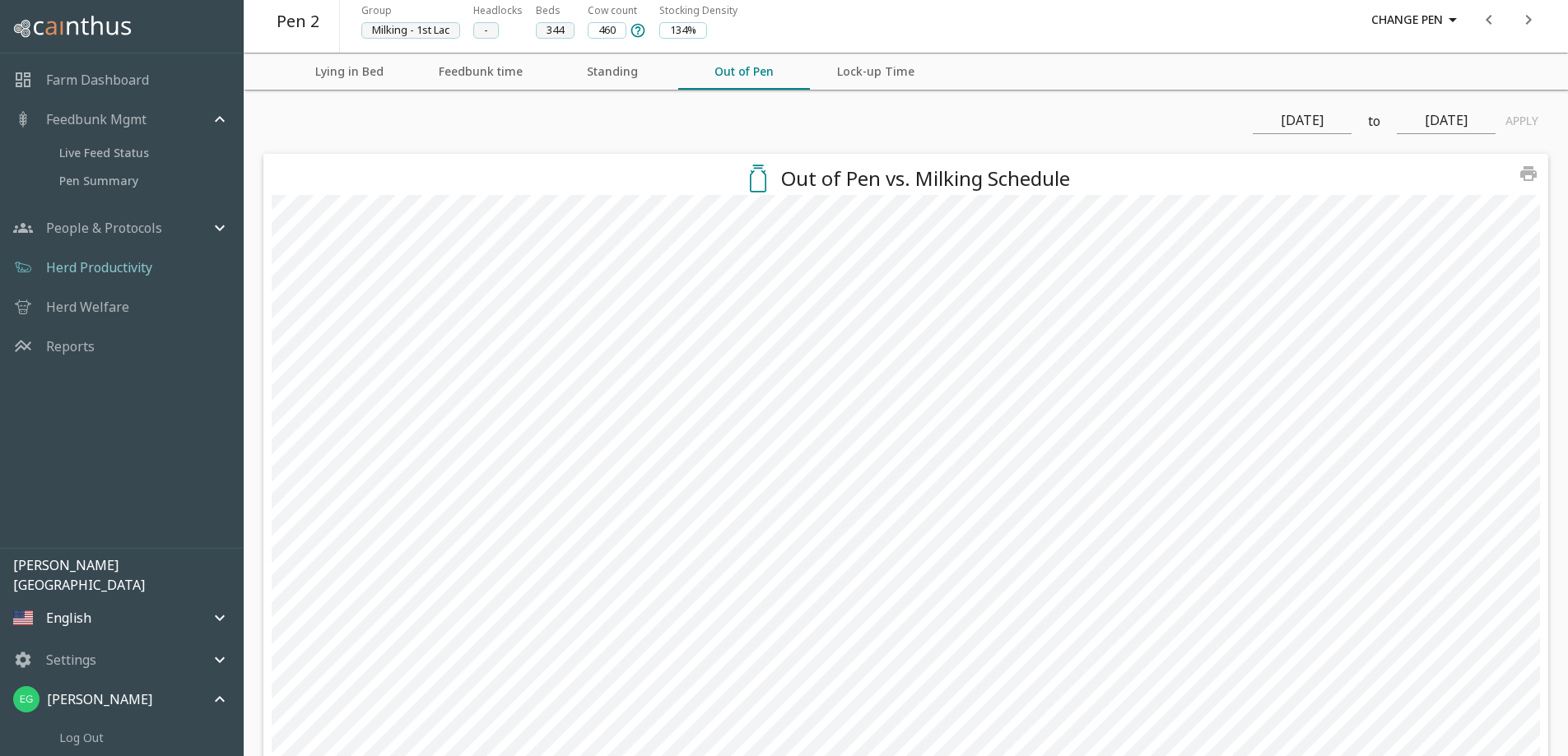
click at [153, 222] on p "People & Protocols" at bounding box center [104, 228] width 116 height 20
click at [19, 229] on icon "mailbox folders" at bounding box center [23, 228] width 20 height 20
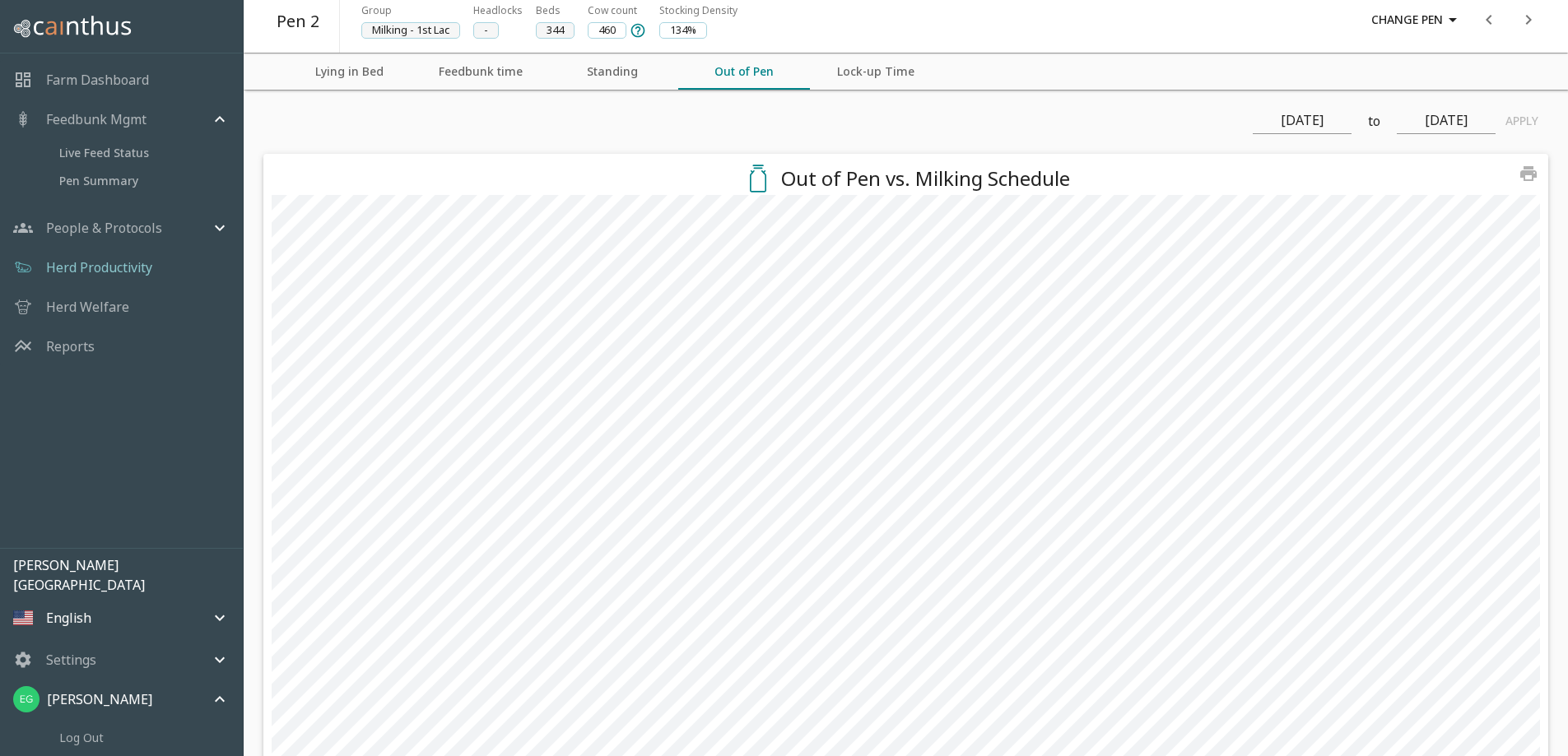
click at [19, 229] on icon "mailbox folders" at bounding box center [23, 228] width 20 height 20
click at [490, 70] on button "Feedbunk time" at bounding box center [480, 71] width 132 height 36
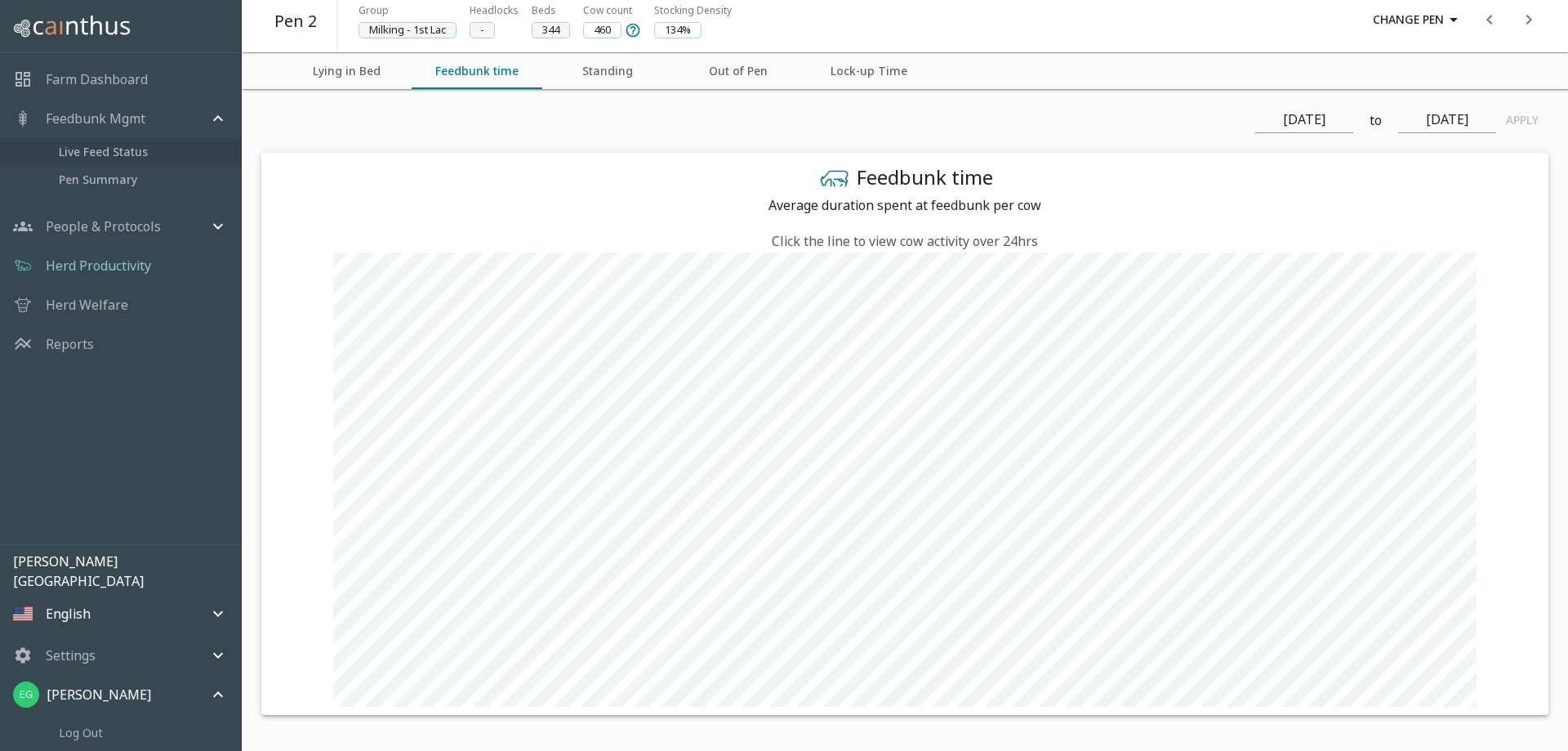
click at [97, 151] on span "Live Feed Status" at bounding box center [143, 152] width 169 height 18
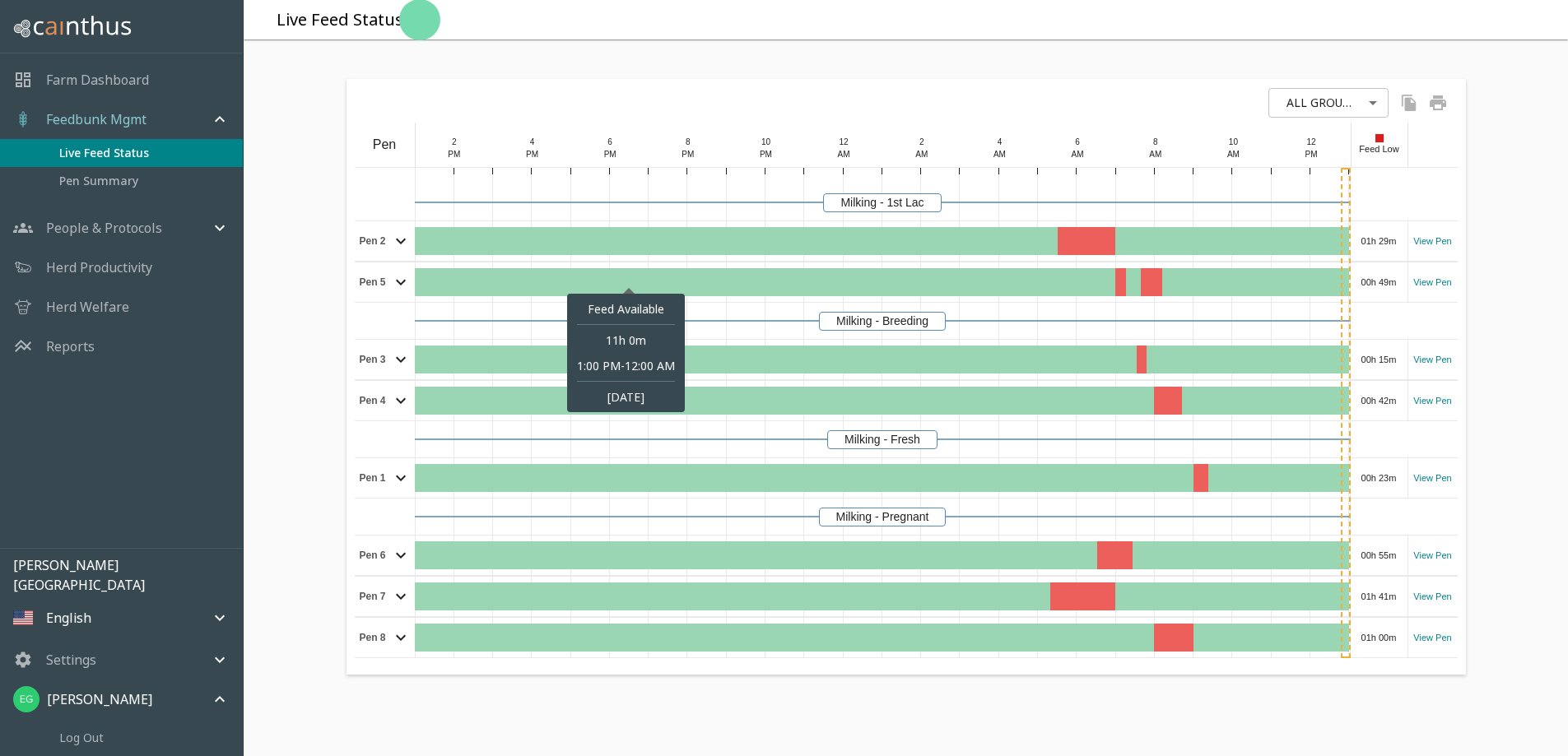
click at [689, 255] on div at bounding box center [628, 241] width 428 height 28
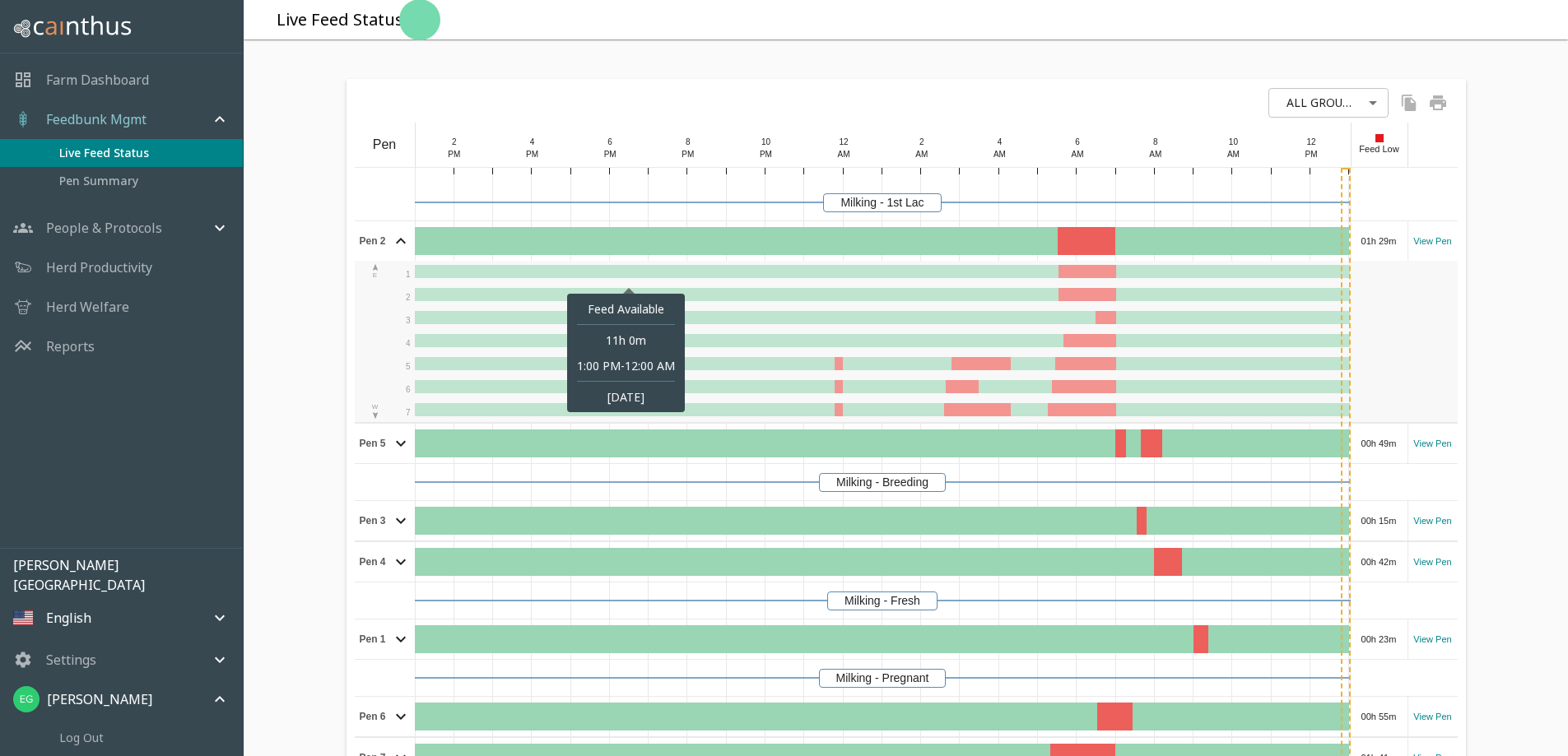
click at [689, 255] on div at bounding box center [628, 241] width 428 height 28
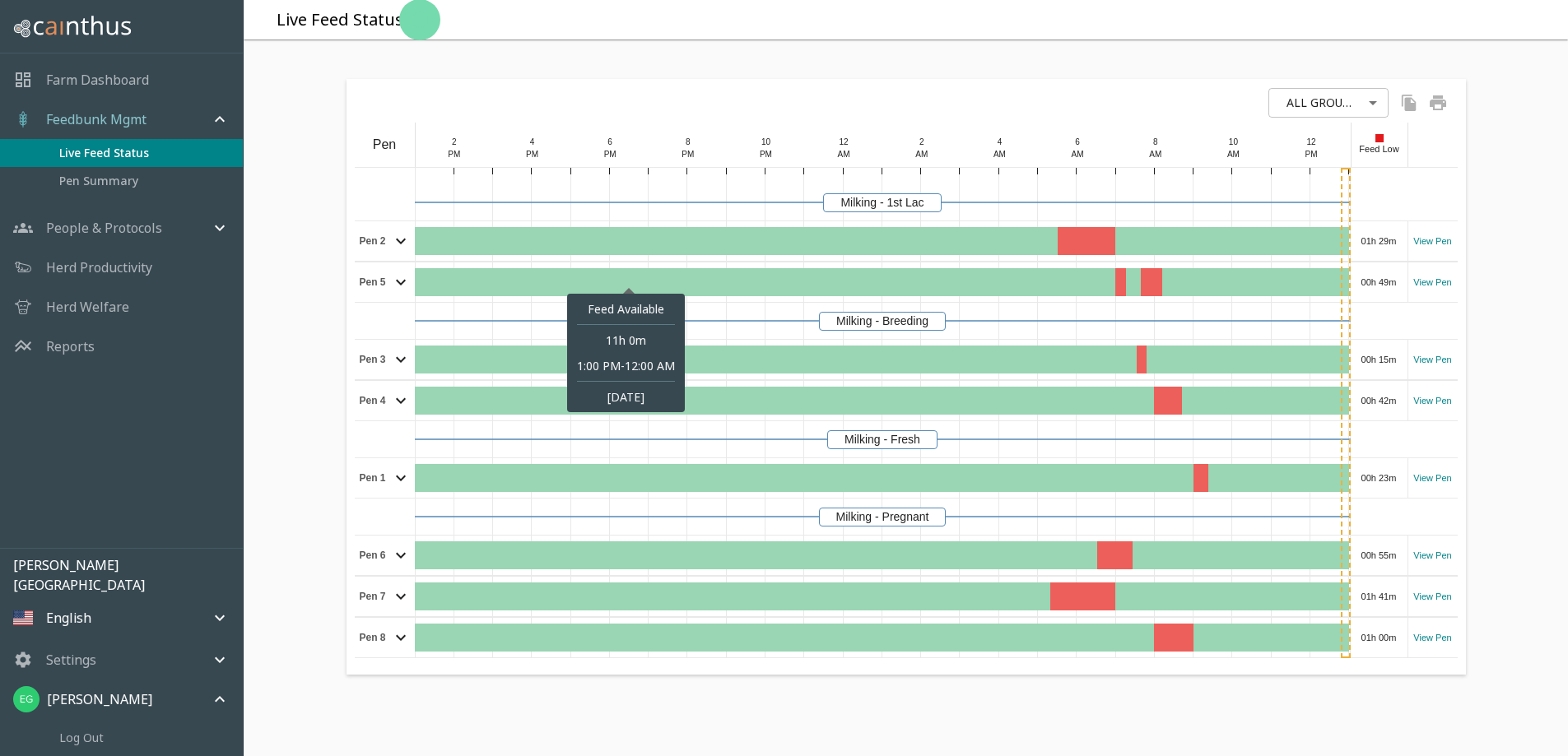
click at [673, 255] on div at bounding box center [628, 241] width 428 height 28
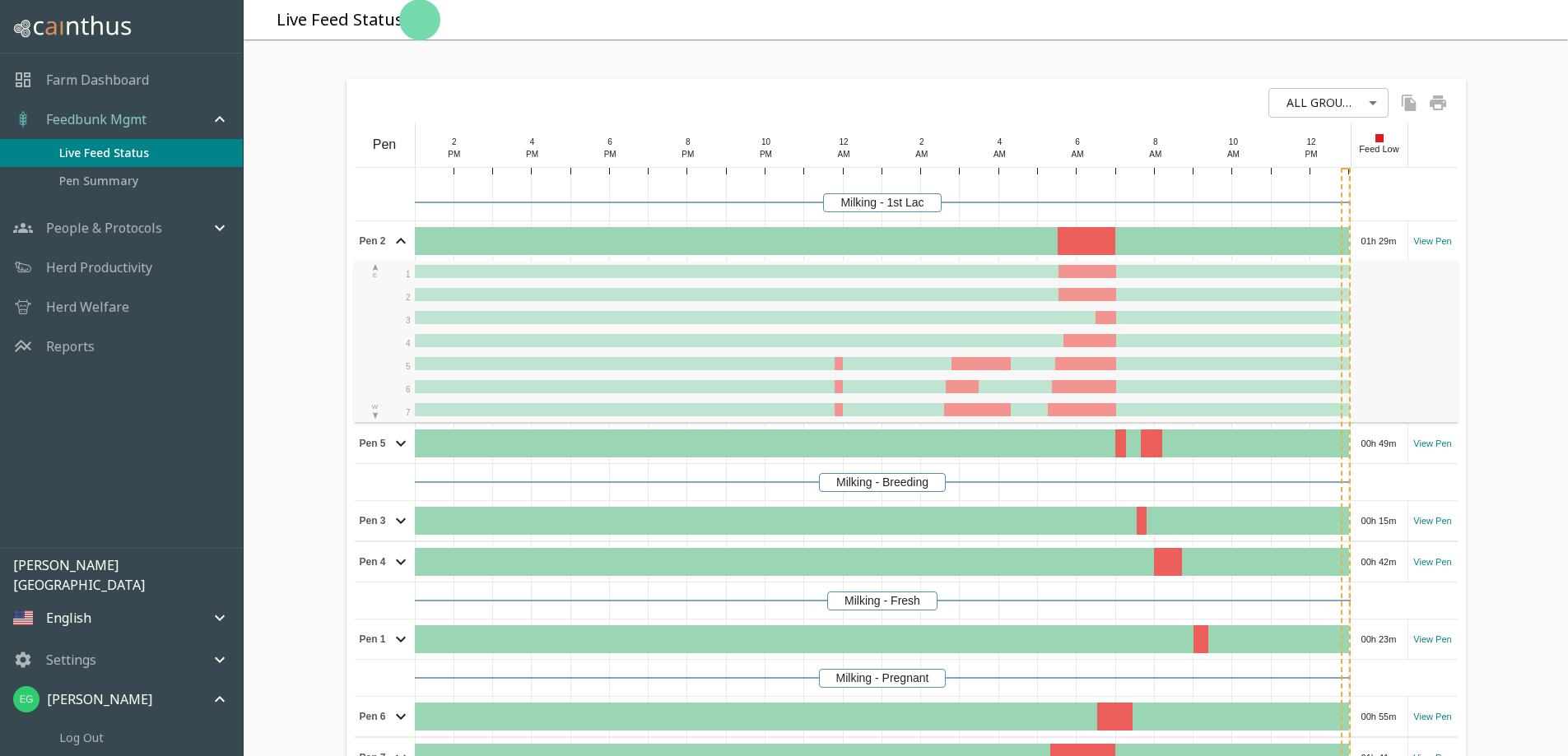
click at [406, 251] on icon at bounding box center [401, 241] width 20 height 20
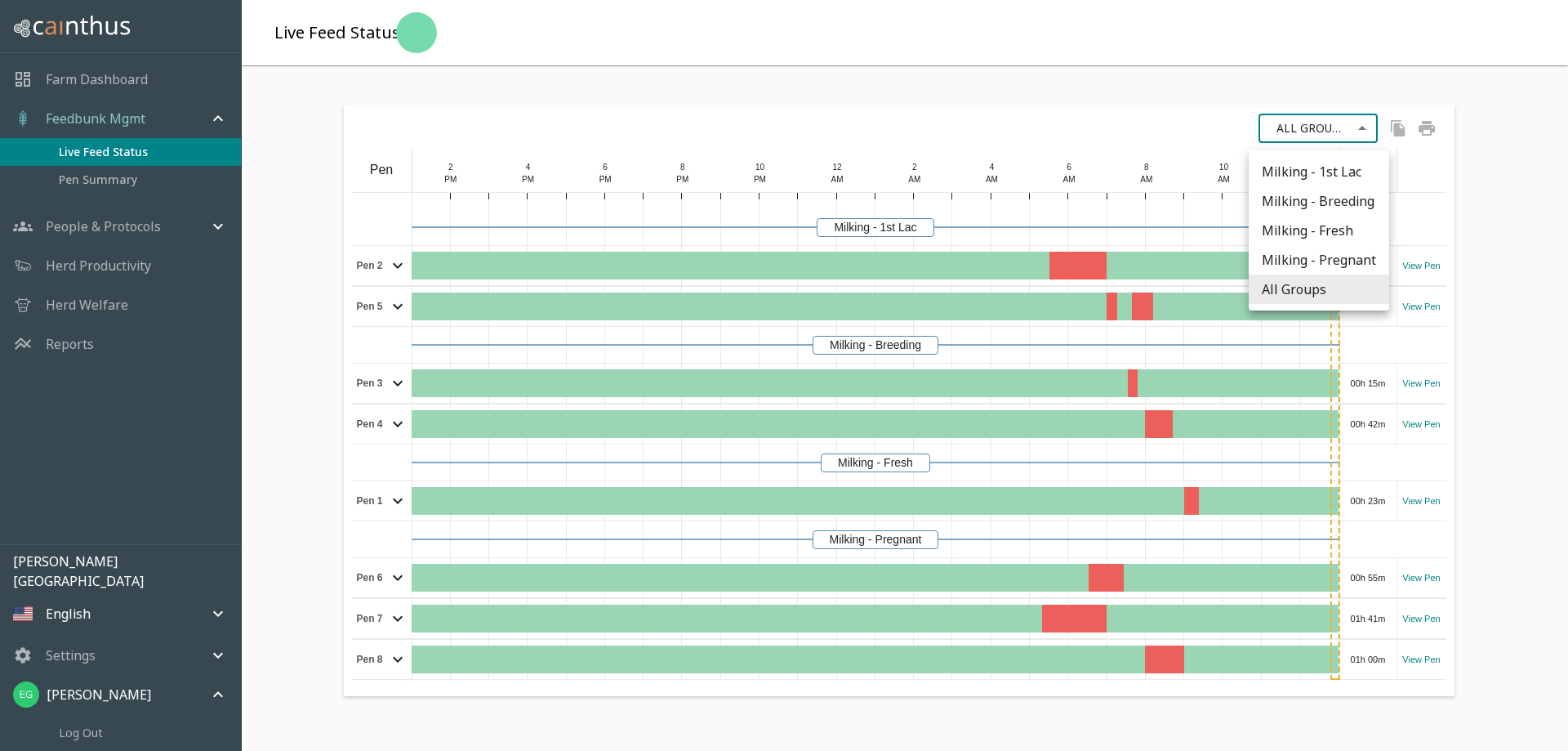
click at [1356, 134] on body "Farm Dashboard Feedbunk Mgmt Live Feed Status Pen Summary People & Protocols Fe…" at bounding box center [784, 376] width 1568 height 751
click at [1356, 134] on div at bounding box center [784, 376] width 1568 height 751
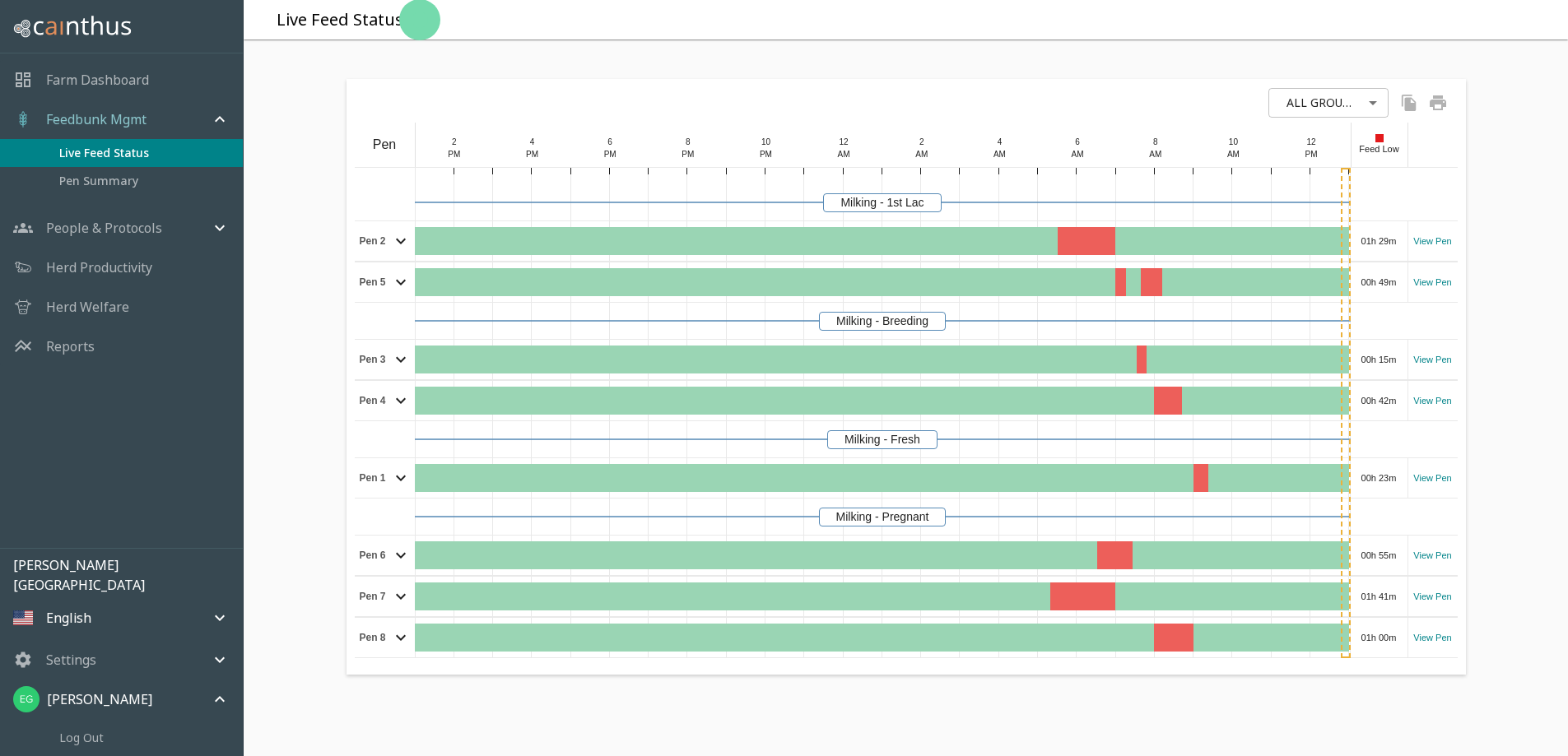
click at [156, 268] on div "Herd Productivity" at bounding box center [121, 267] width 243 height 40
click at [136, 265] on p "Herd Productivity" at bounding box center [99, 267] width 107 height 20
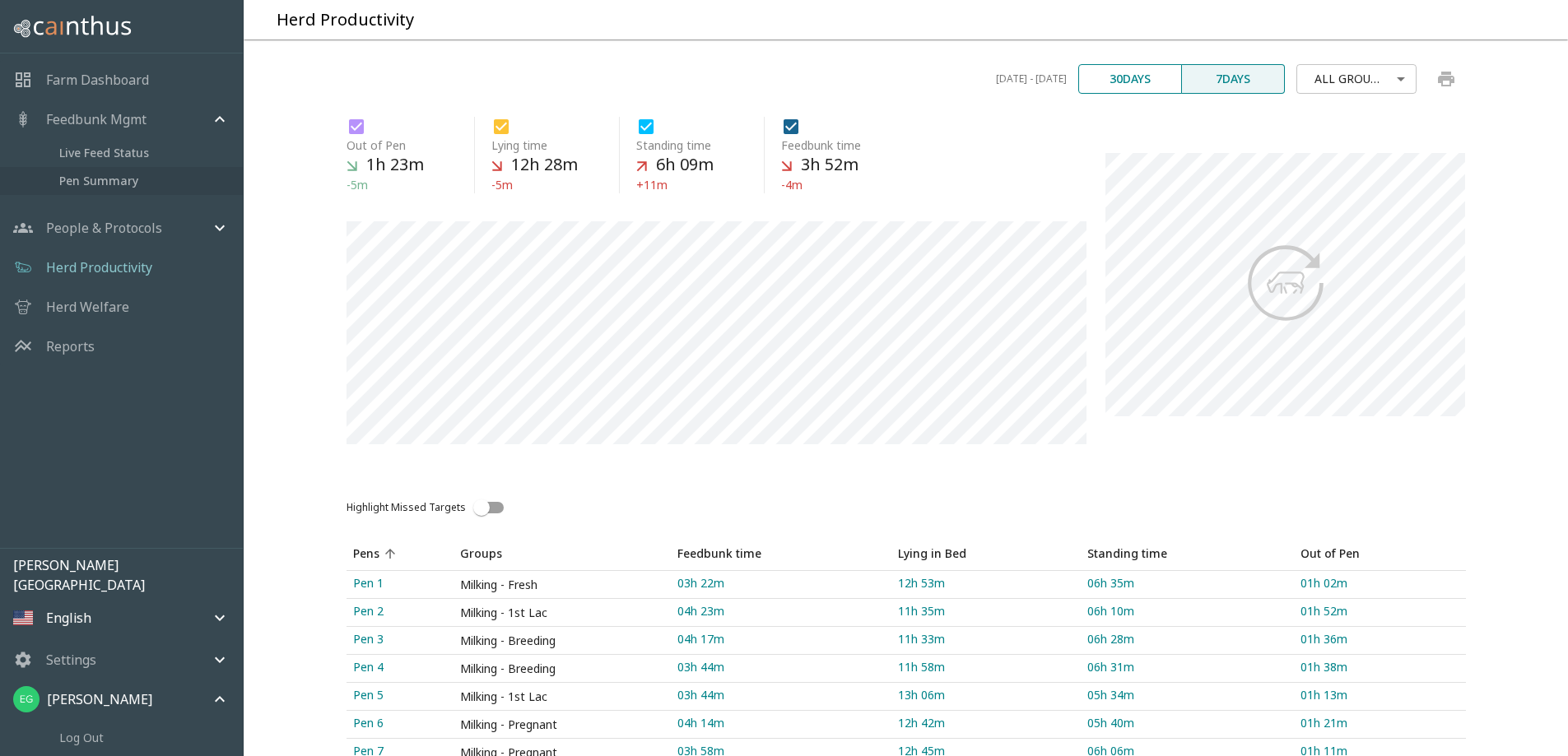
click at [132, 178] on span "Pen Summary" at bounding box center [144, 181] width 171 height 18
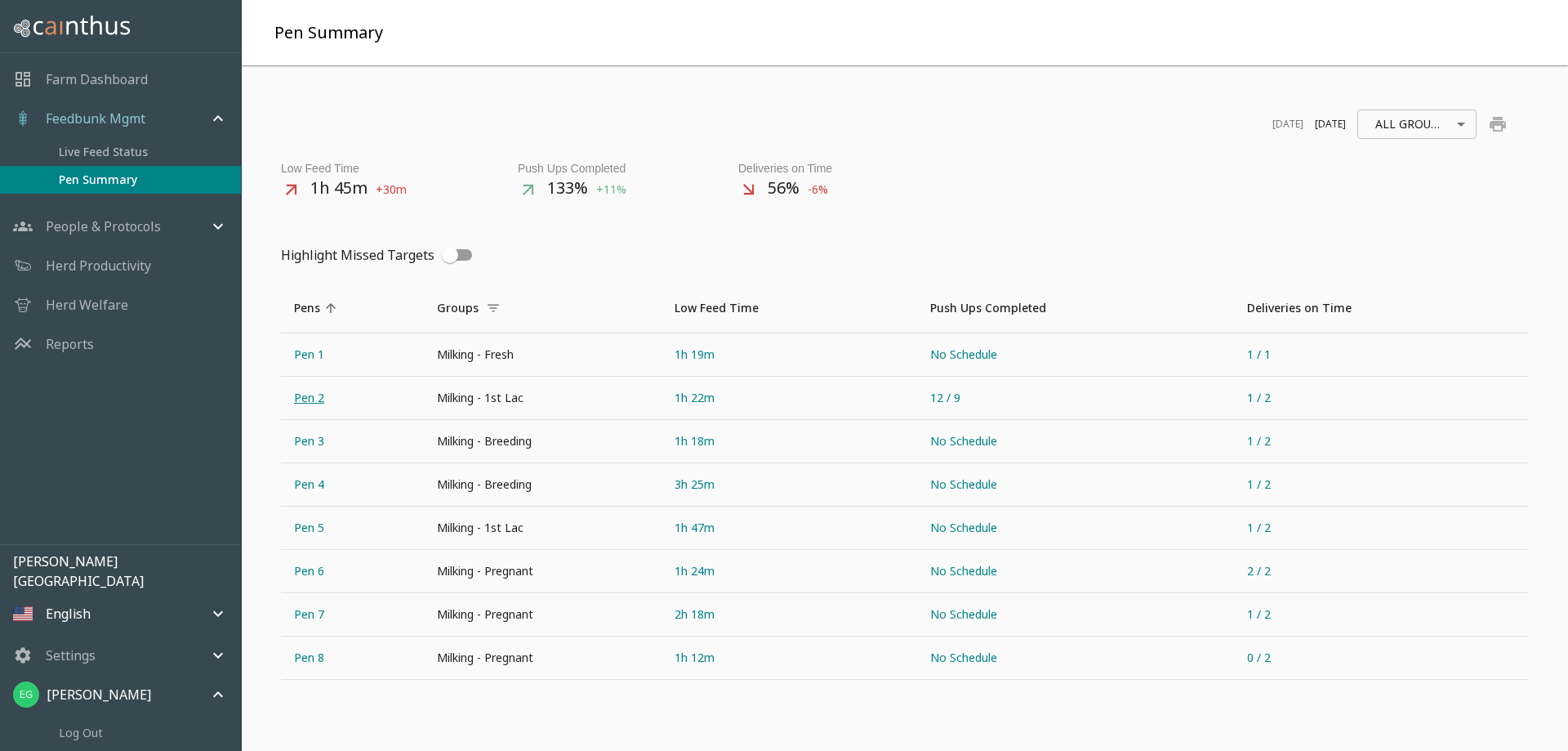
click at [320, 399] on link "Pen 2" at bounding box center [353, 397] width 143 height 42
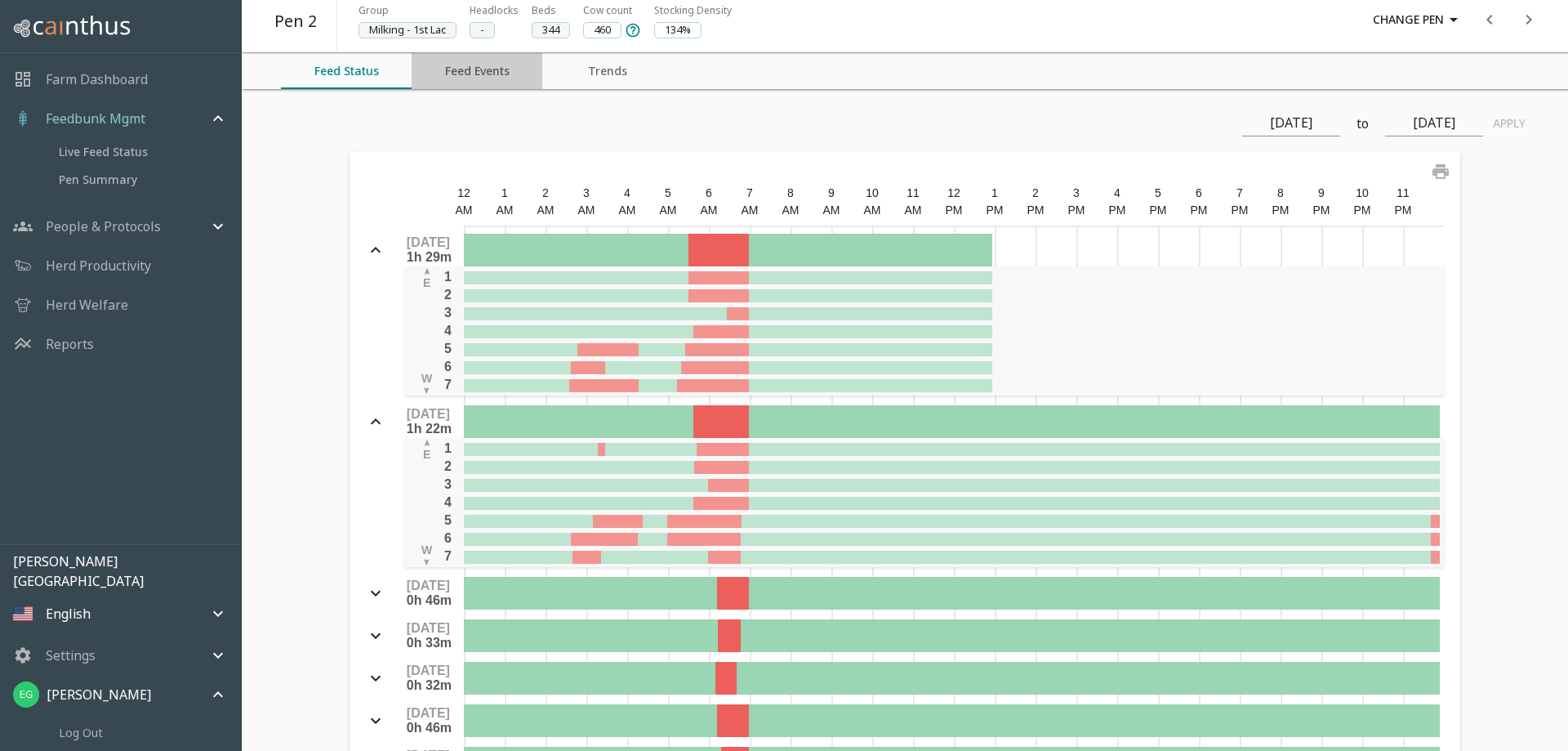
click at [461, 82] on button "Feed Events" at bounding box center [477, 71] width 131 height 36
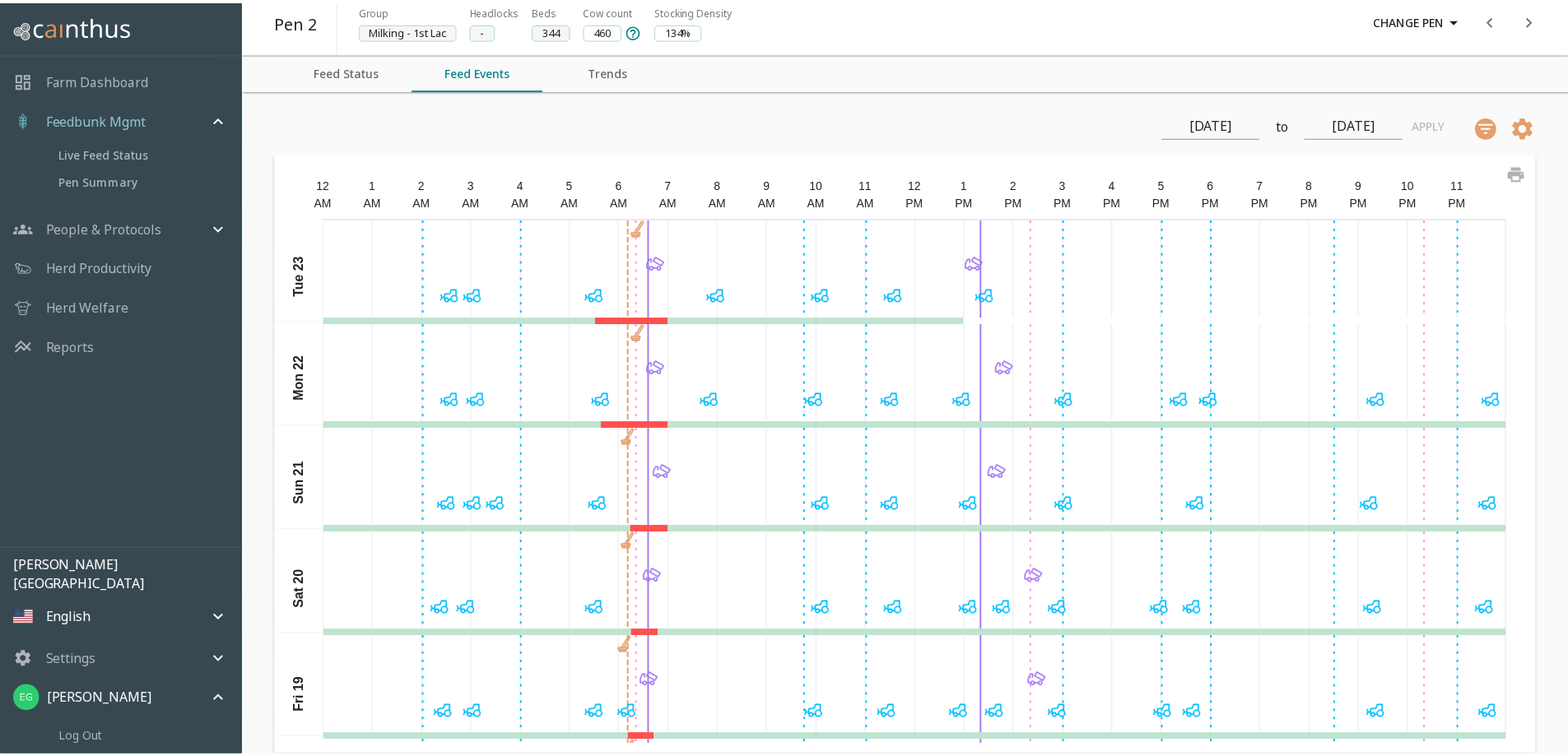
scroll to position [231, 0]
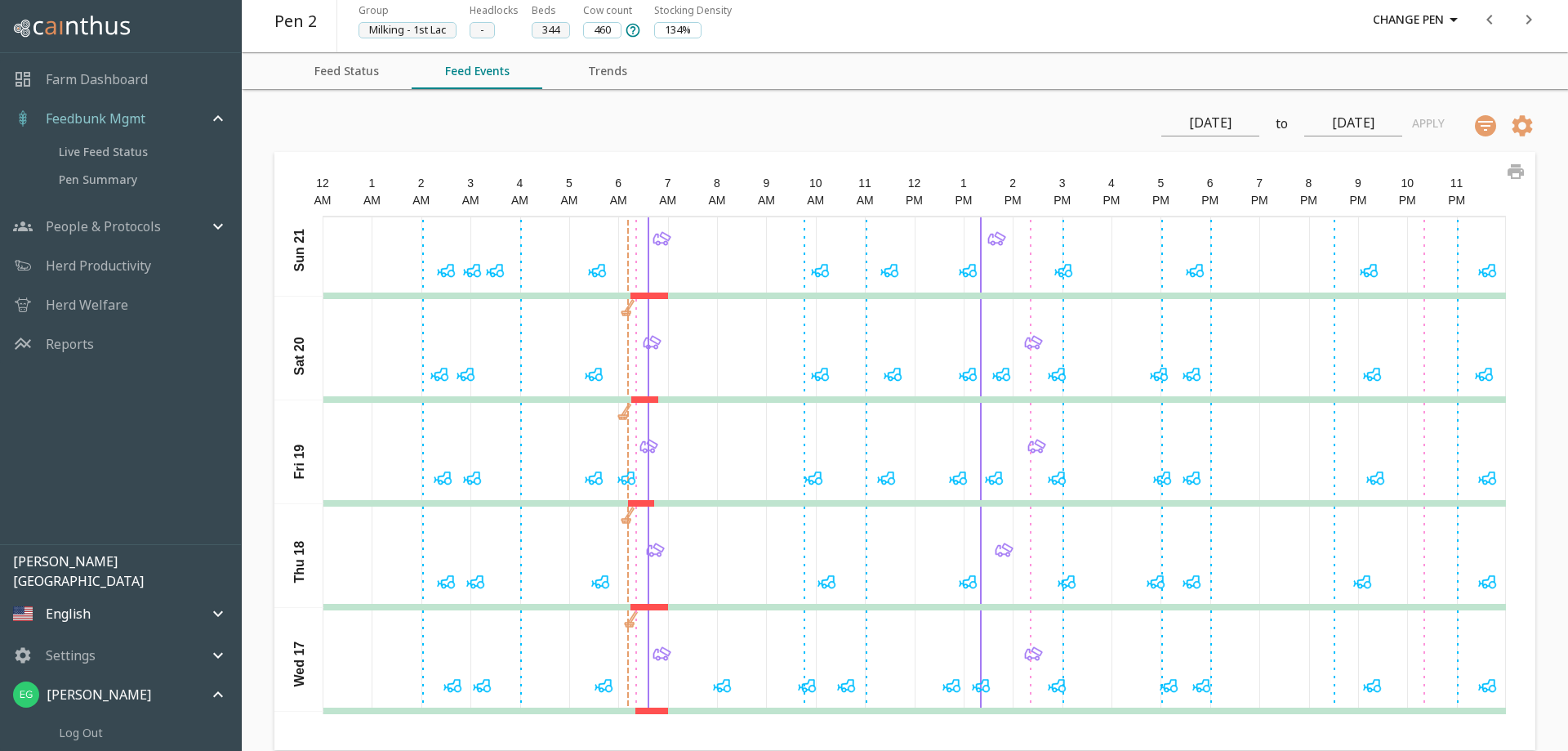
click at [1529, 134] on icon at bounding box center [1522, 126] width 21 height 22
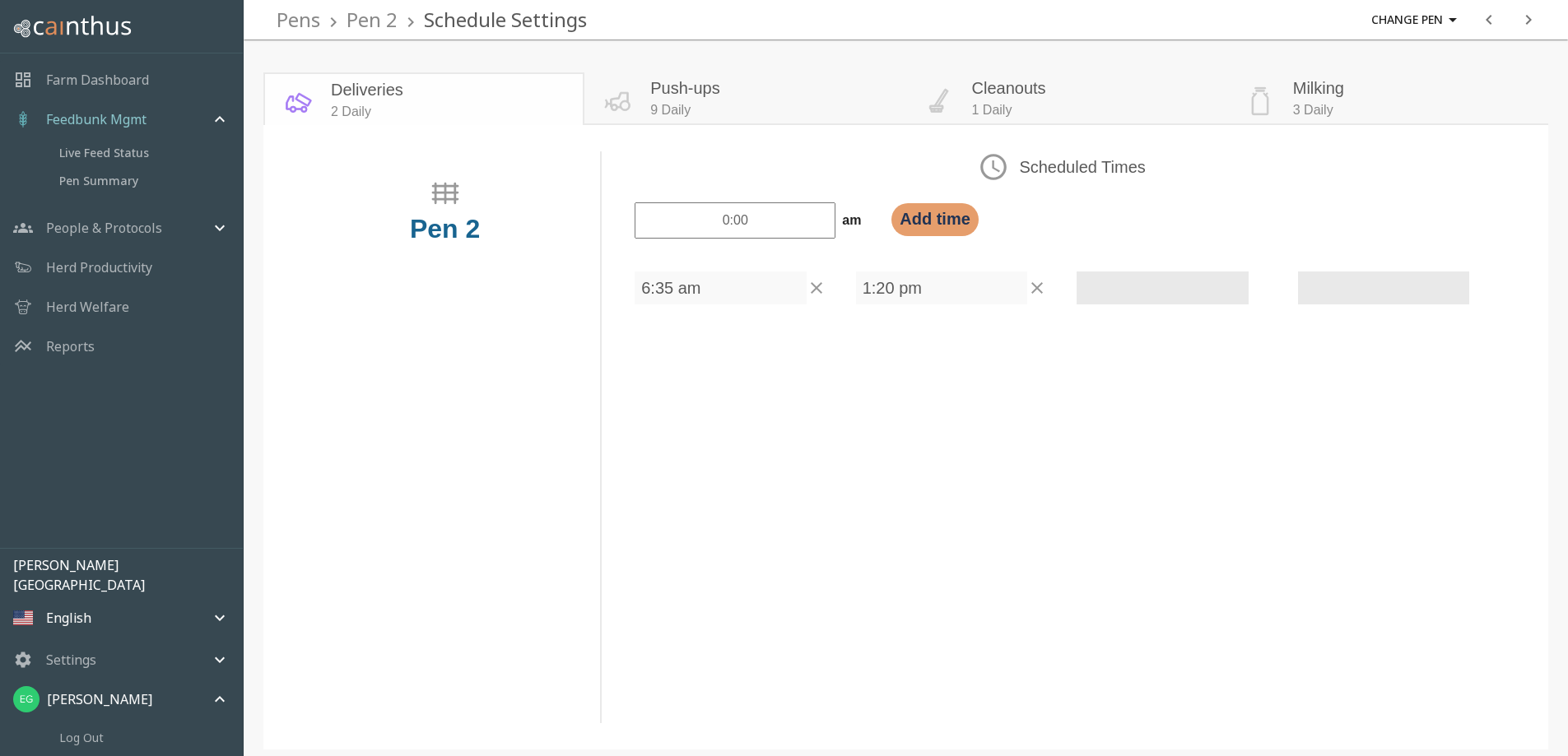
click at [1278, 122] on div "Milking 3 Daily" at bounding box center [1387, 98] width 321 height 52
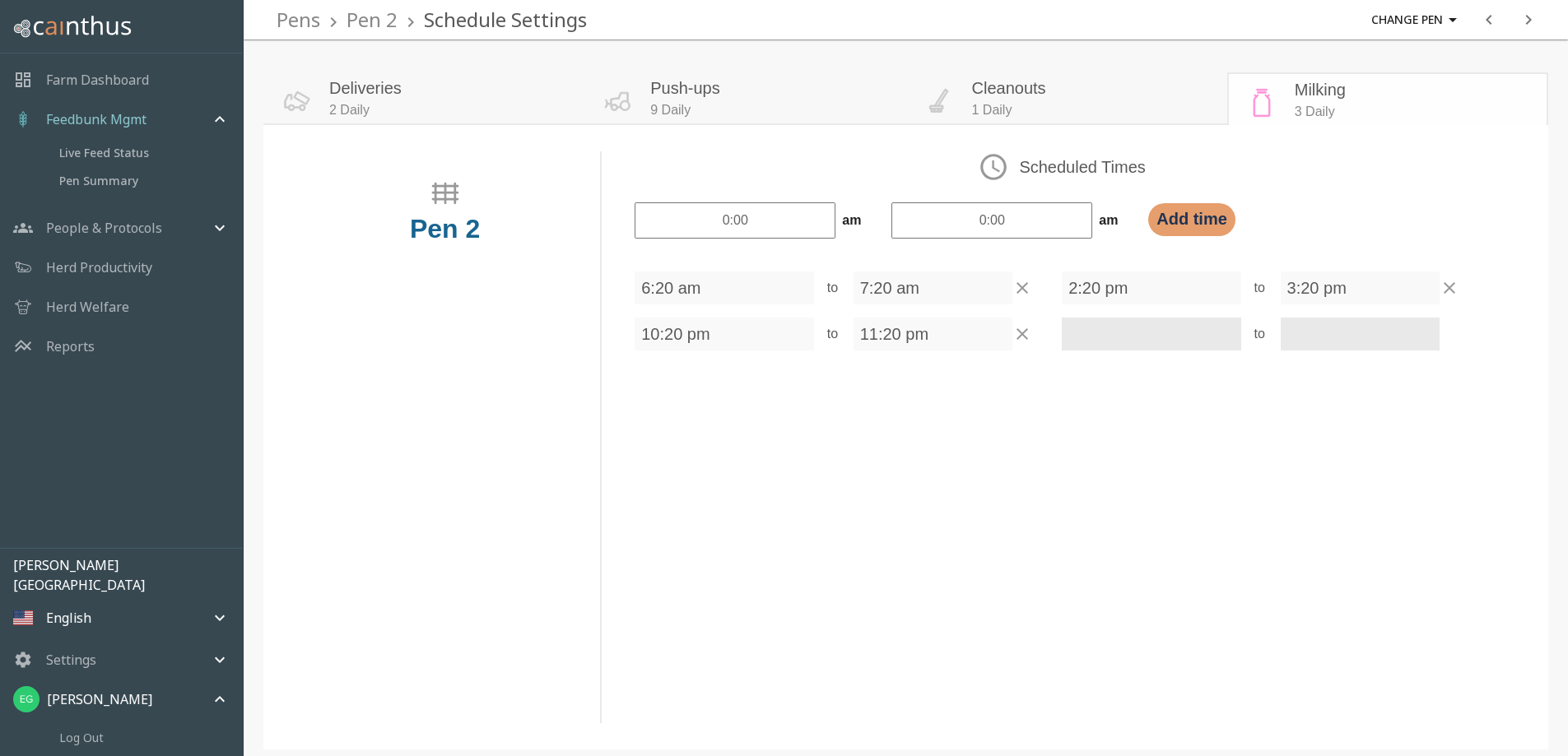
click at [704, 100] on span "Push-ups" at bounding box center [684, 88] width 70 height 24
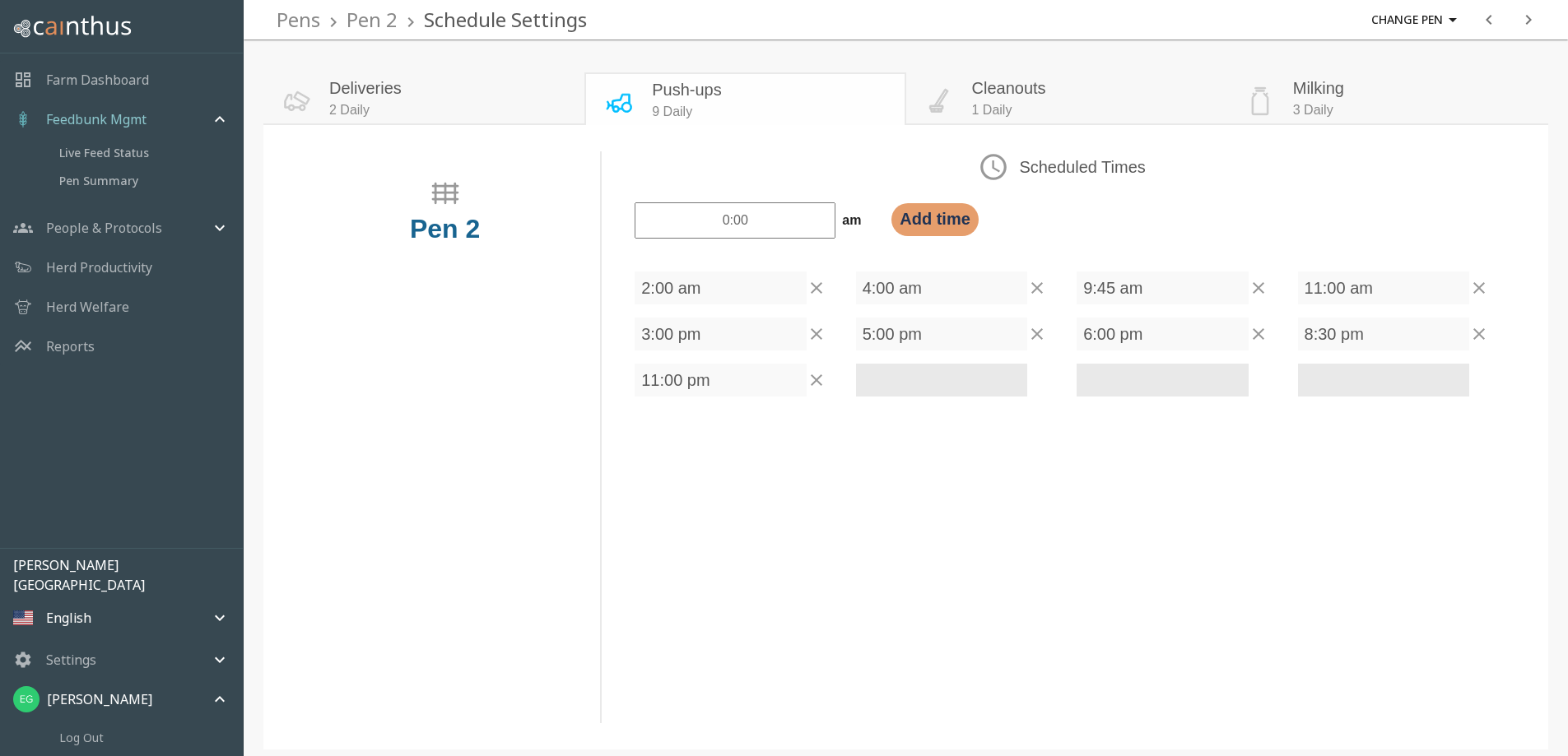
click at [995, 120] on span "1 Daily" at bounding box center [1009, 110] width 74 height 20
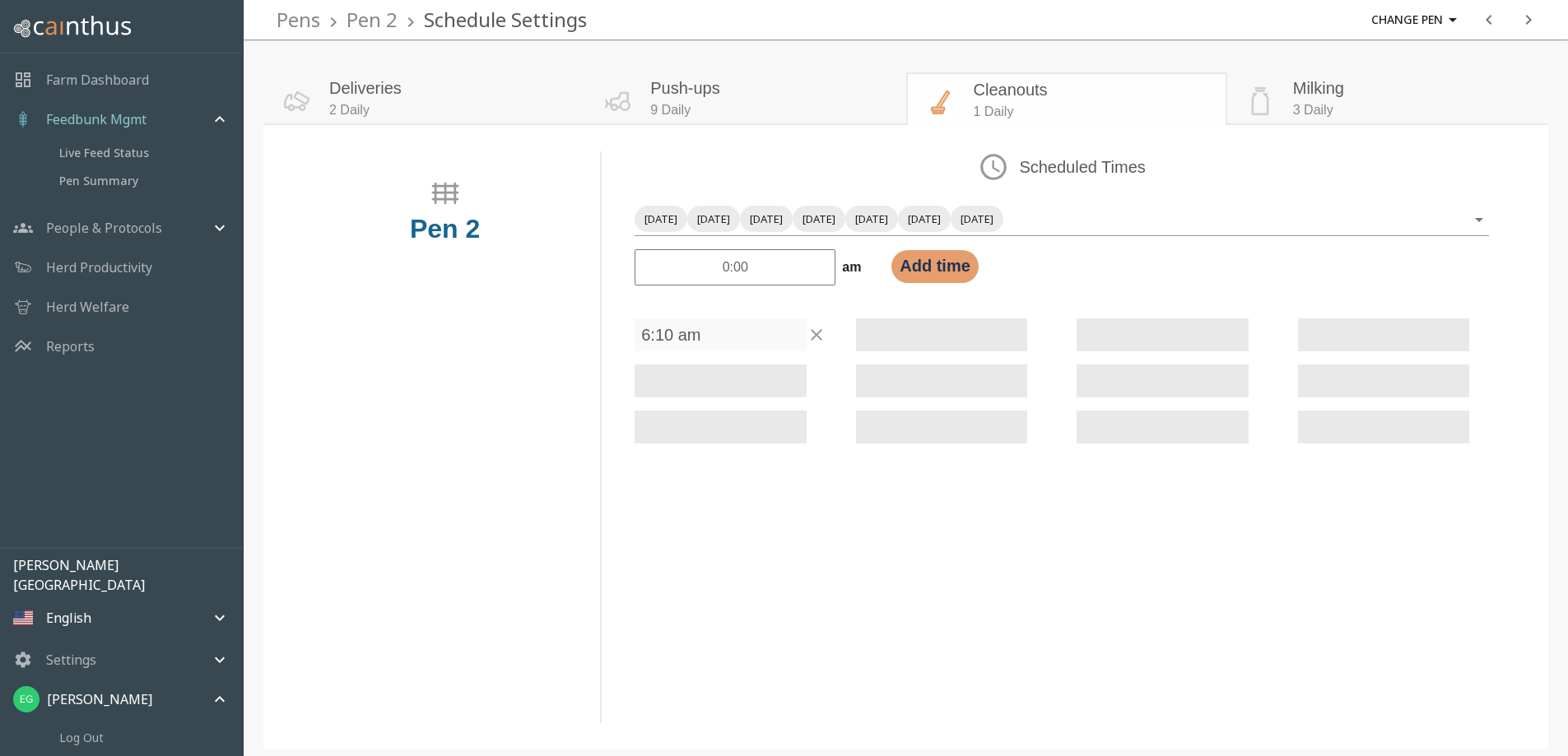
click at [1279, 124] on div "Milking 3 Daily" at bounding box center [1387, 98] width 321 height 52
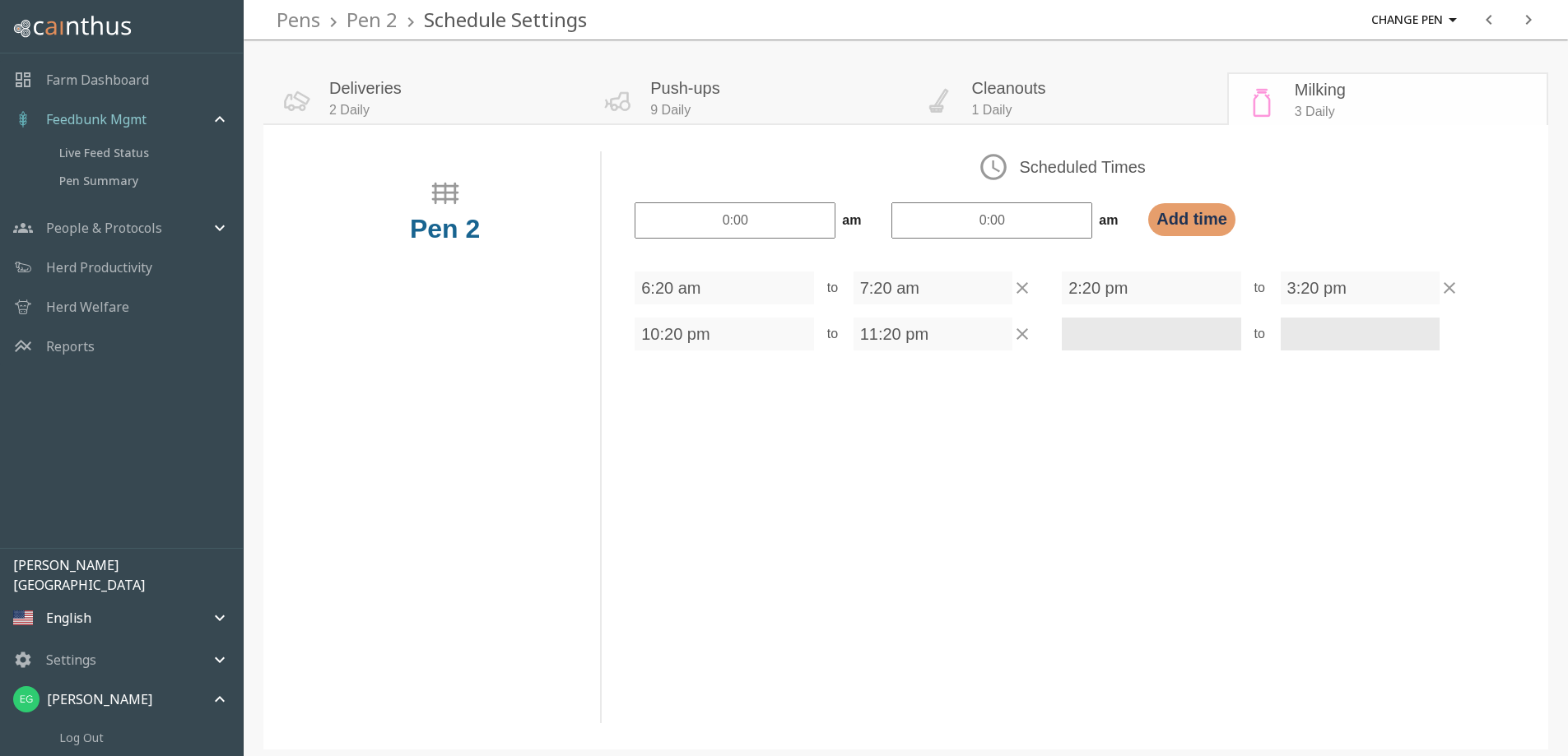
click at [671, 304] on div "6:20 am" at bounding box center [724, 288] width 179 height 32
click at [710, 304] on div "6:20 am" at bounding box center [724, 288] width 179 height 32
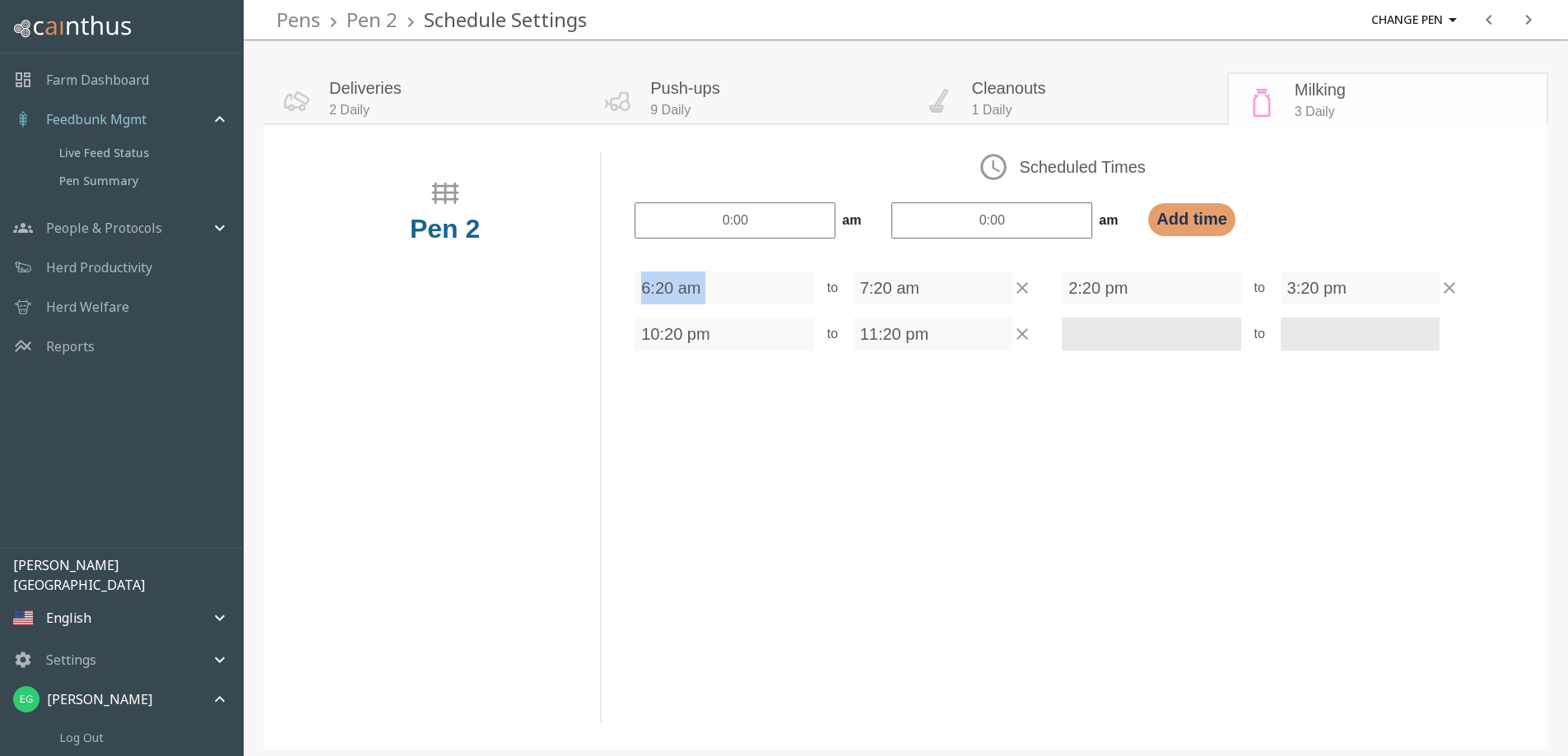
click at [691, 304] on div "6:20 am" at bounding box center [724, 288] width 179 height 32
click at [762, 240] on input "0:00" at bounding box center [735, 221] width 200 height 38
click at [966, 337] on div "6:20 am to 7:20 am 2:20 pm to 3:20 pm 10:20 pm to 11:20 pm to" at bounding box center [1062, 318] width 854 height 92
click at [966, 304] on div "7:20 am" at bounding box center [932, 288] width 159 height 32
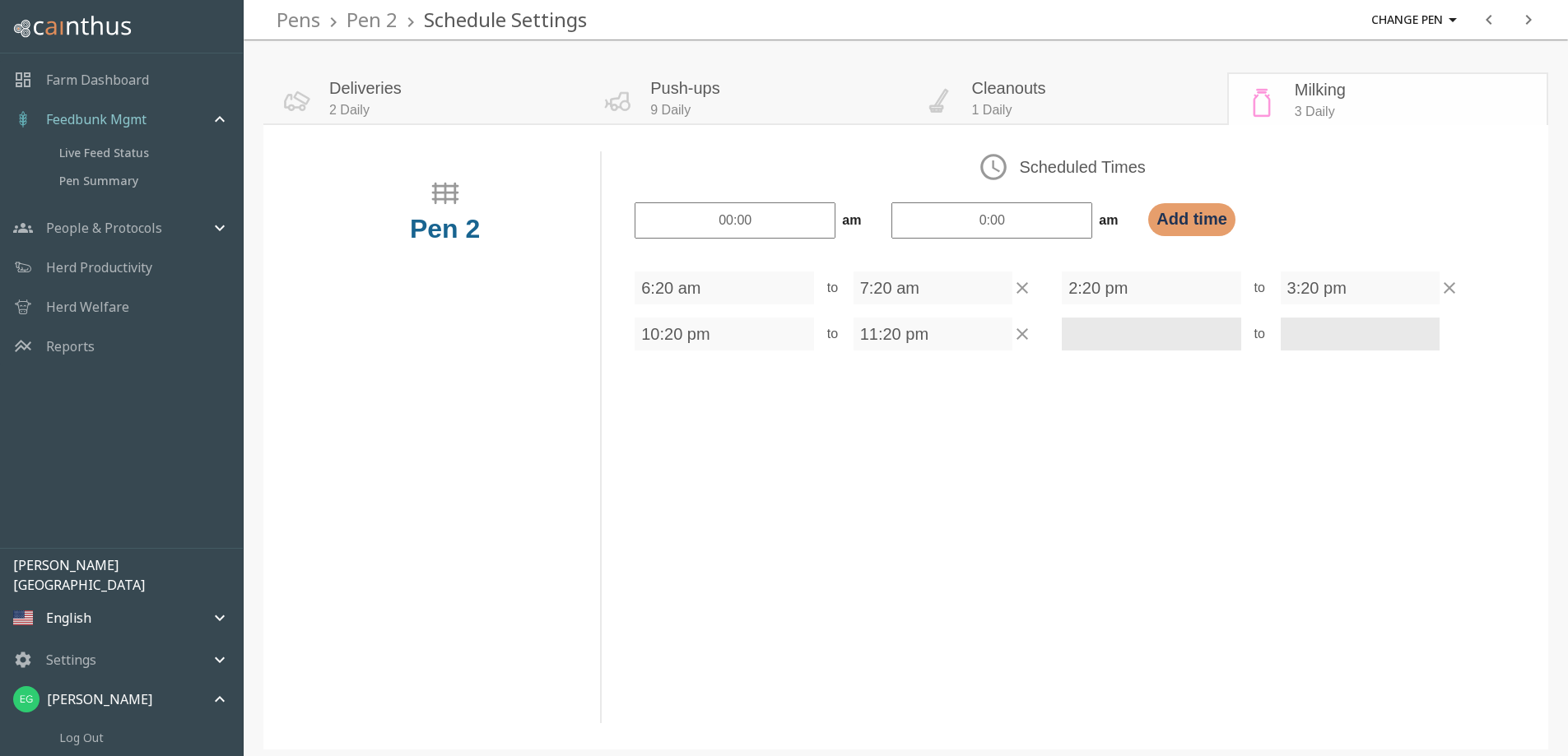
click at [965, 304] on div "7:20 am" at bounding box center [932, 288] width 159 height 32
click at [844, 304] on div "6:20 am to 7:20 am" at bounding box center [833, 288] width 397 height 32
click at [688, 304] on div "6:20 am" at bounding box center [724, 288] width 179 height 32
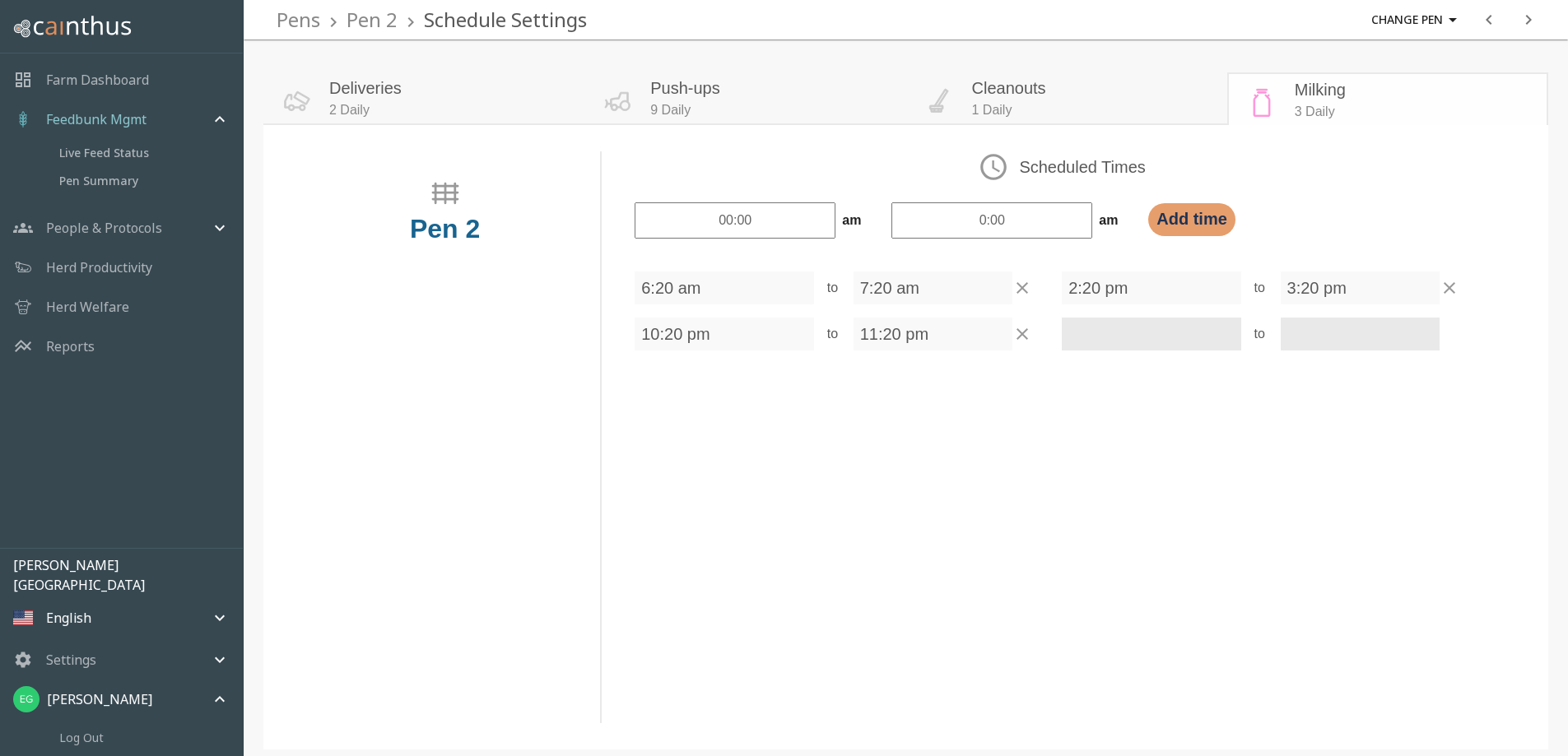
click at [663, 304] on div "6:20 am" at bounding box center [724, 288] width 179 height 32
click at [663, 304] on div "6:20 am" at bounding box center [724, 288] width 179 height 32
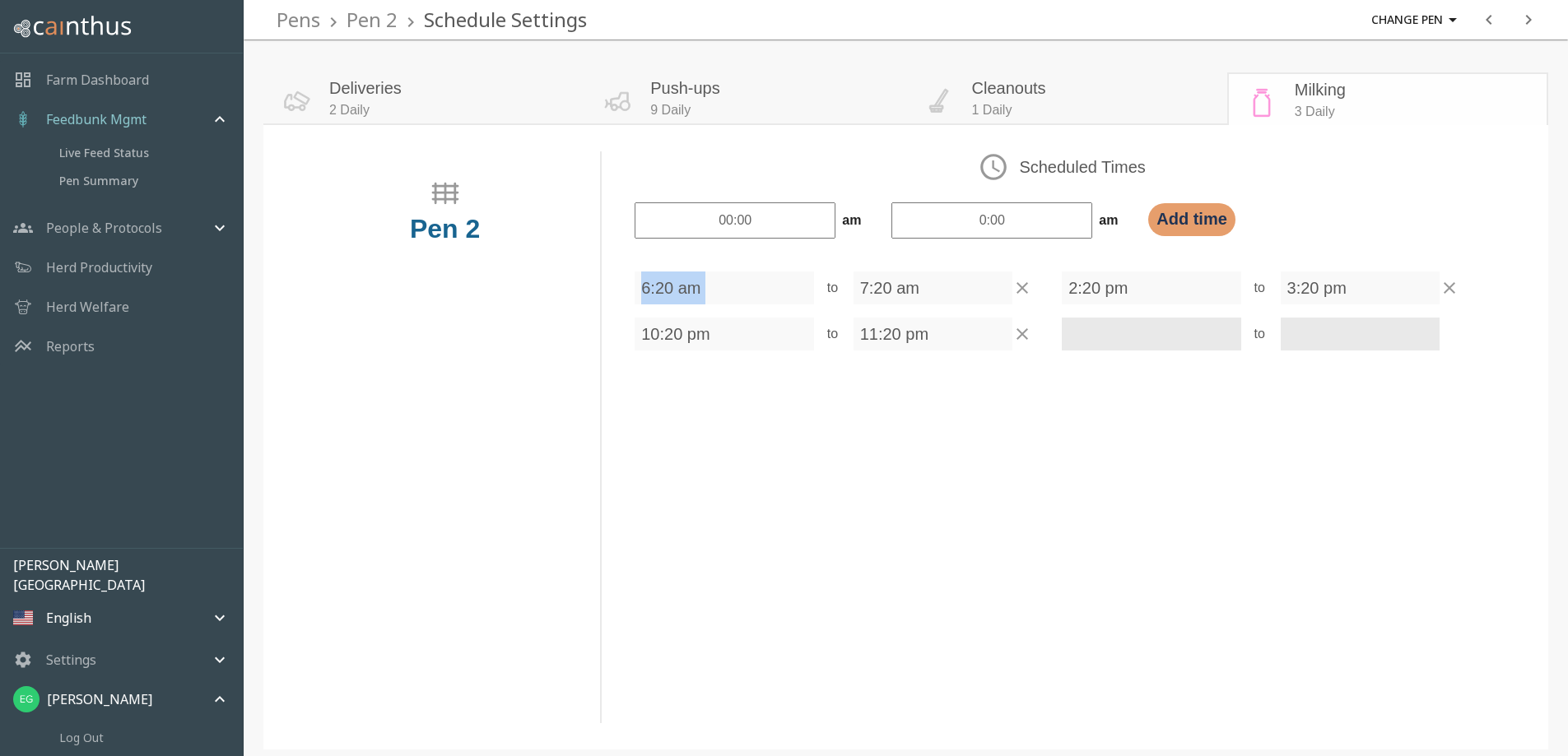
click at [664, 304] on div "6:20 am" at bounding box center [724, 288] width 179 height 32
click at [670, 304] on div "6:20 am" at bounding box center [724, 288] width 179 height 32
drag, startPoint x: 1017, startPoint y: 317, endPoint x: 1007, endPoint y: 319, distance: 10.2
click at [1007, 304] on div "7:20 am" at bounding box center [942, 288] width 179 height 32
click at [1029, 298] on icon at bounding box center [1022, 288] width 20 height 20
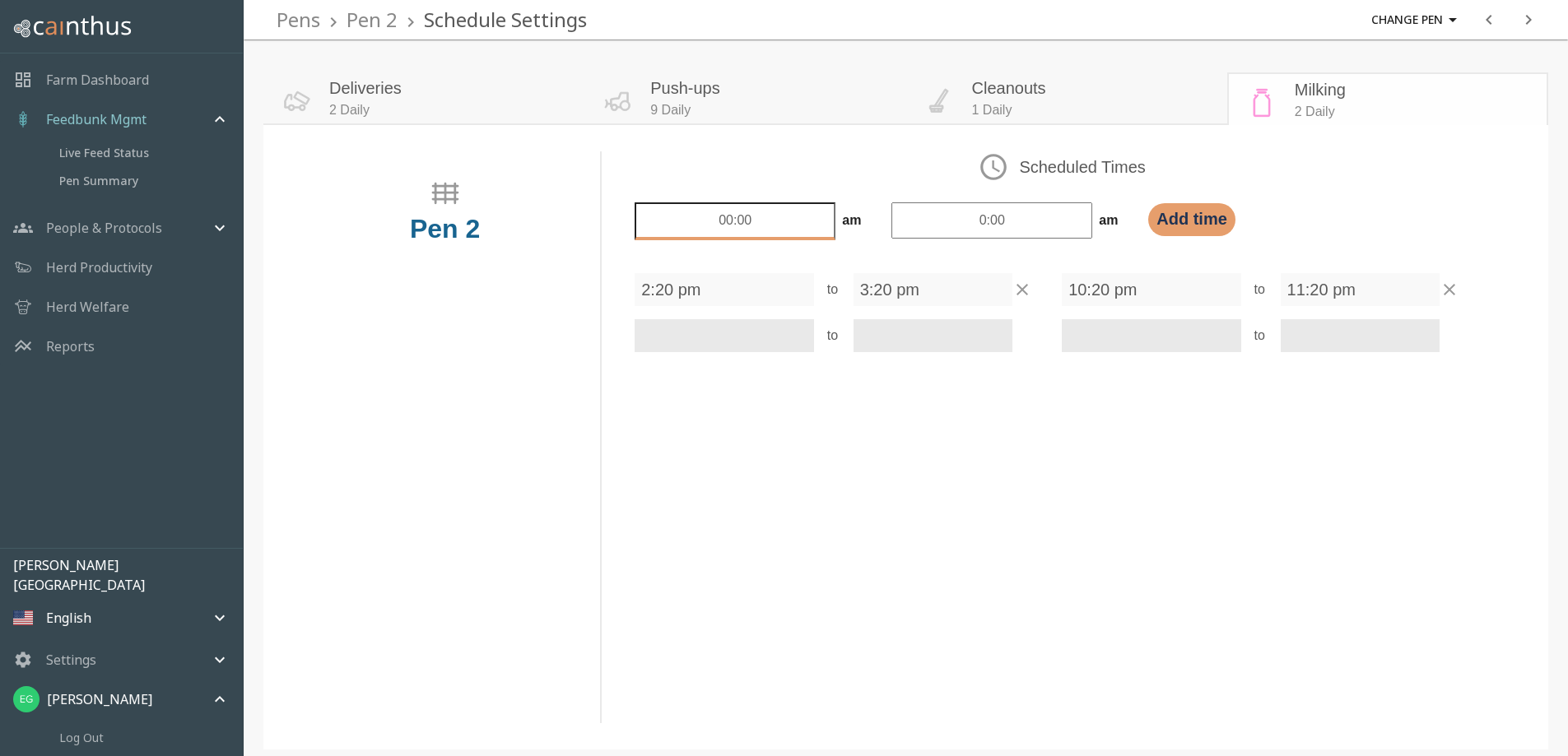
click at [791, 240] on input "00:00" at bounding box center [735, 221] width 200 height 38
click at [714, 236] on input "00:00" at bounding box center [735, 221] width 200 height 38
type input "6:30"
click at [987, 225] on input "0:00" at bounding box center [991, 221] width 200 height 38
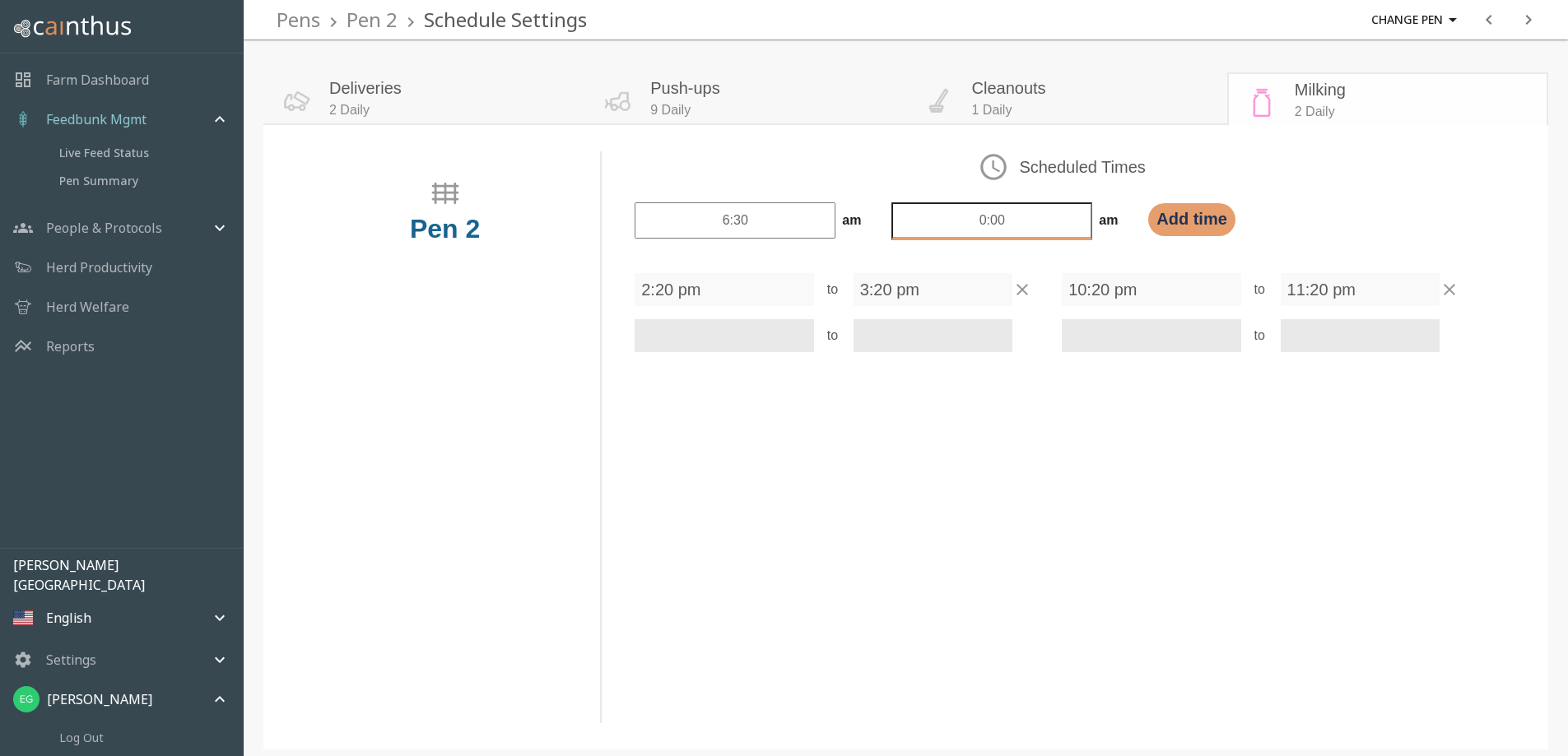
click at [979, 225] on input "0:00" at bounding box center [991, 221] width 200 height 38
click at [1017, 237] on input "07:77" at bounding box center [991, 221] width 200 height 38
type input "07:30"
click at [1176, 214] on button "Add time" at bounding box center [1194, 219] width 92 height 35
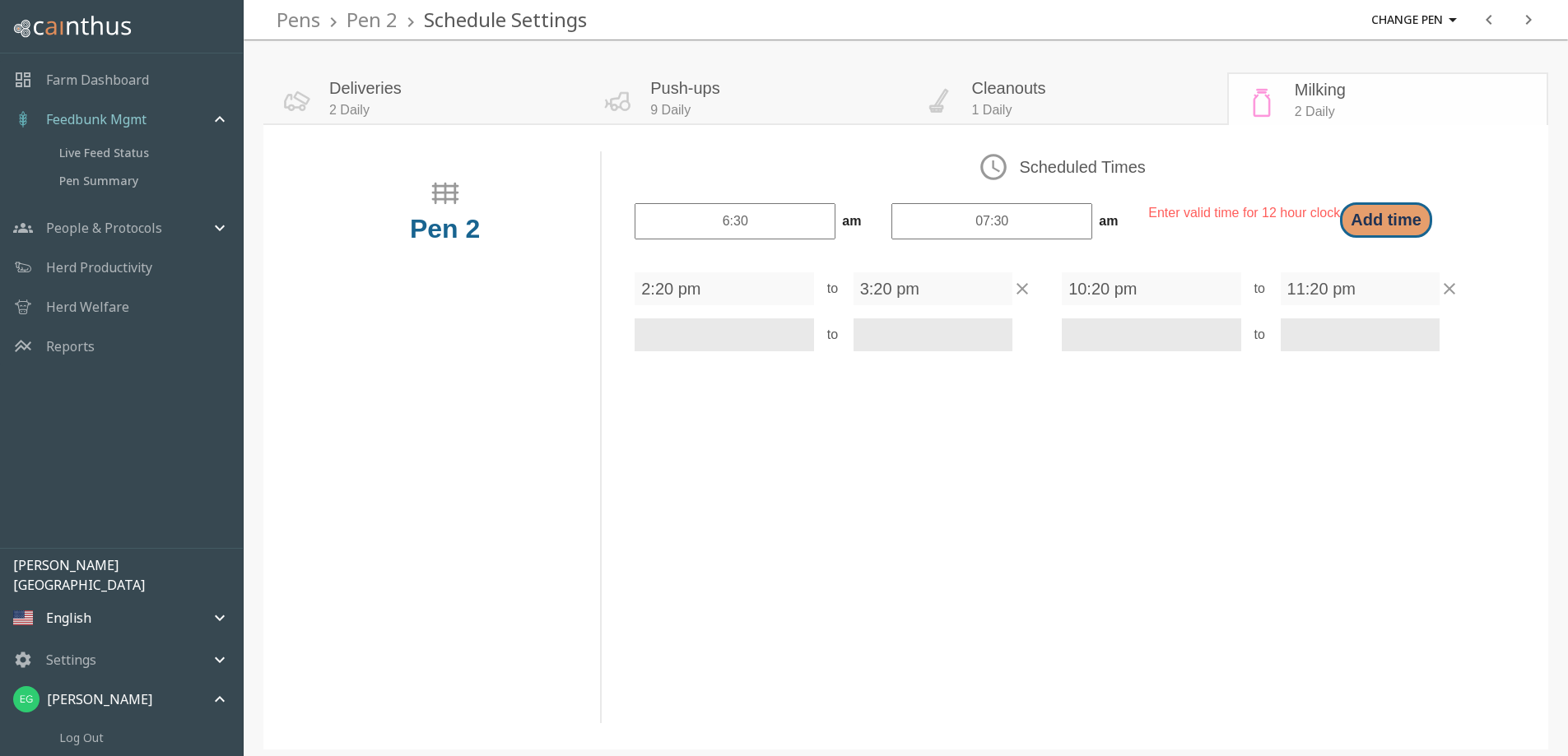
click at [1404, 225] on button "Add time" at bounding box center [1386, 219] width 92 height 35
click at [1401, 226] on button "Add time" at bounding box center [1386, 219] width 92 height 35
click at [1155, 251] on div "Scheduled Times 6:30 am 07:30 am Enter valid time for 12 hour clock Add time 2:…" at bounding box center [1062, 257] width 854 height 212
click at [1033, 222] on input "07:30" at bounding box center [991, 221] width 200 height 38
click at [1350, 220] on button "Add time" at bounding box center [1386, 219] width 92 height 35
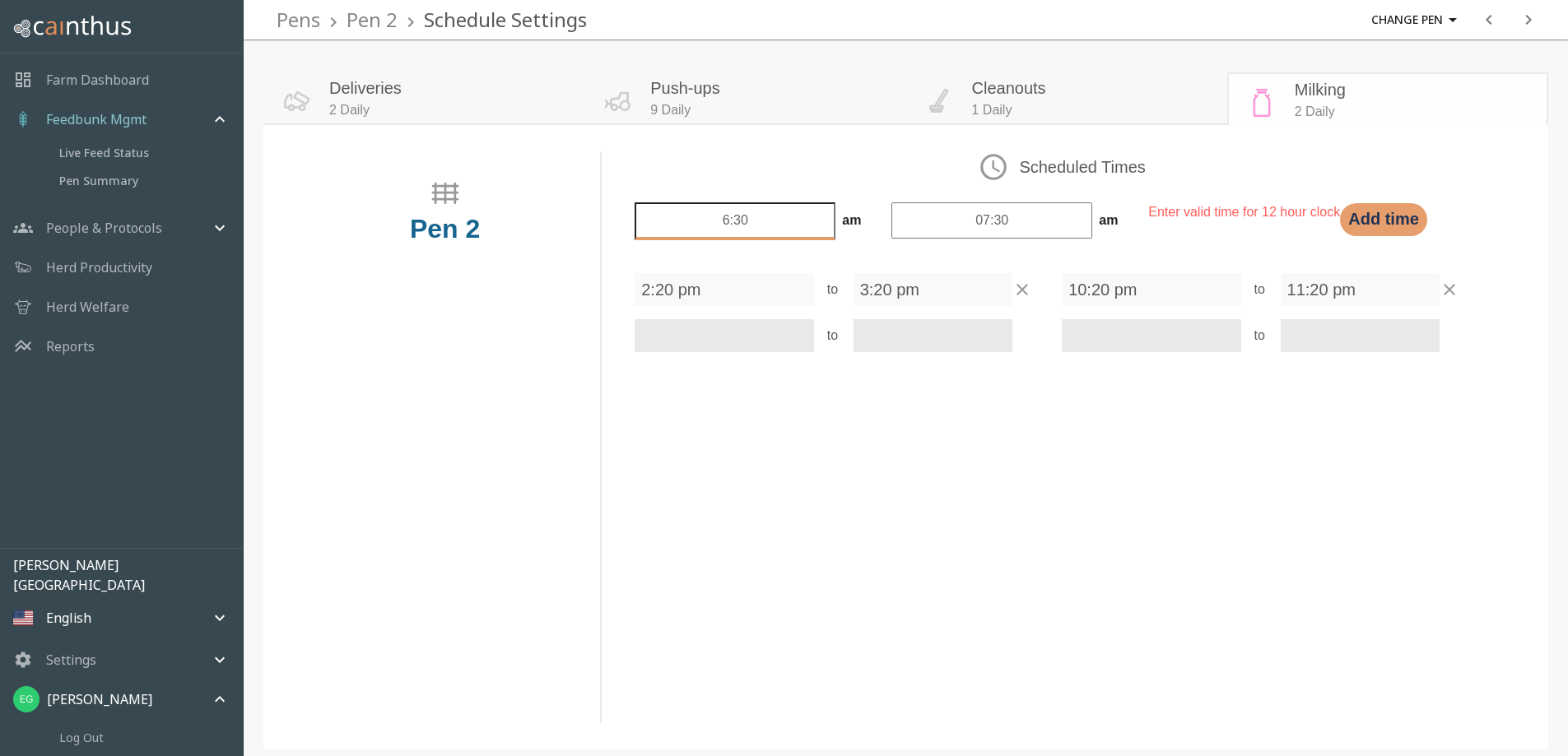
drag, startPoint x: 712, startPoint y: 226, endPoint x: 731, endPoint y: 218, distance: 20.6
click at [719, 226] on input "6:30" at bounding box center [735, 221] width 200 height 38
type input "06:30"
click at [1389, 225] on button "Add time" at bounding box center [1386, 219] width 92 height 35
click at [973, 228] on input "07:30" at bounding box center [991, 221] width 200 height 38
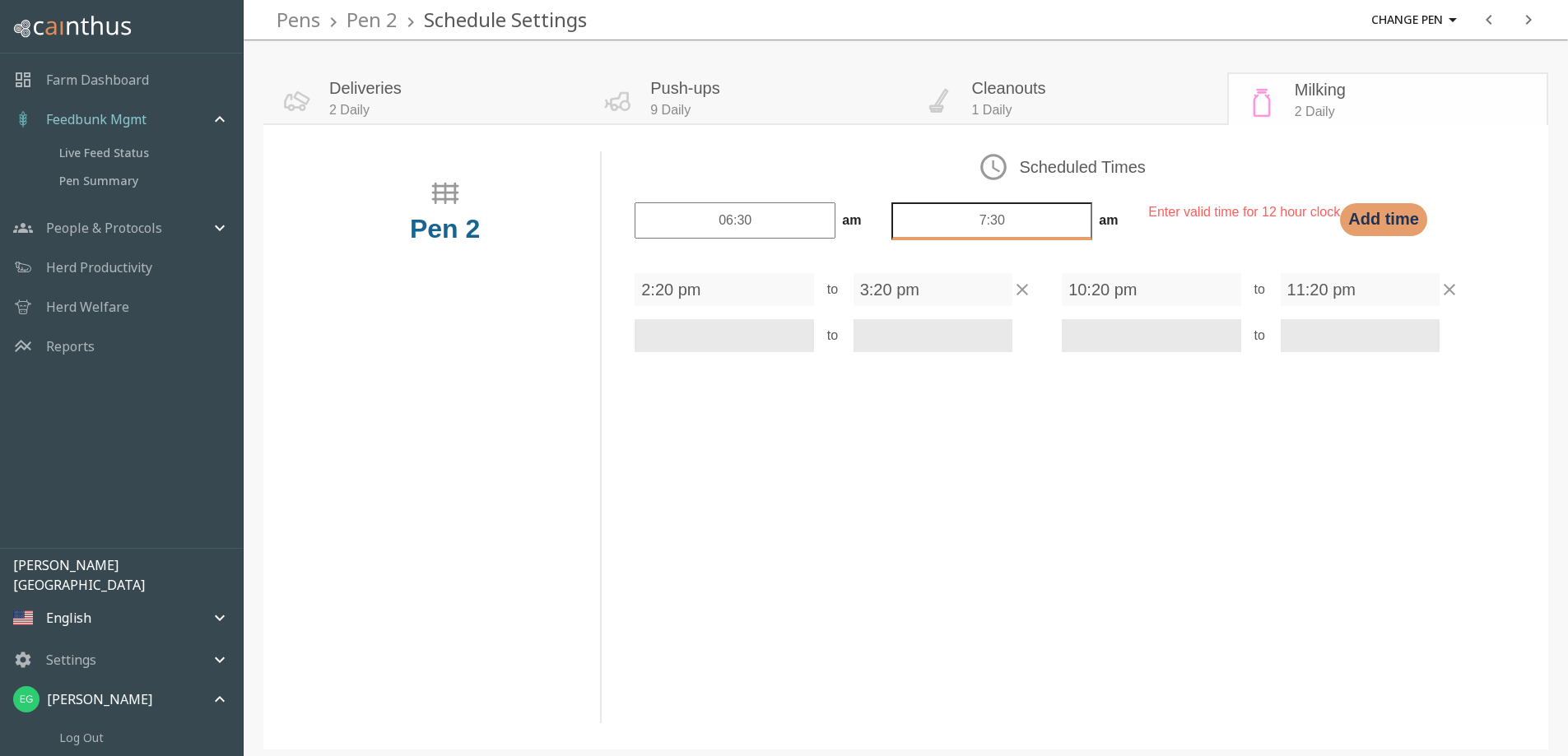
type input "7:30"
click at [728, 226] on input "06:30" at bounding box center [735, 221] width 200 height 38
click at [1374, 223] on button "Add time" at bounding box center [1386, 219] width 92 height 35
type input "0:00"
